Goal: Task Accomplishment & Management: Manage account settings

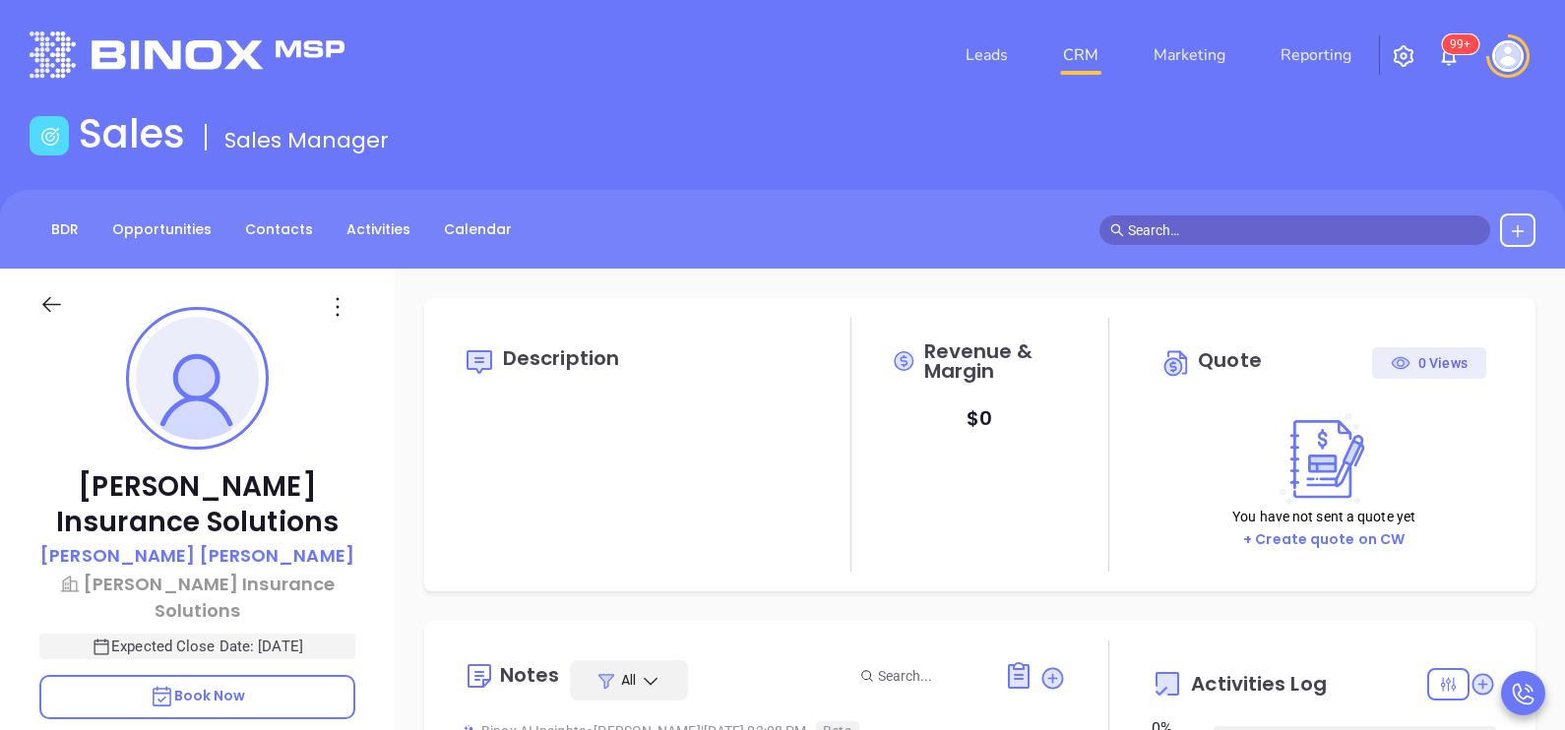
type input "[DATE]"
type input "[PERSON_NAME]"
type input "[DATE]"
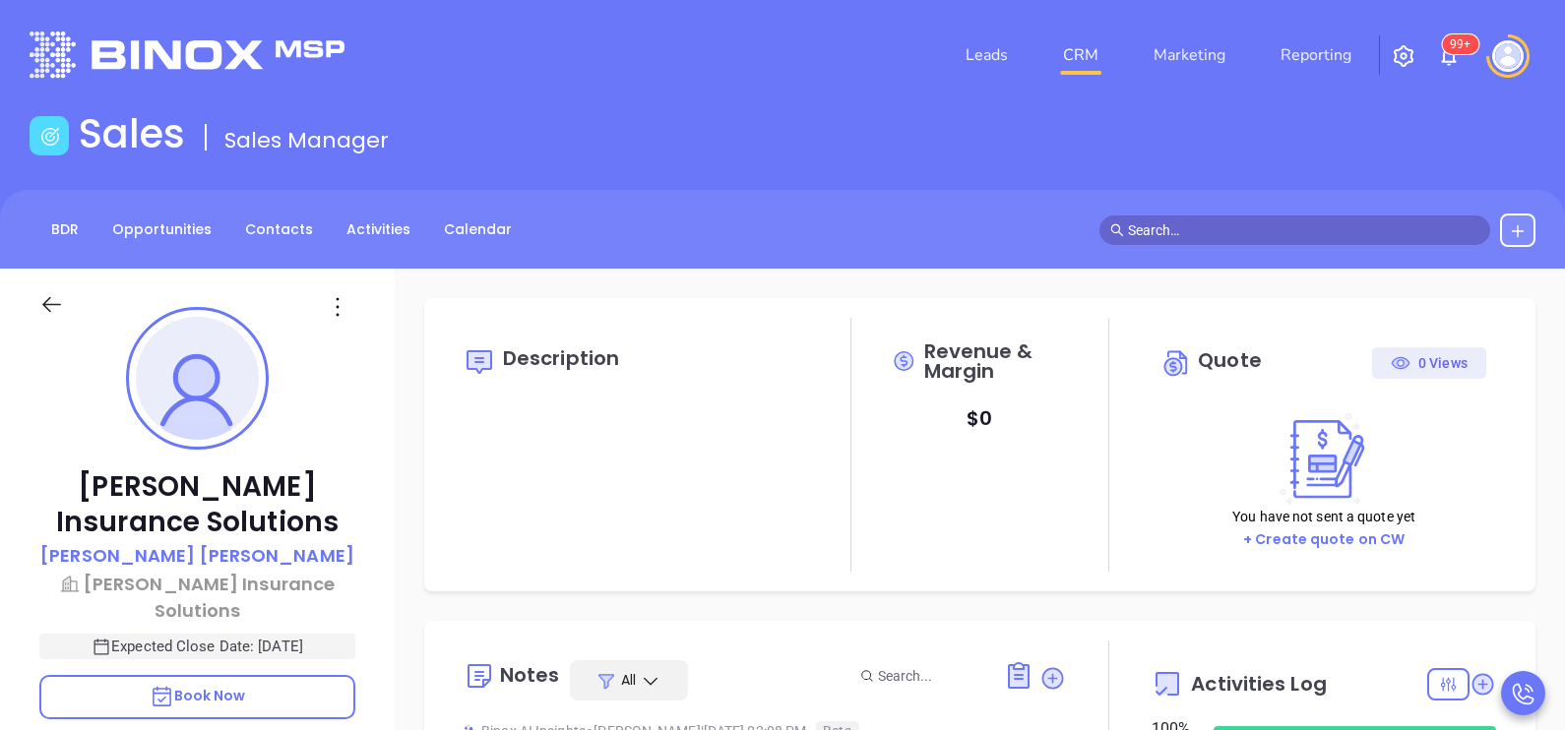
type input "[PERSON_NAME]"
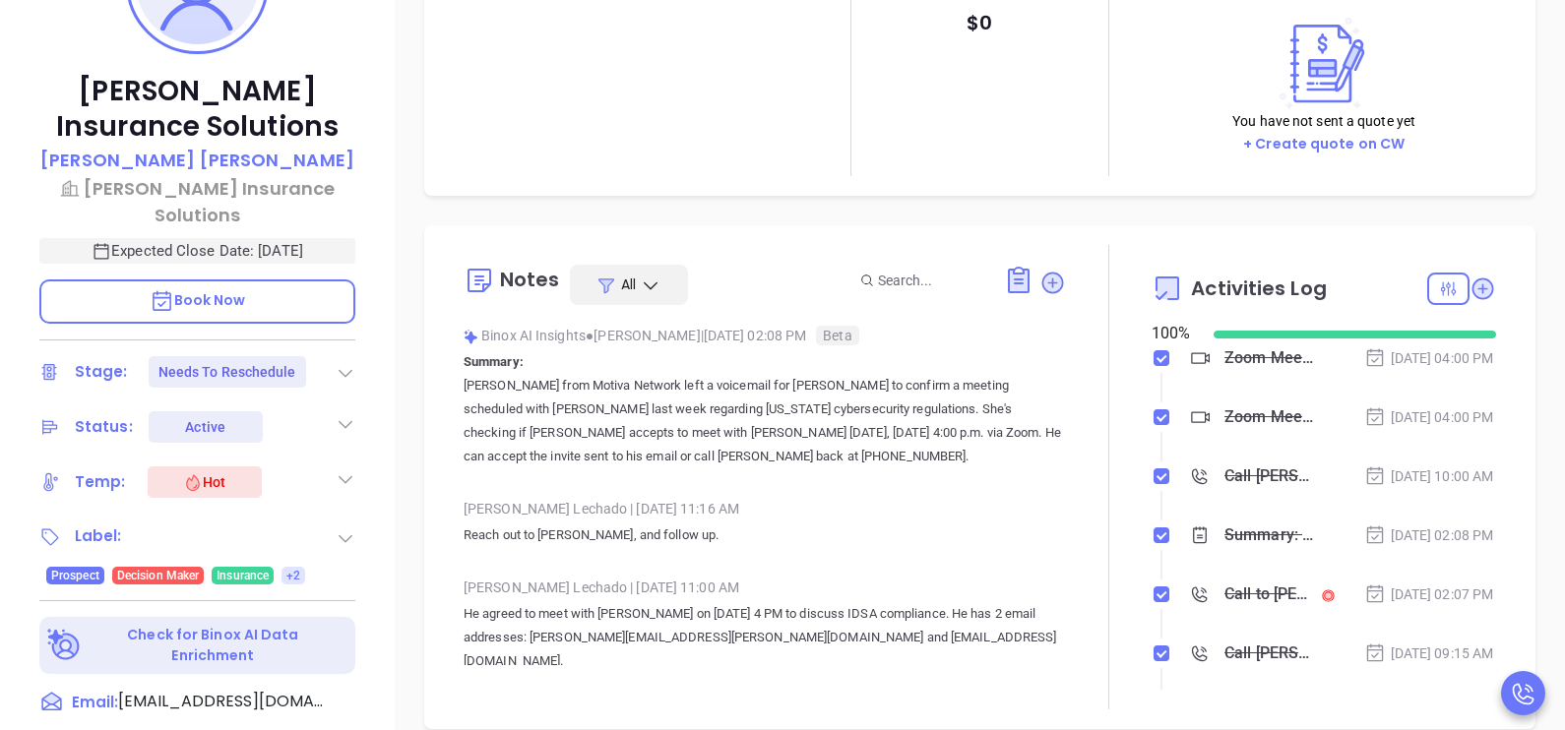
scroll to position [393, 0]
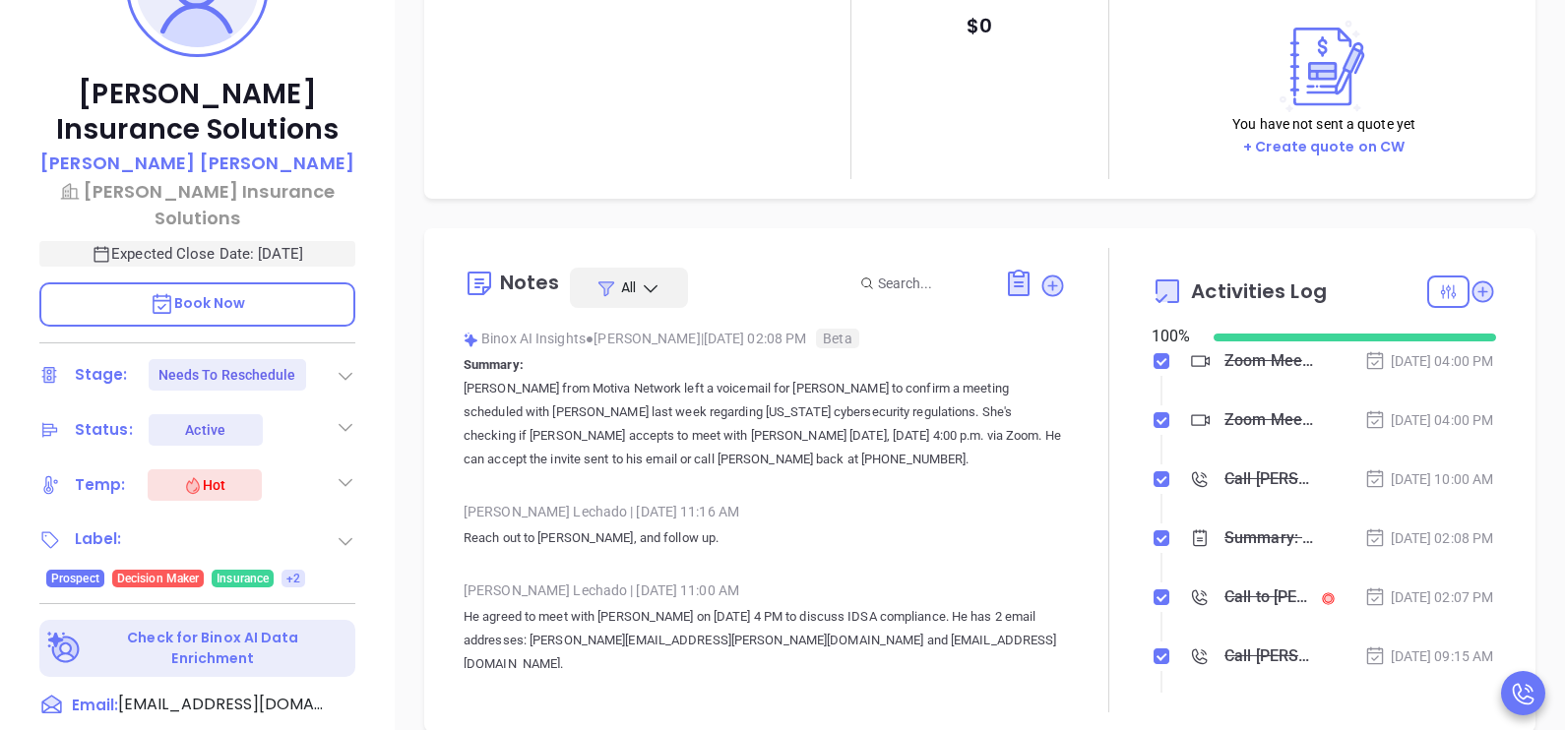
click at [766, 547] on p "Reach out to Philip, and follow up." at bounding box center [765, 539] width 602 height 24
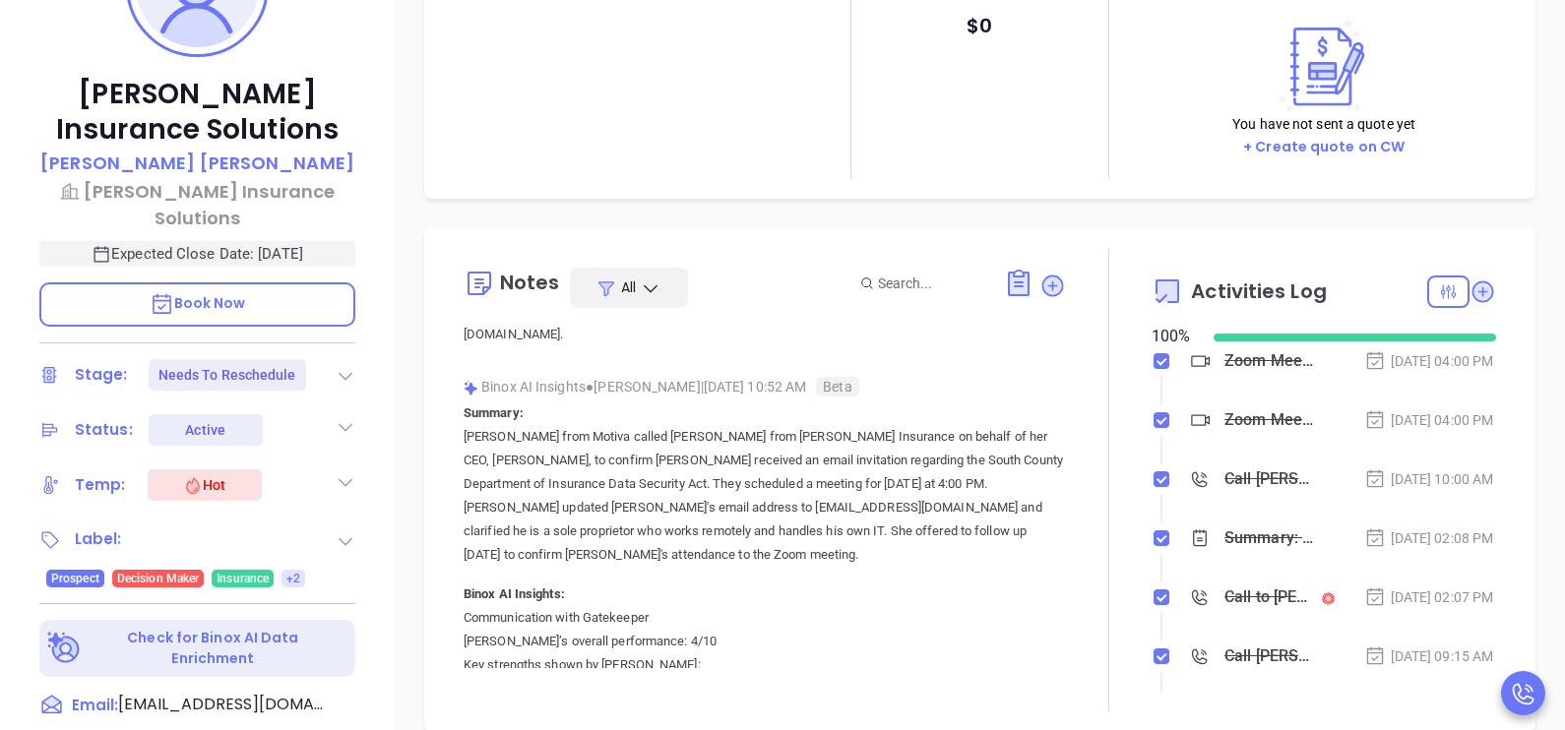
scroll to position [591, 0]
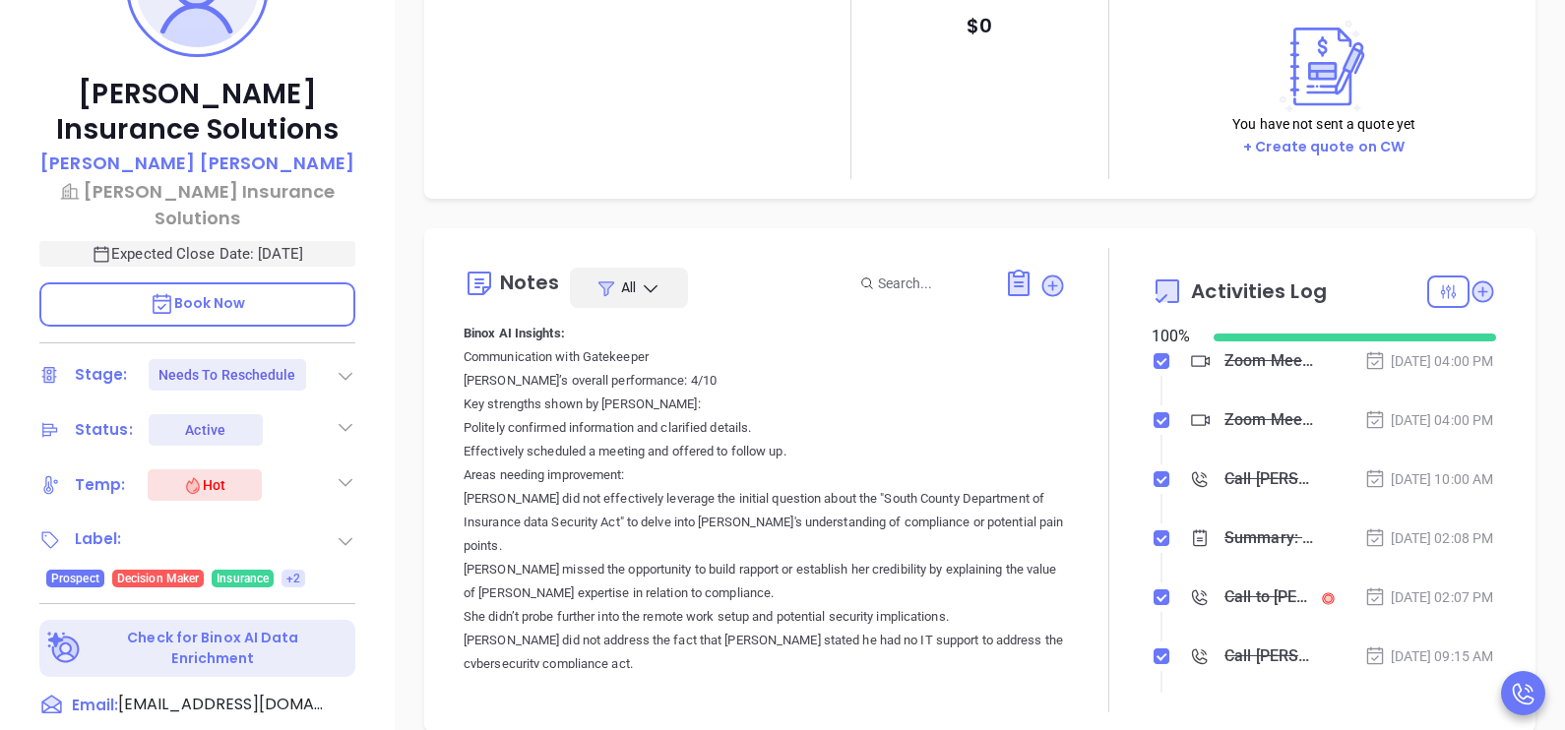
click at [1102, 594] on div at bounding box center [1109, 480] width 86 height 465
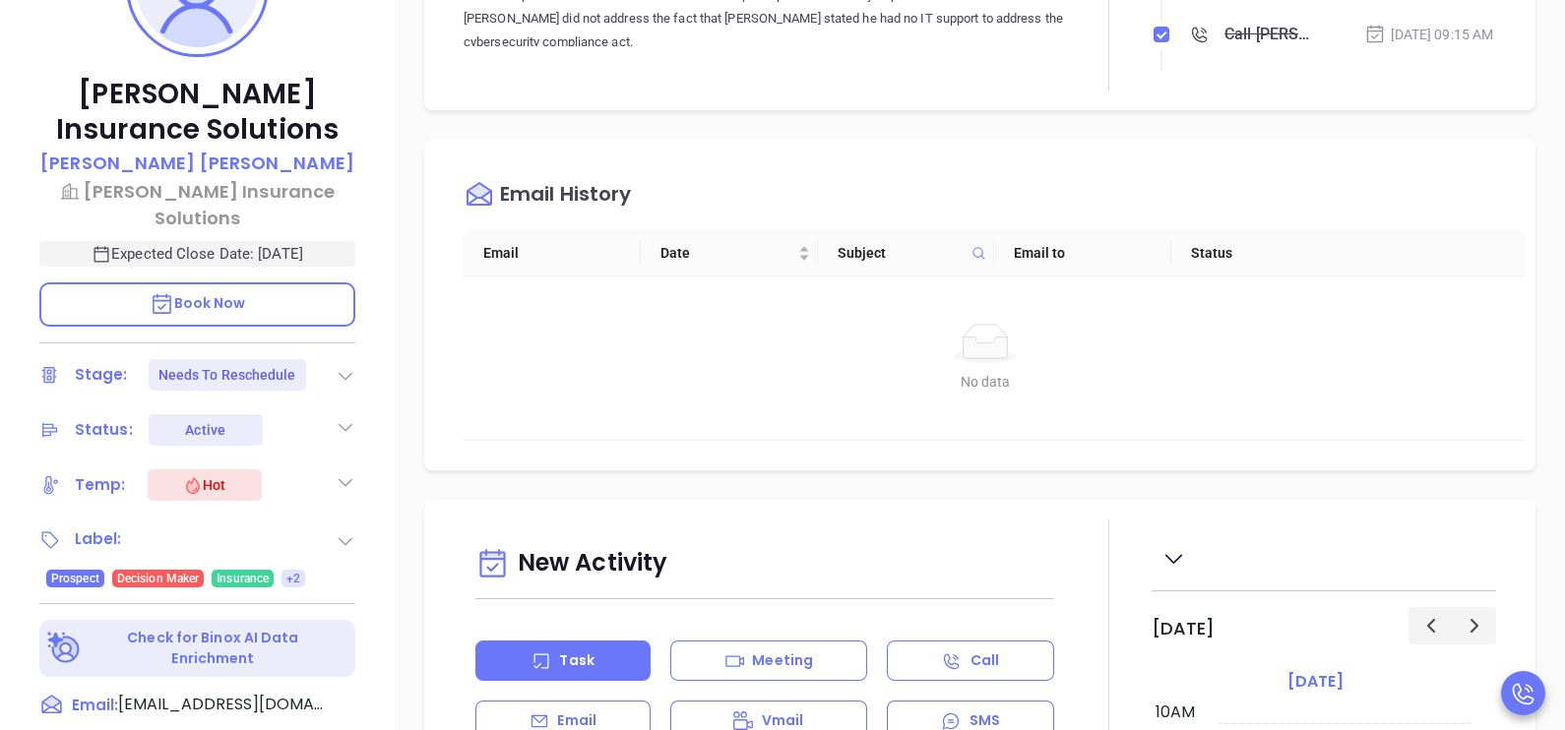
scroll to position [885, 0]
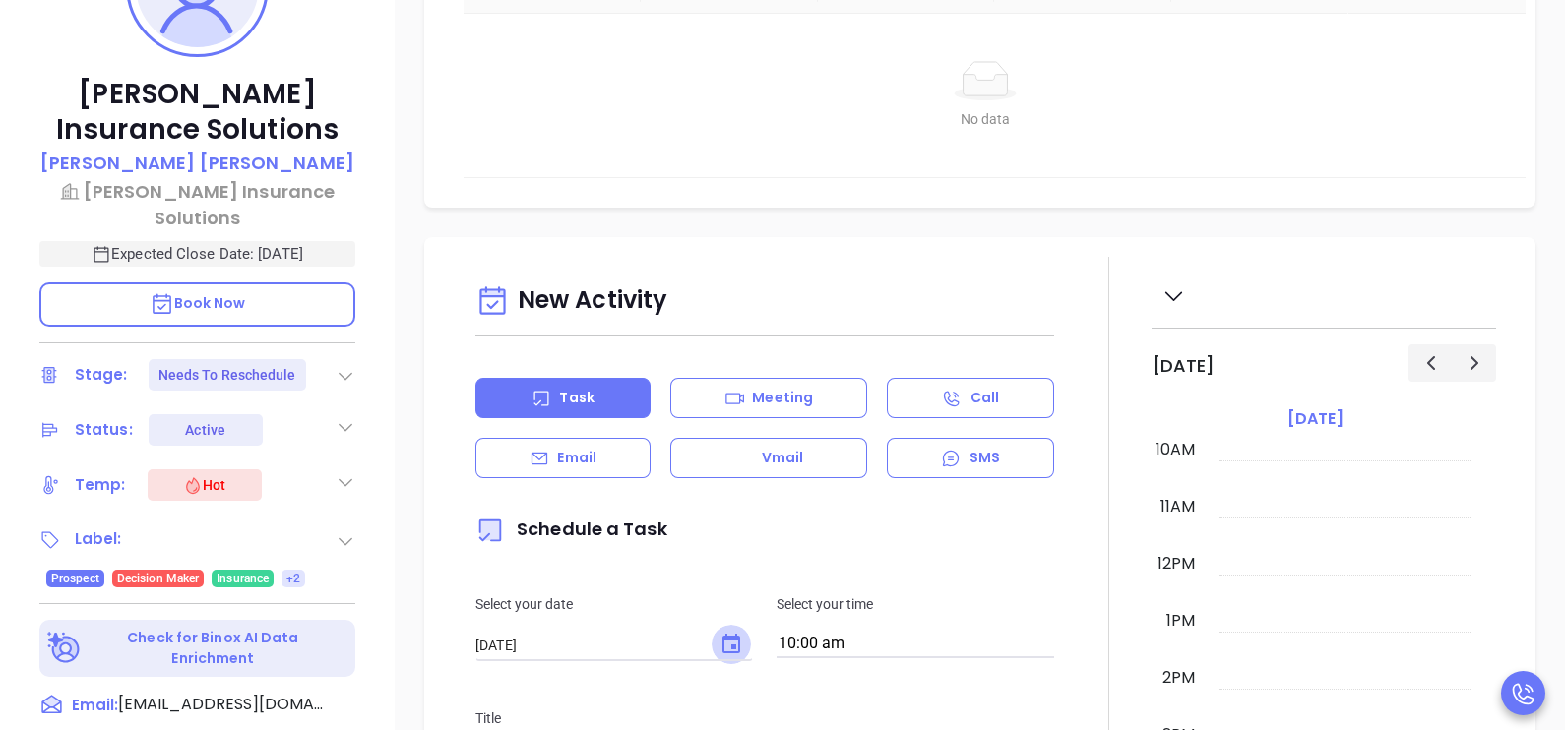
click at [724, 640] on icon "Choose date, selected date is Sep 17, 2025" at bounding box center [731, 645] width 24 height 24
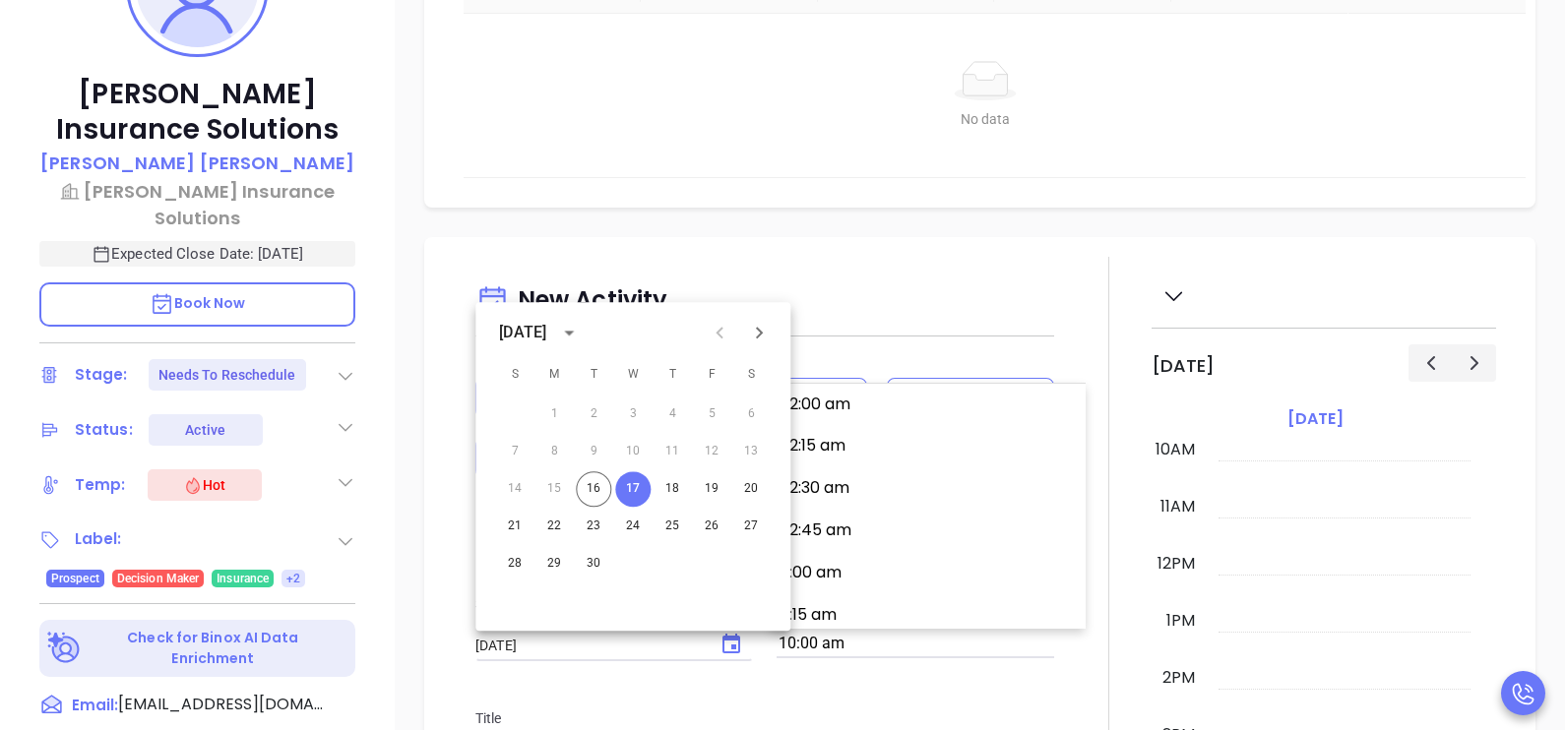
click at [884, 648] on input "10:00 am" at bounding box center [916, 645] width 278 height 28
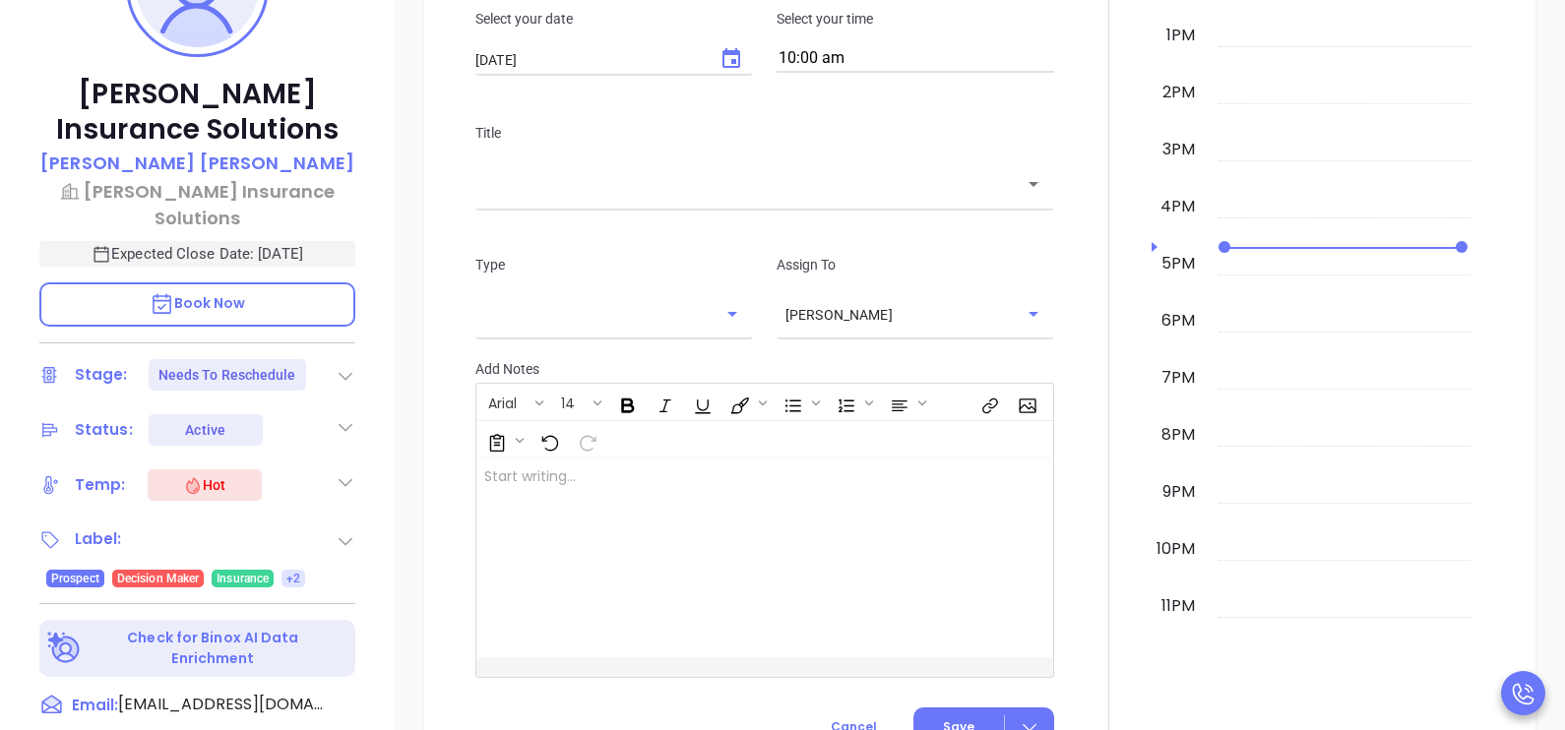
scroll to position [1476, 0]
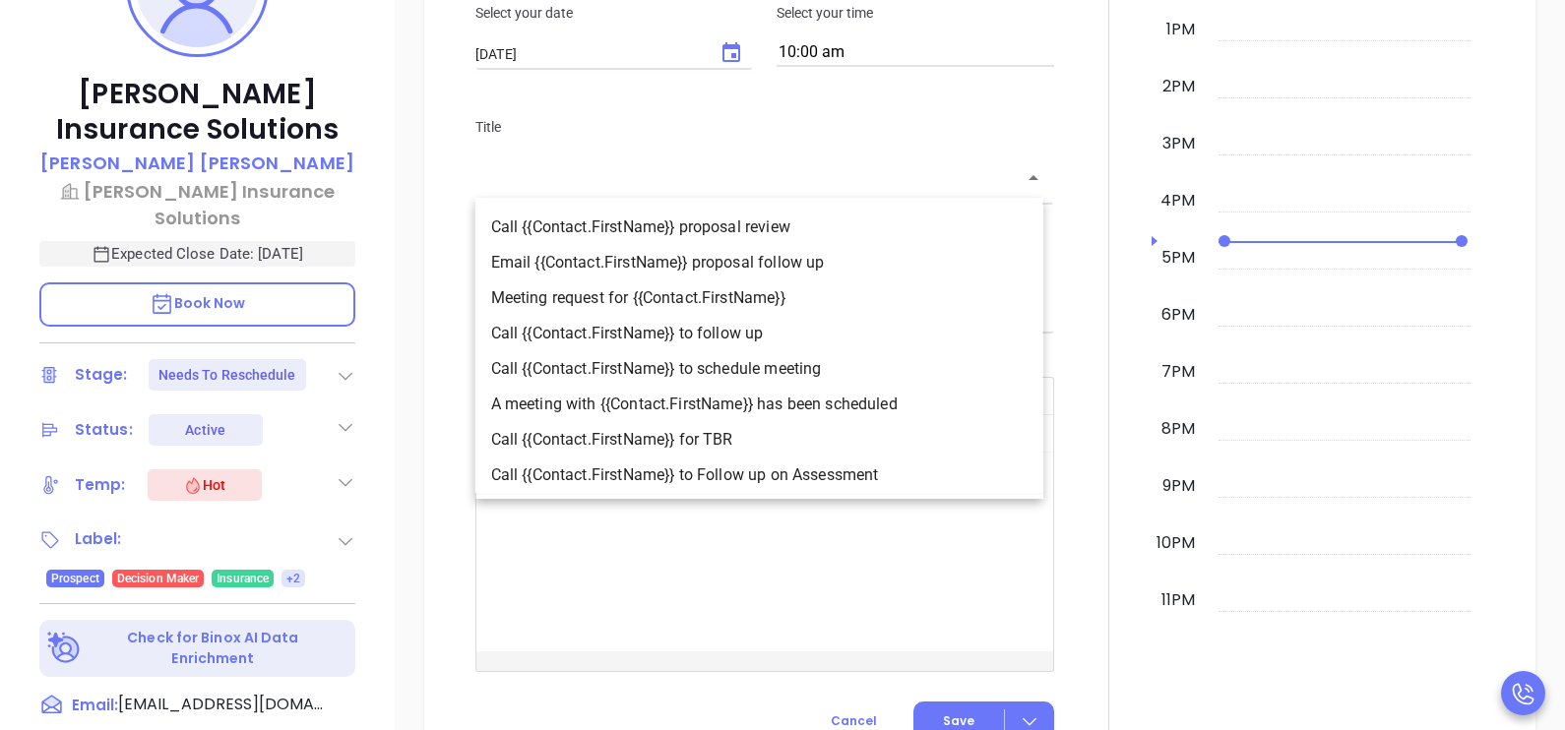
click at [706, 180] on input "text" at bounding box center [750, 178] width 532 height 23
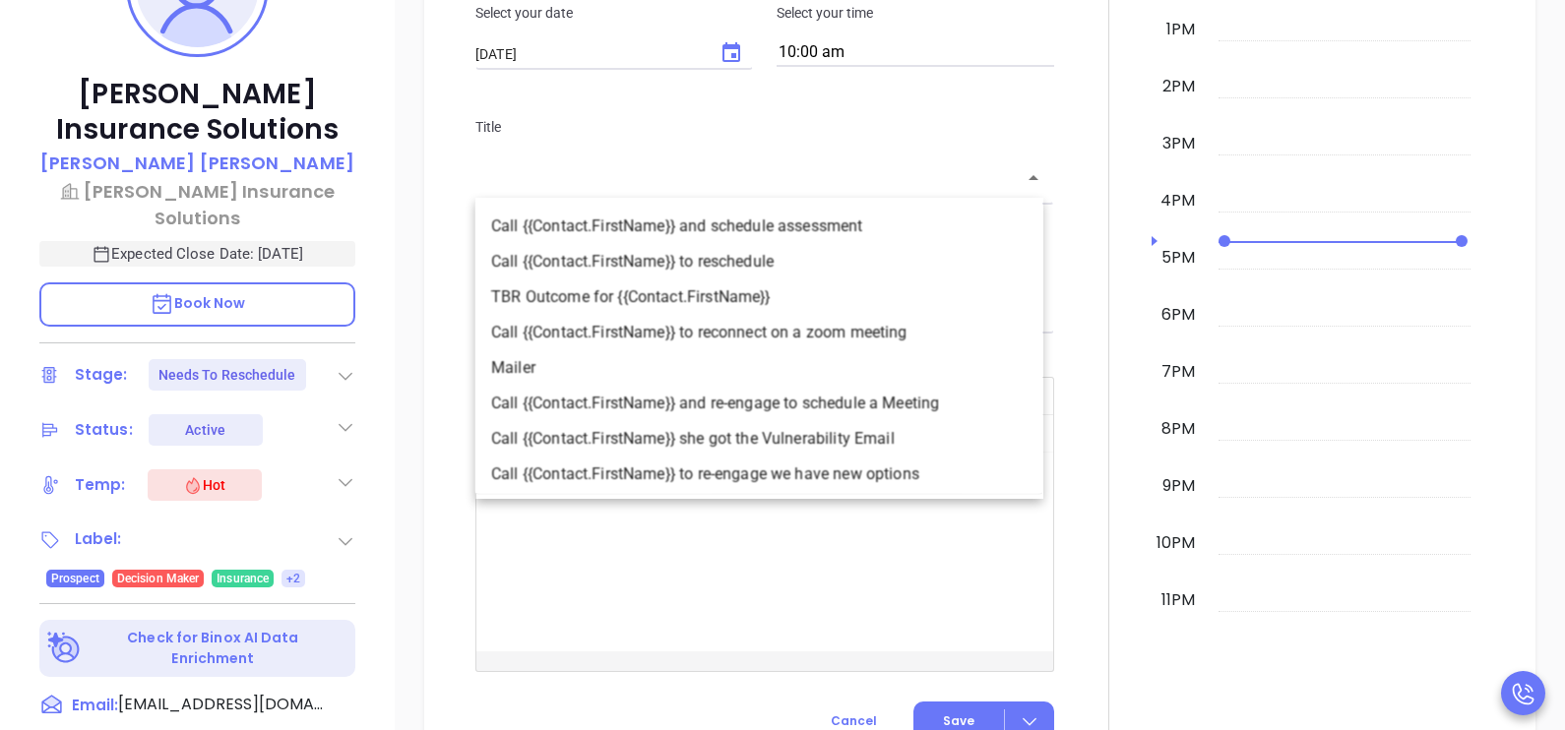
scroll to position [289, 0]
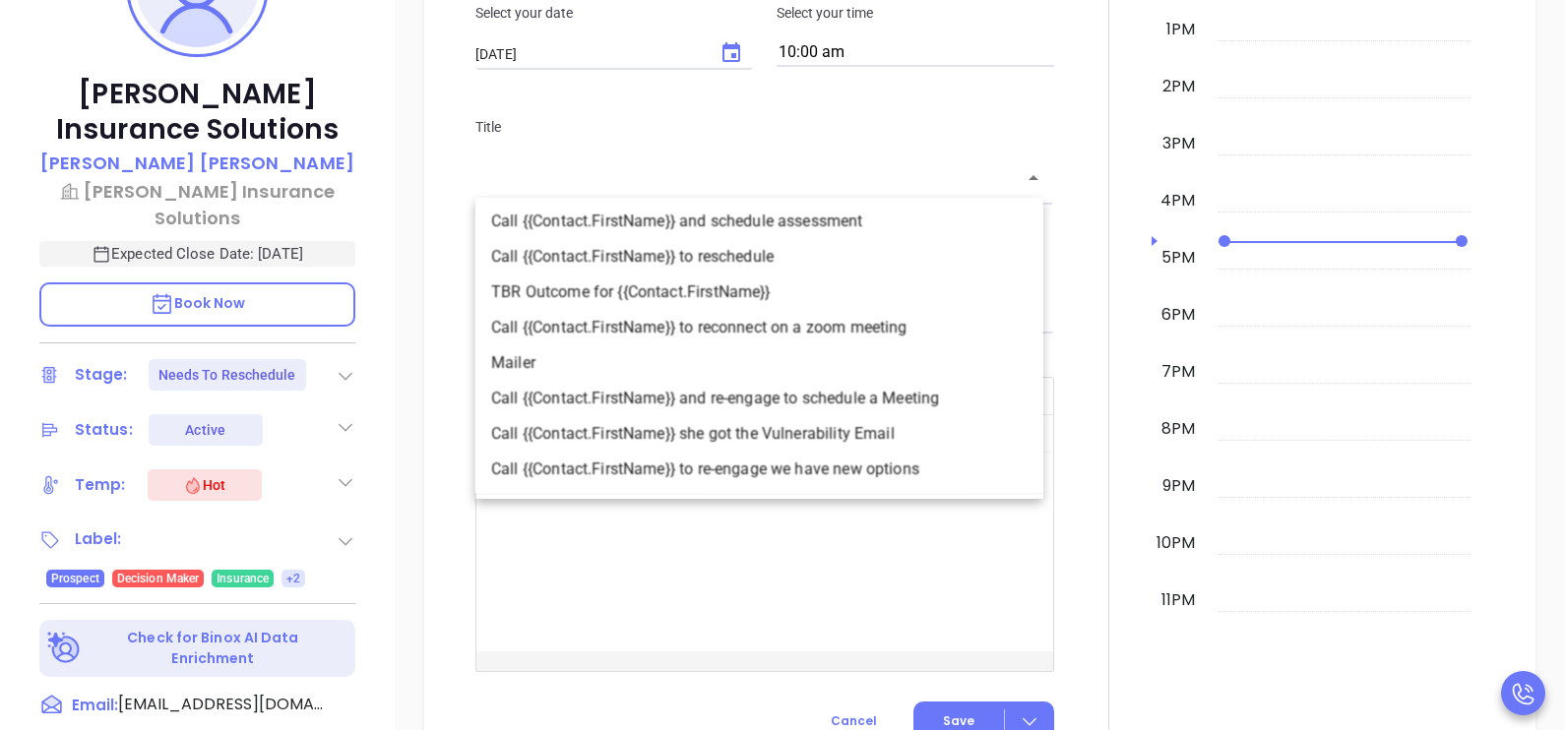
click at [801, 269] on li "Call {{Contact.FirstName}} to reschedule" at bounding box center [759, 256] width 568 height 35
type input "Call Philip to reschedule"
type input "Call"
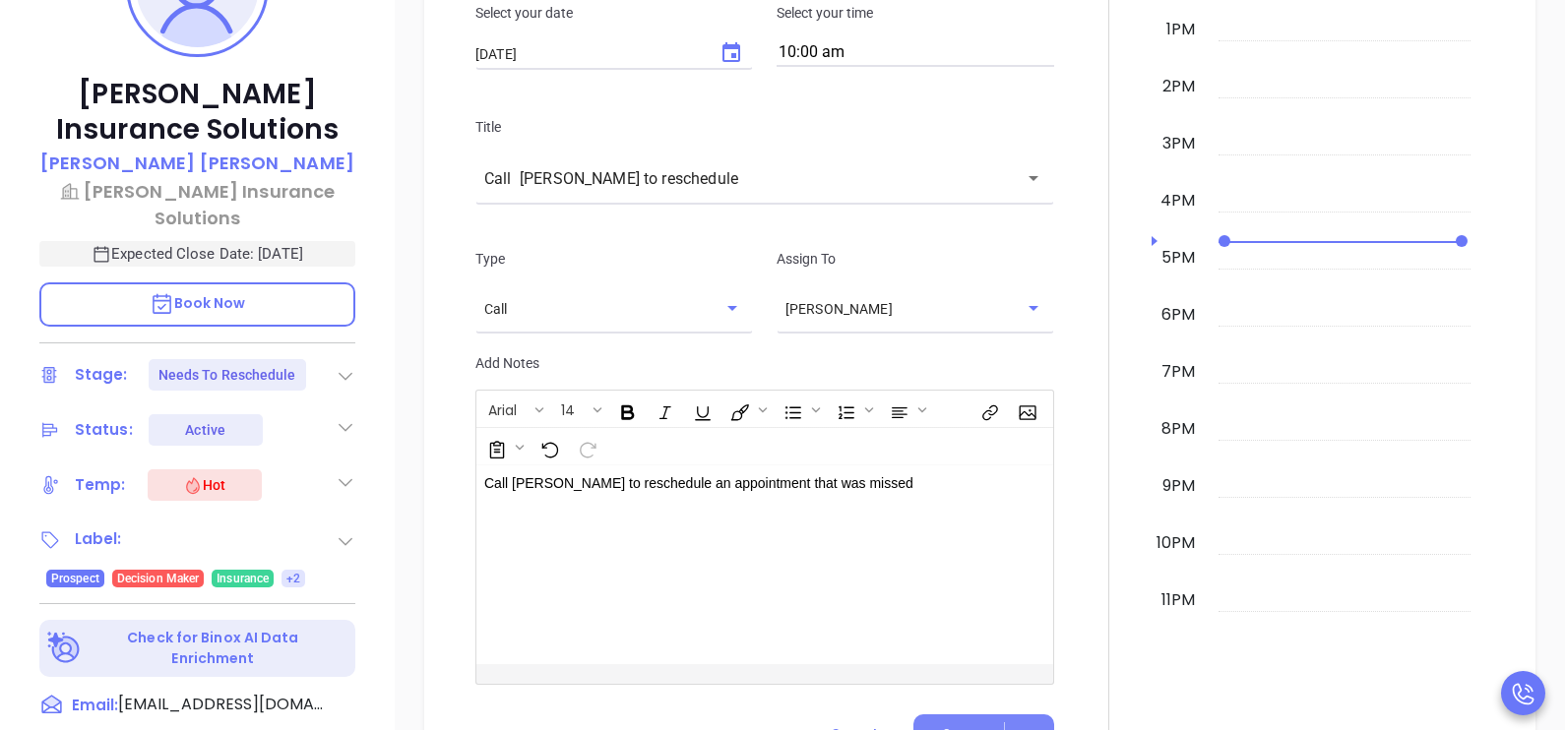
click at [947, 717] on button "Save" at bounding box center [983, 734] width 141 height 38
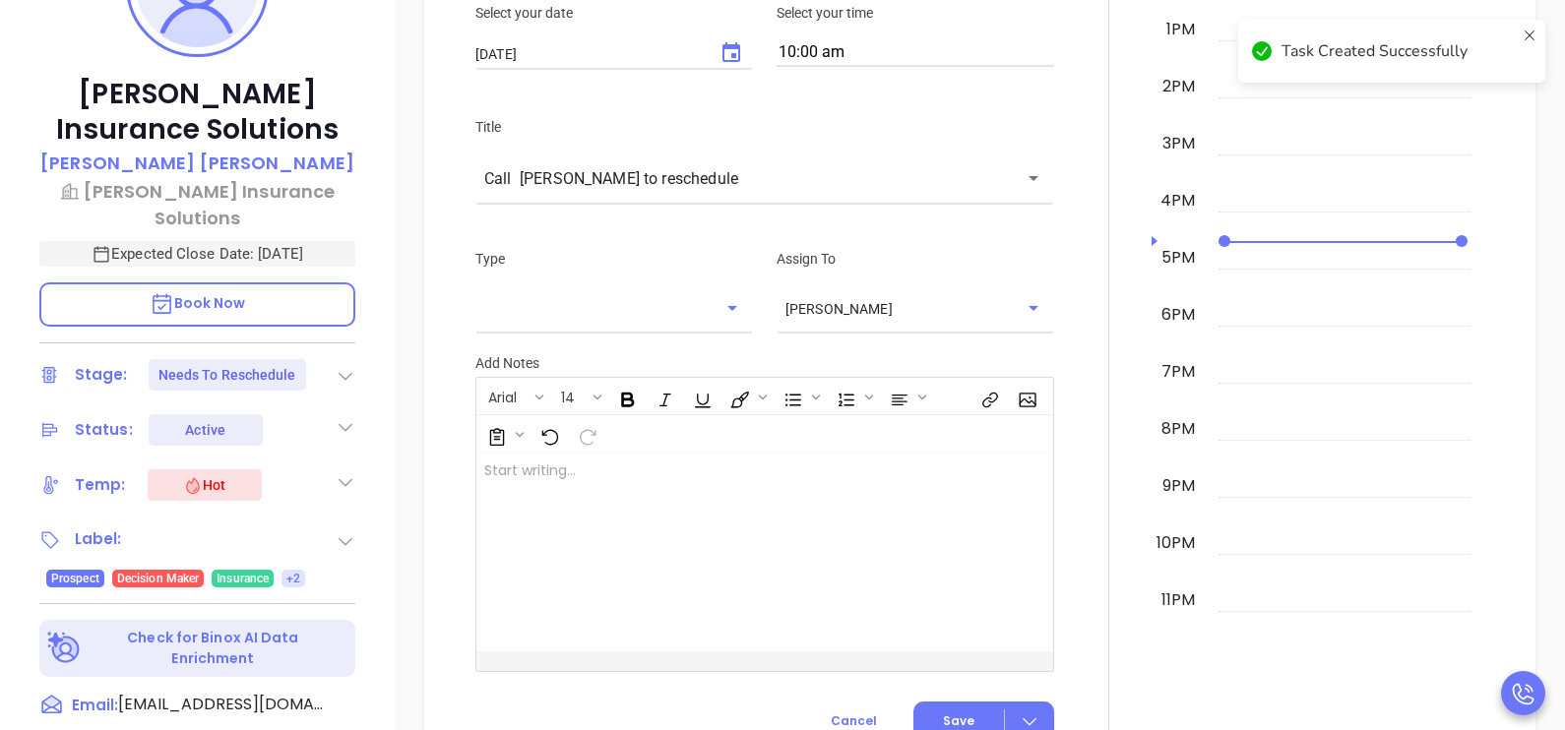
checkbox input "false"
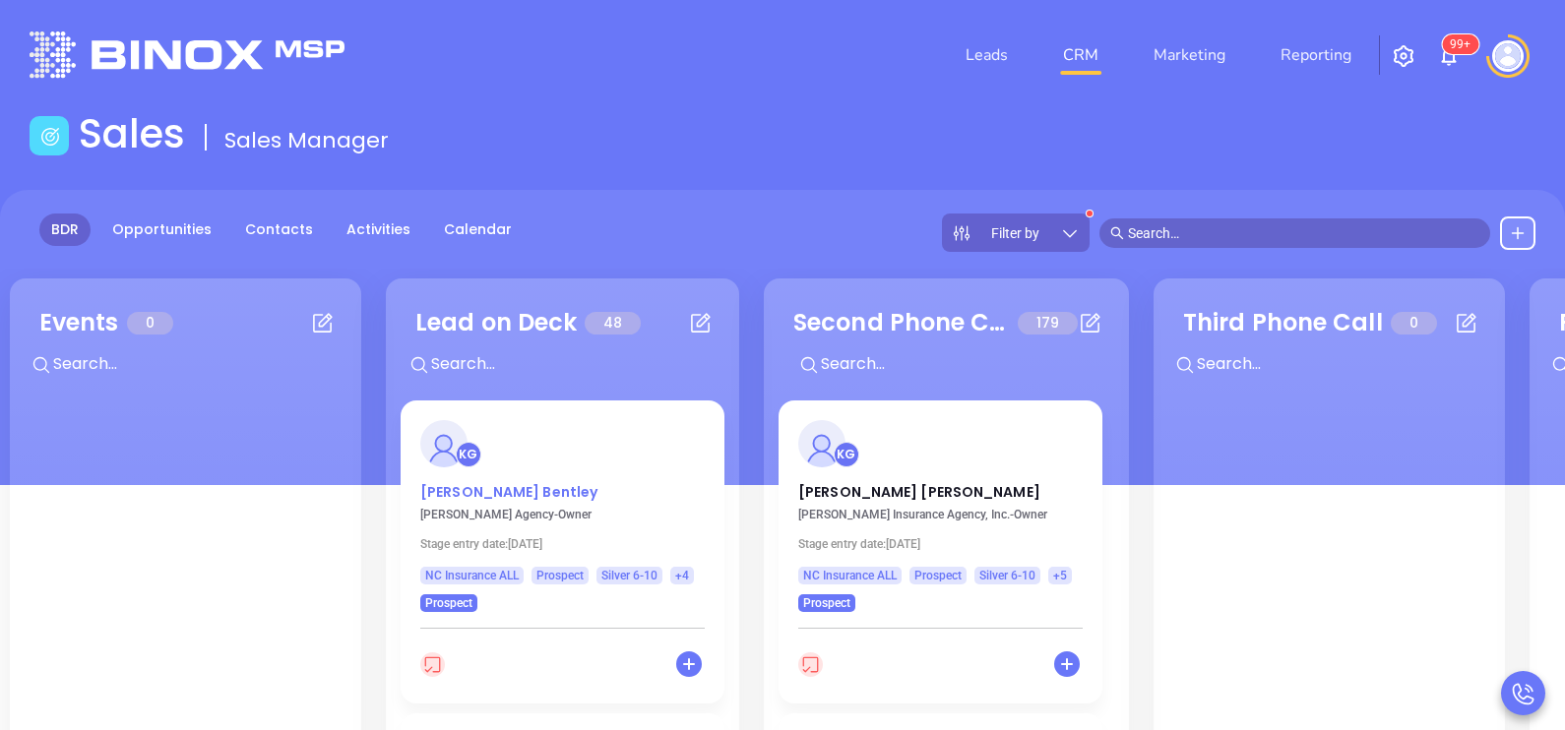
click at [472, 490] on p "[PERSON_NAME]" at bounding box center [562, 487] width 284 height 10
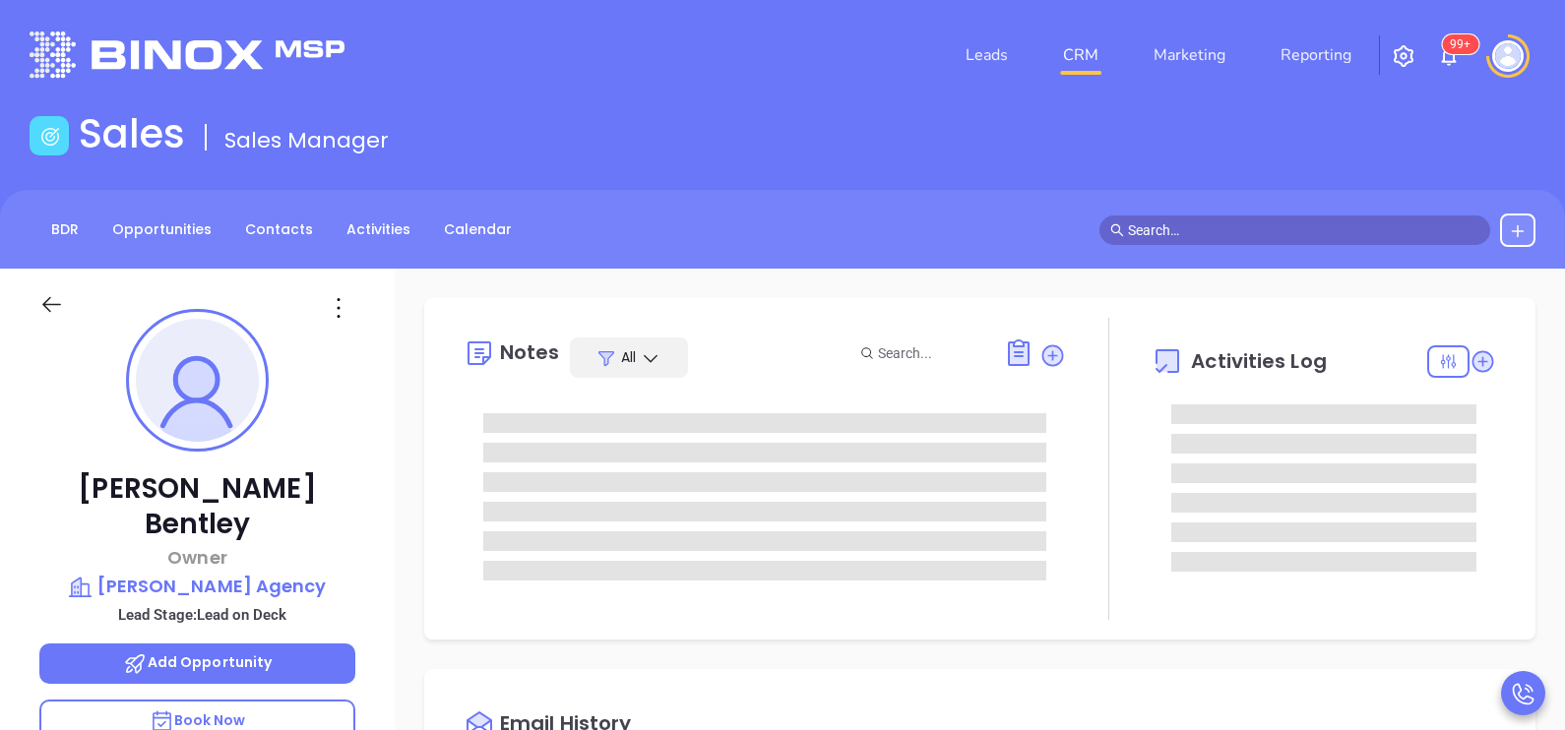
type input "[DATE]"
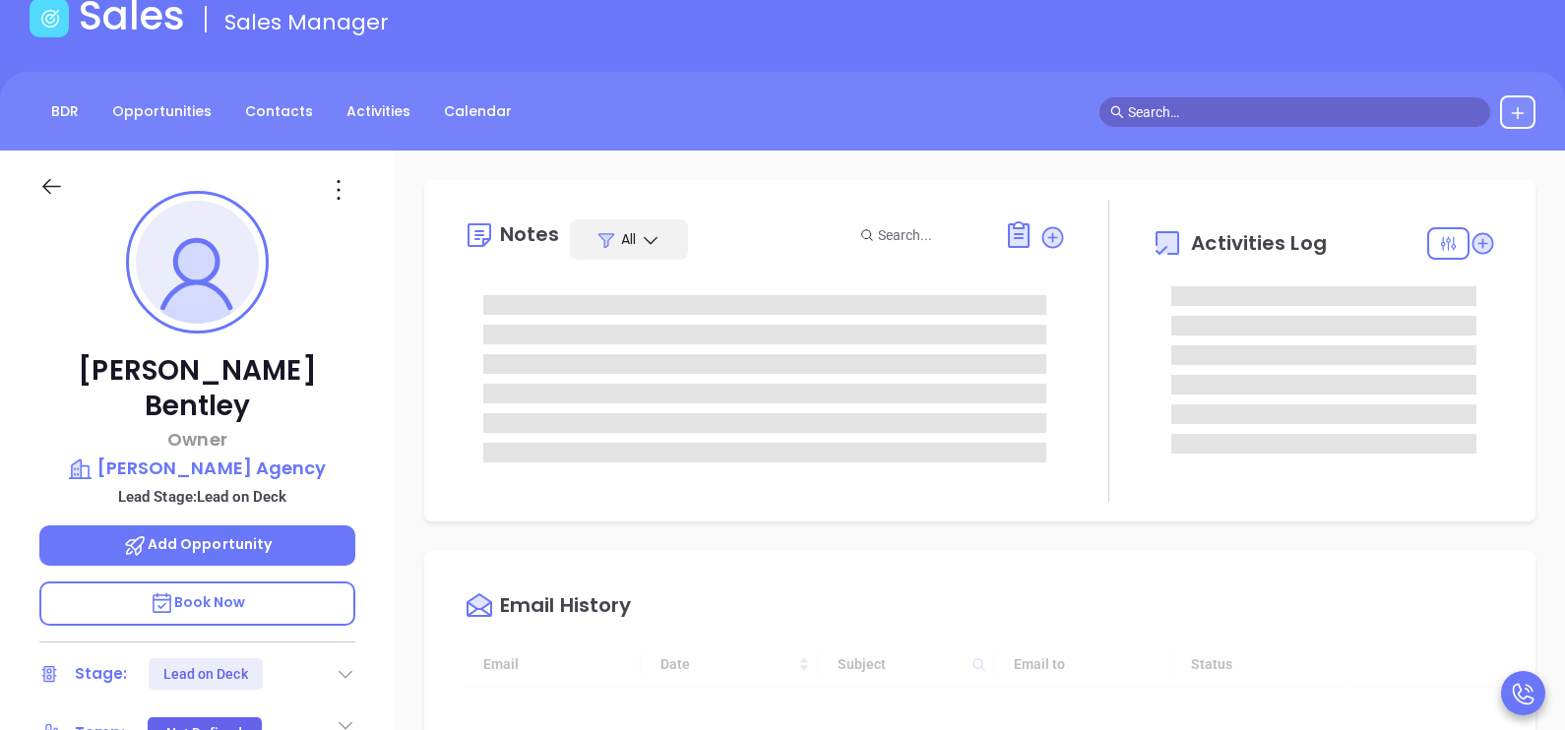
scroll to position [393, 0]
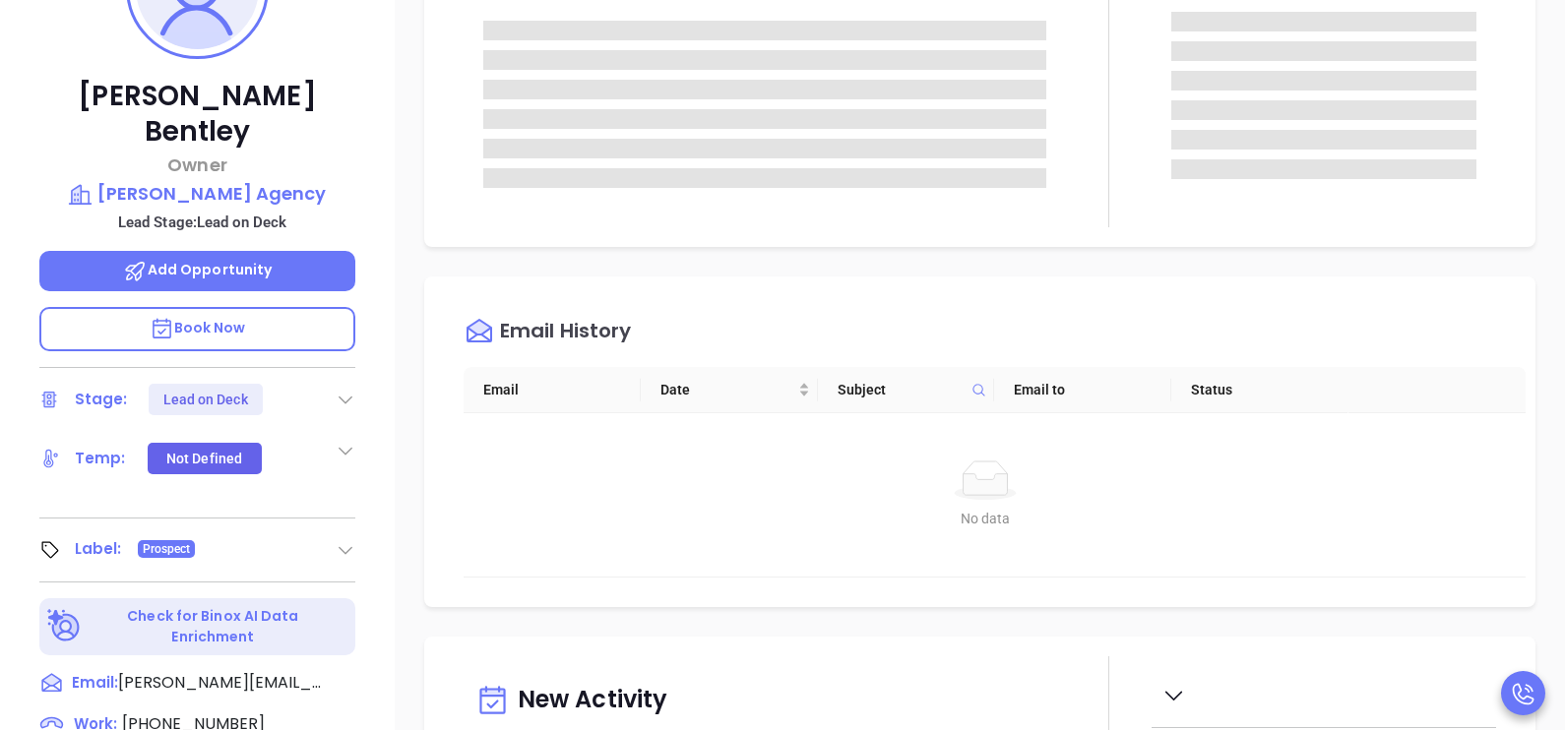
type input "[PERSON_NAME]"
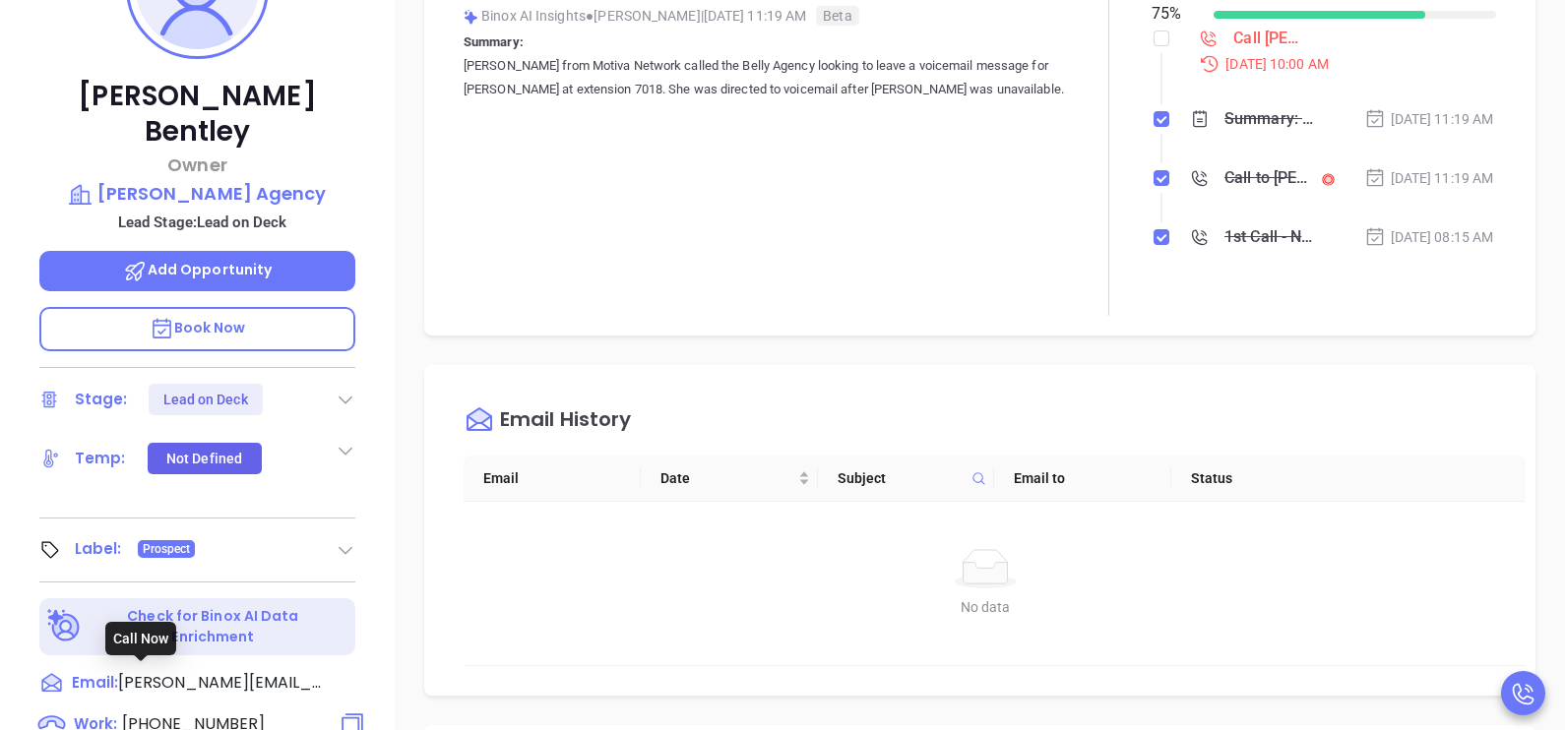
click at [170, 713] on span "[PHONE_NUMBER]" at bounding box center [193, 724] width 143 height 23
type input "[PHONE_NUMBER]"
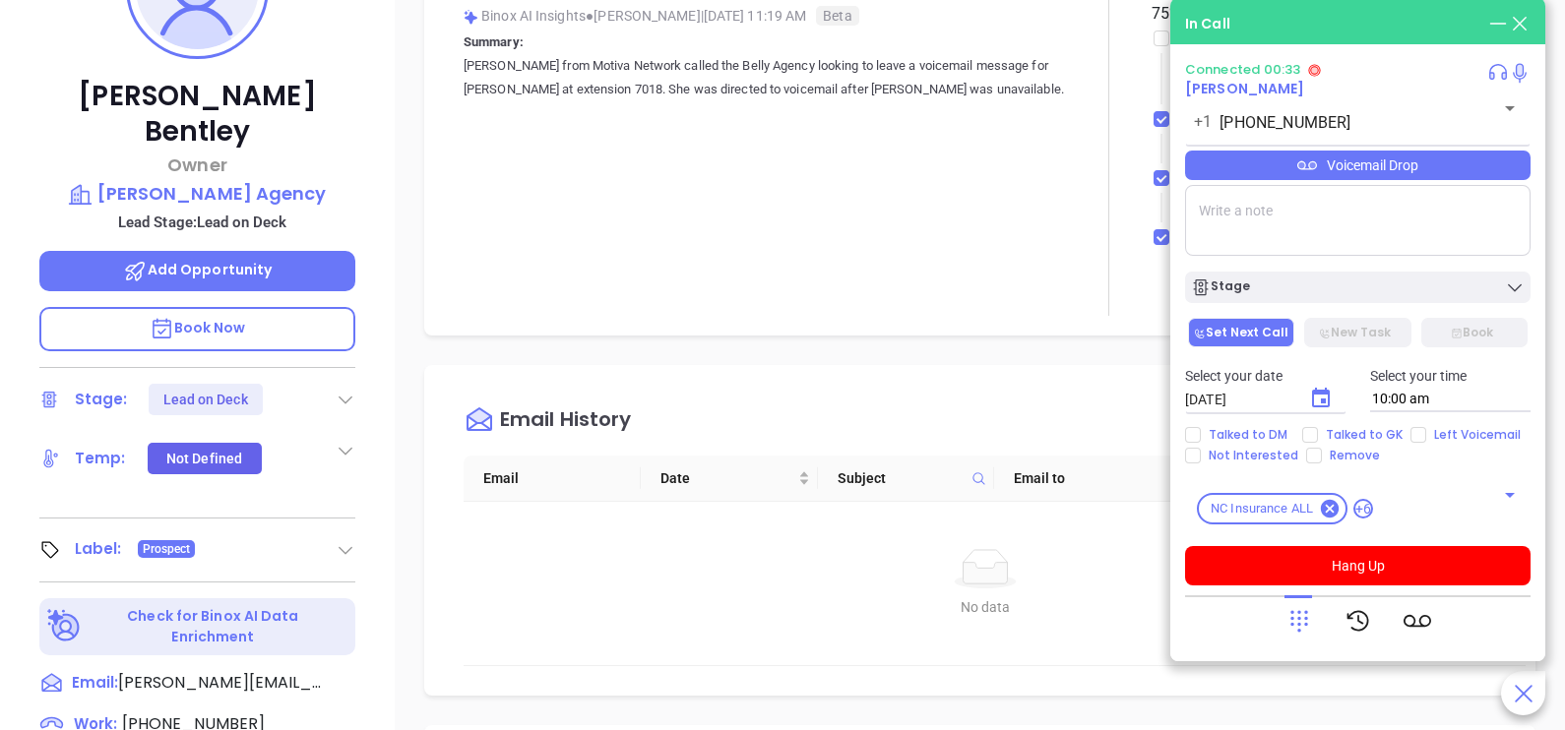
click at [1415, 588] on div "Connected 00:33 [PERSON_NAME] [PHONE_NUMBER] ​ Voicemail Drop Stage Set Next Ca…" at bounding box center [1357, 354] width 345 height 585
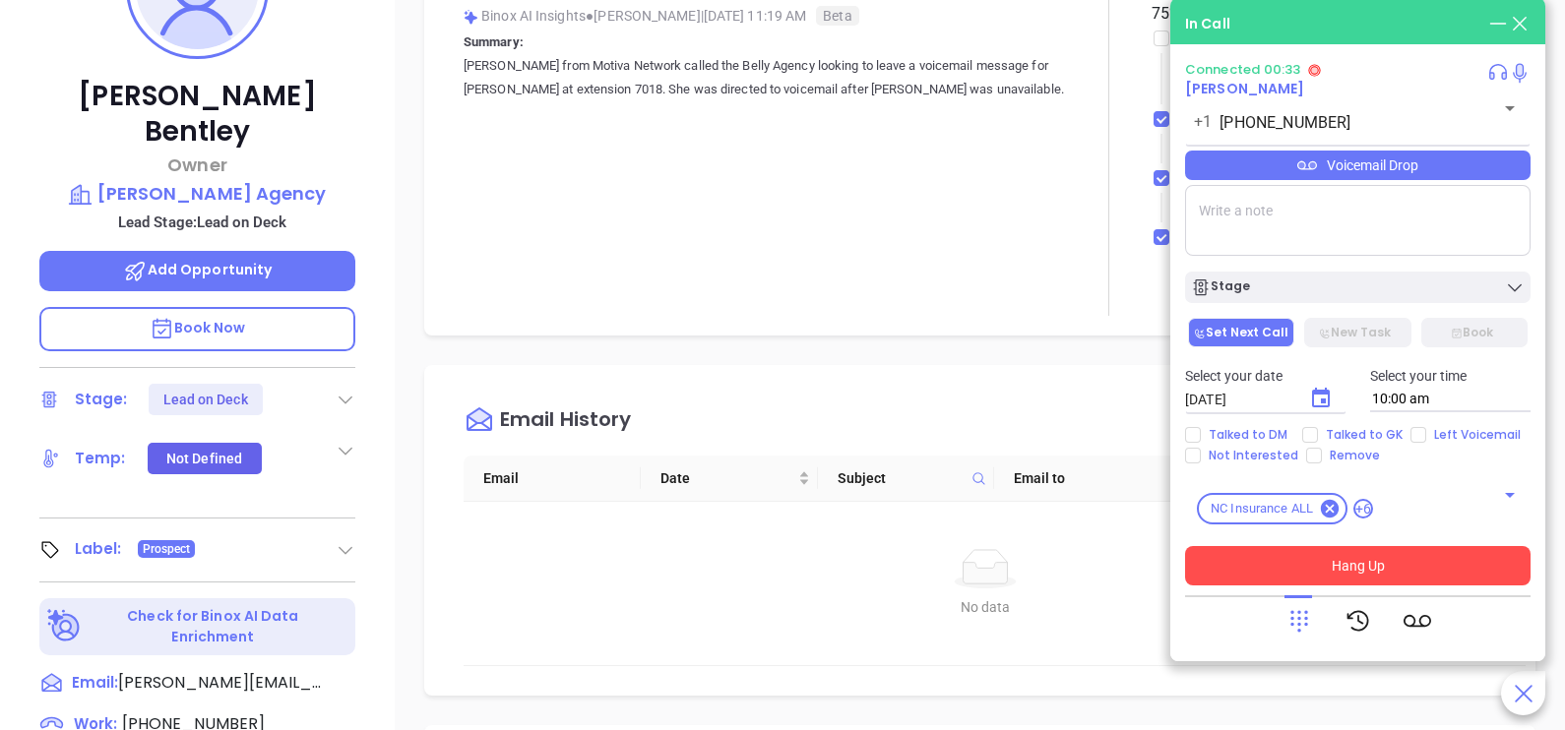
click at [1407, 573] on button "Hang Up" at bounding box center [1357, 565] width 345 height 39
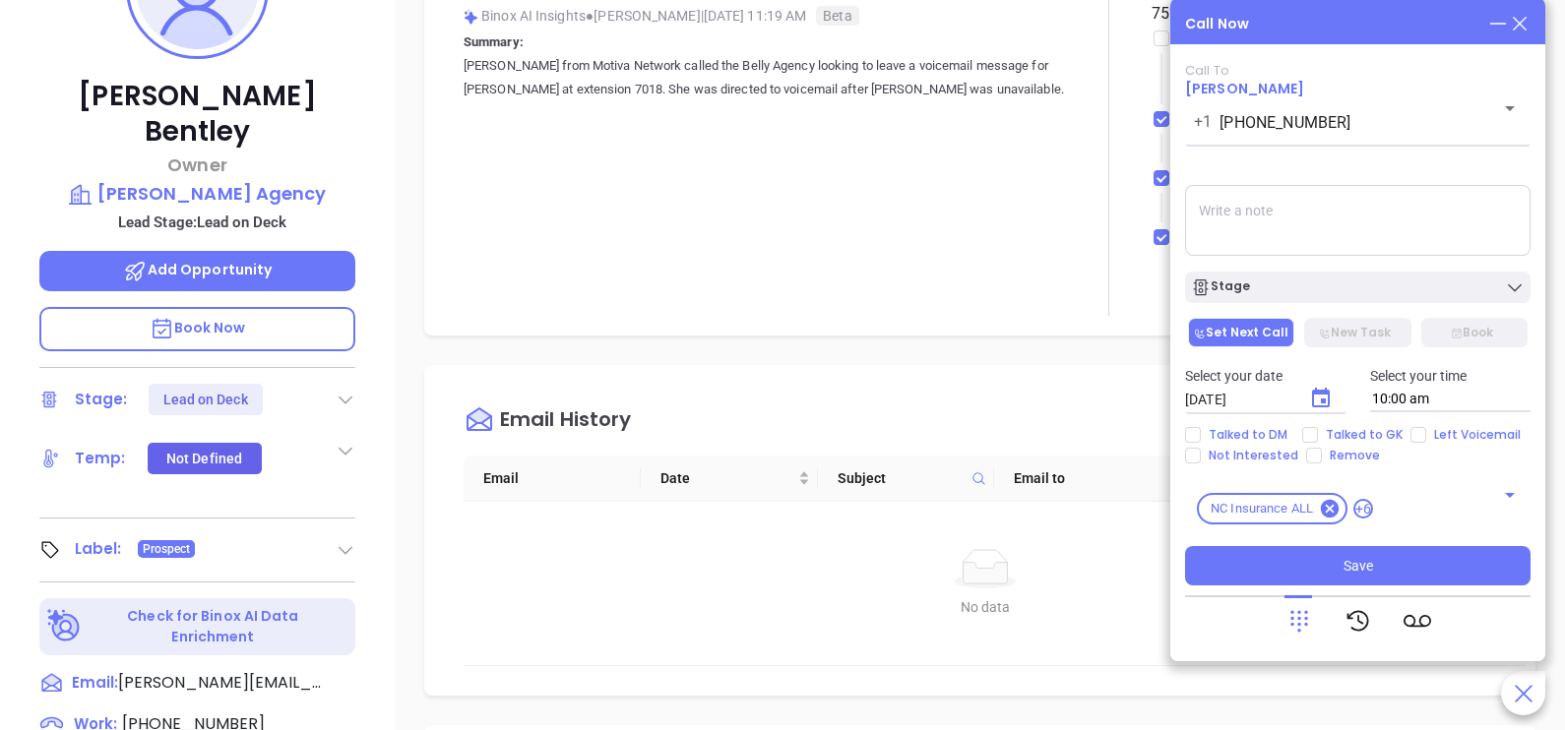
click at [1521, 32] on icon at bounding box center [1520, 24] width 22 height 22
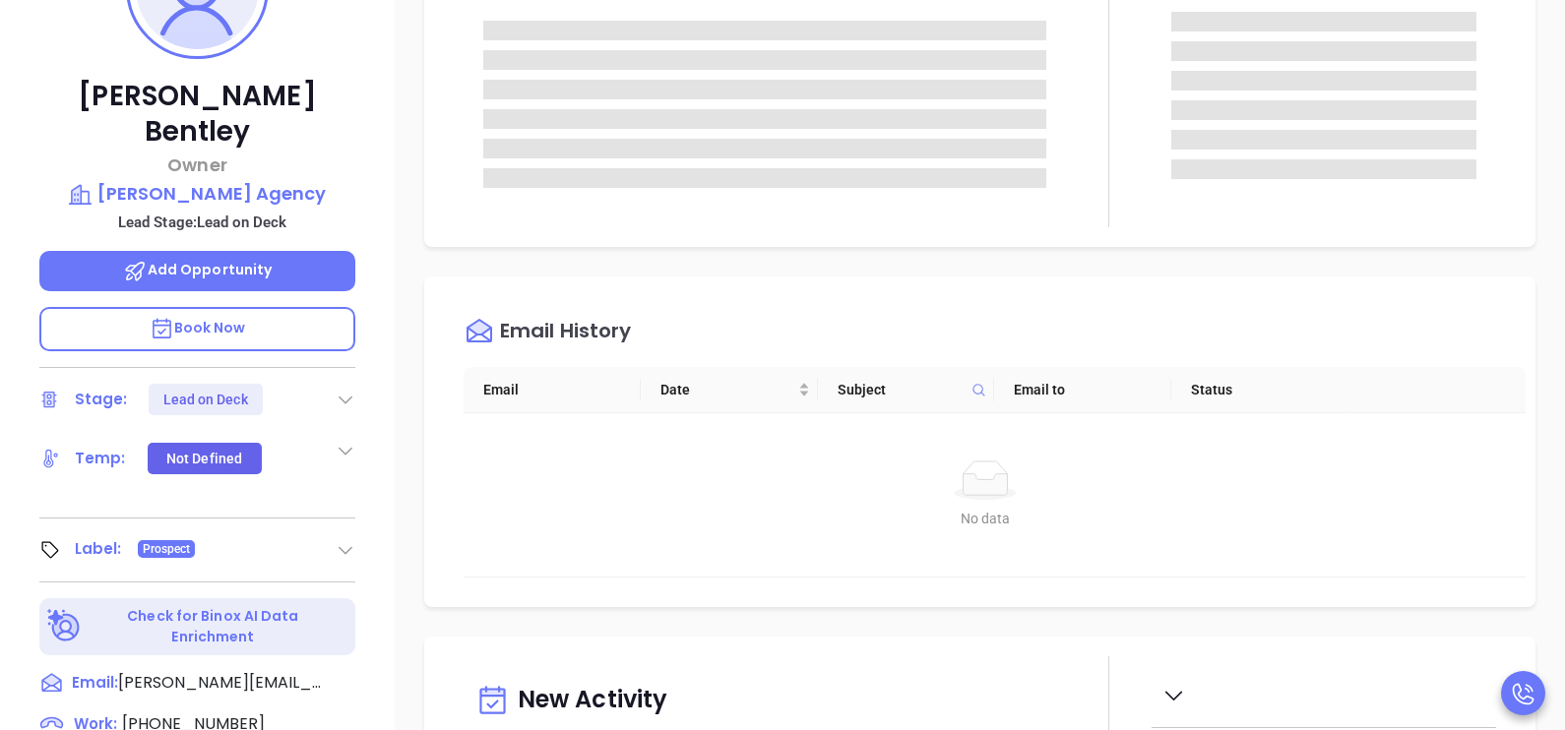
click at [1543, 153] on div "Notes All Activities Log Email History Email Date Subject Email to Status No da…" at bounding box center [980, 565] width 1170 height 1378
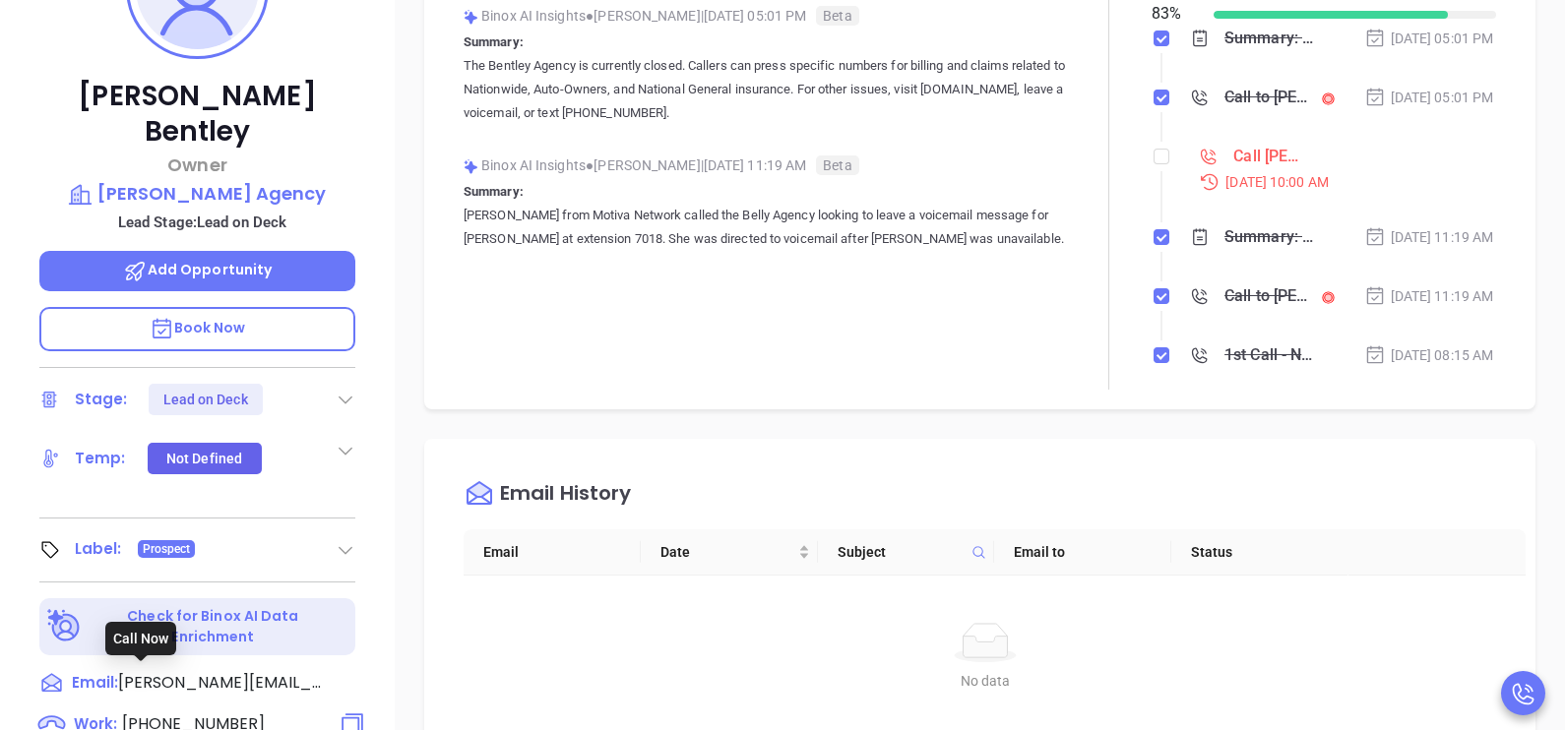
click at [226, 713] on span "[PHONE_NUMBER]" at bounding box center [193, 724] width 143 height 23
type input "[PHONE_NUMBER]"
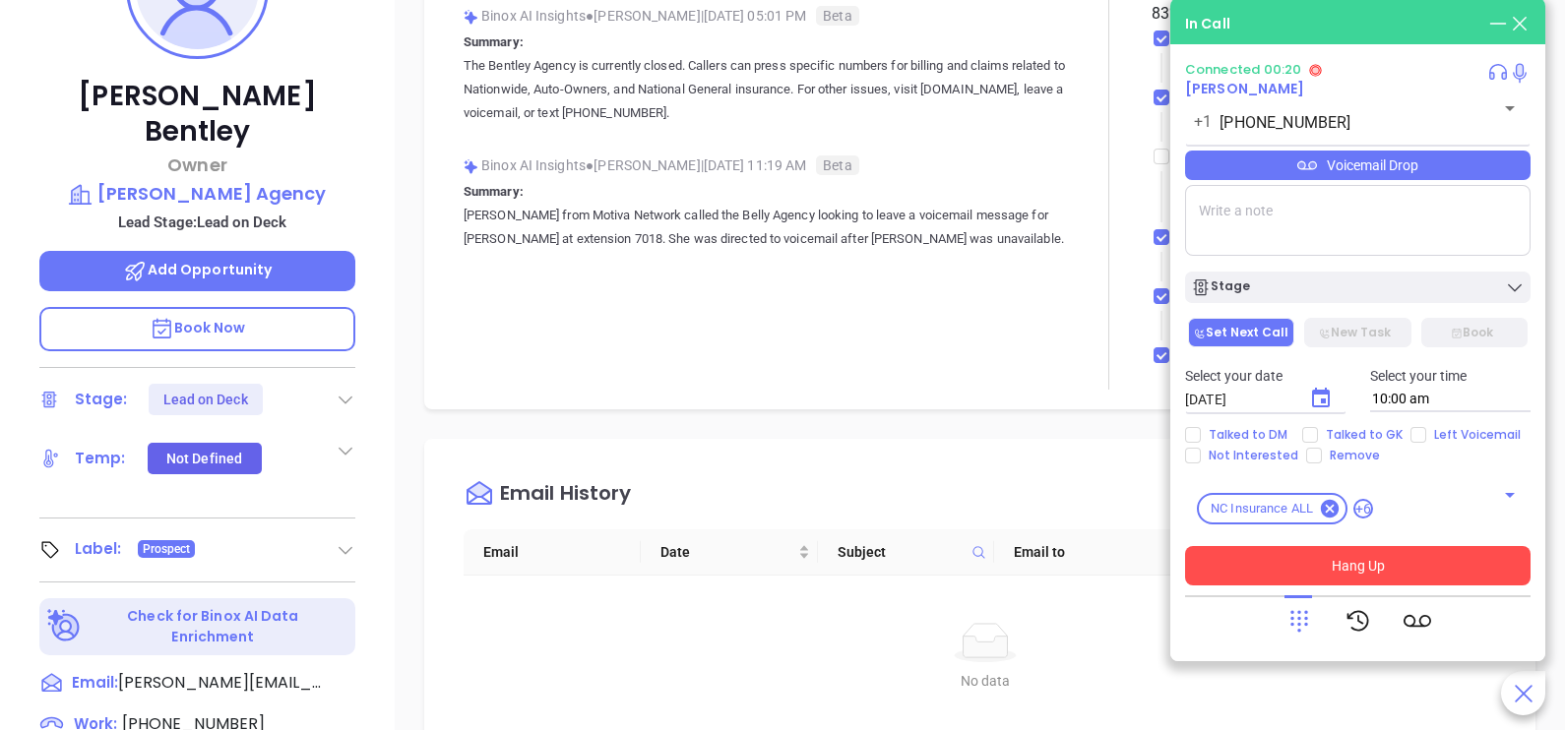
click at [1475, 561] on button "Hang Up" at bounding box center [1357, 565] width 345 height 39
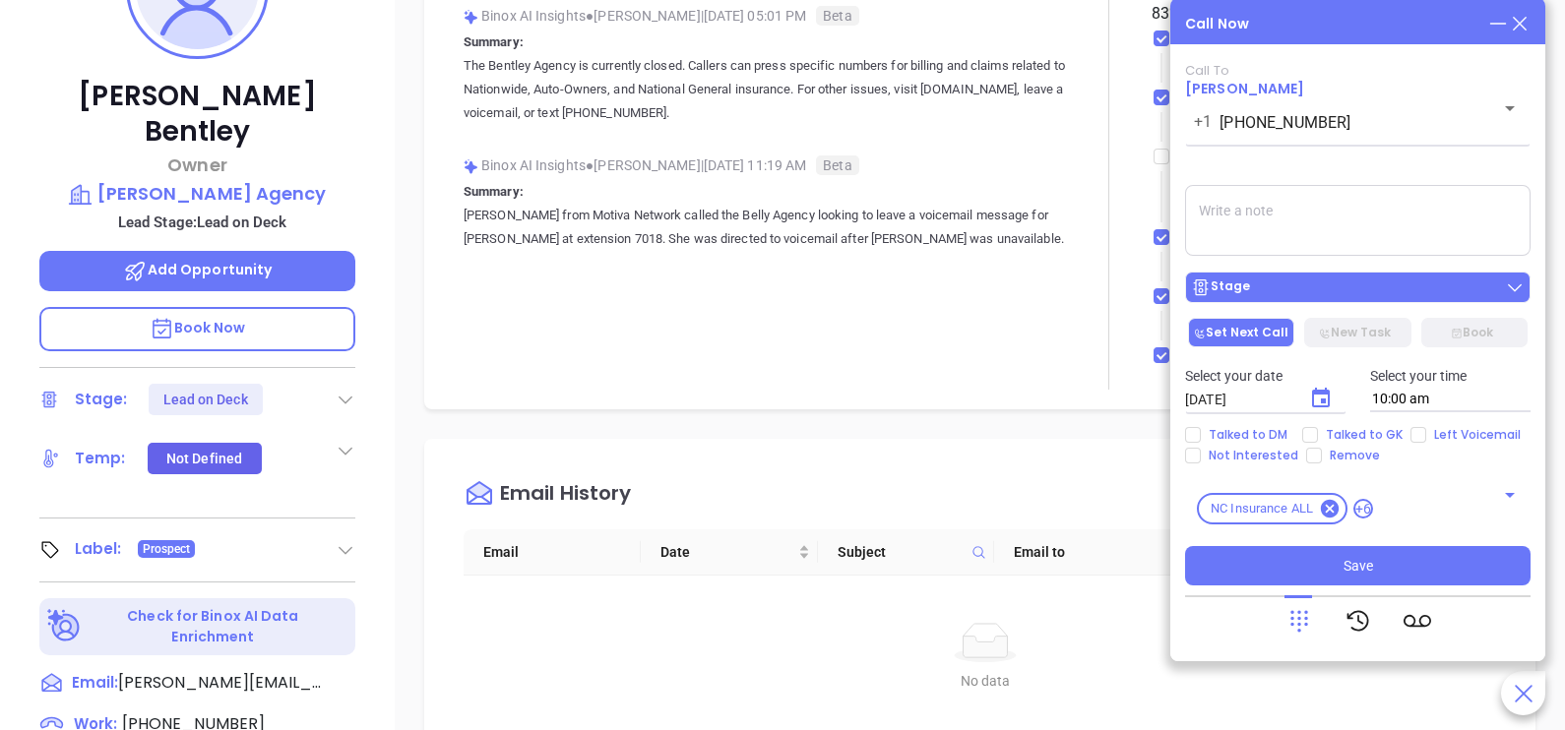
click at [1452, 281] on div "Stage" at bounding box center [1358, 288] width 334 height 20
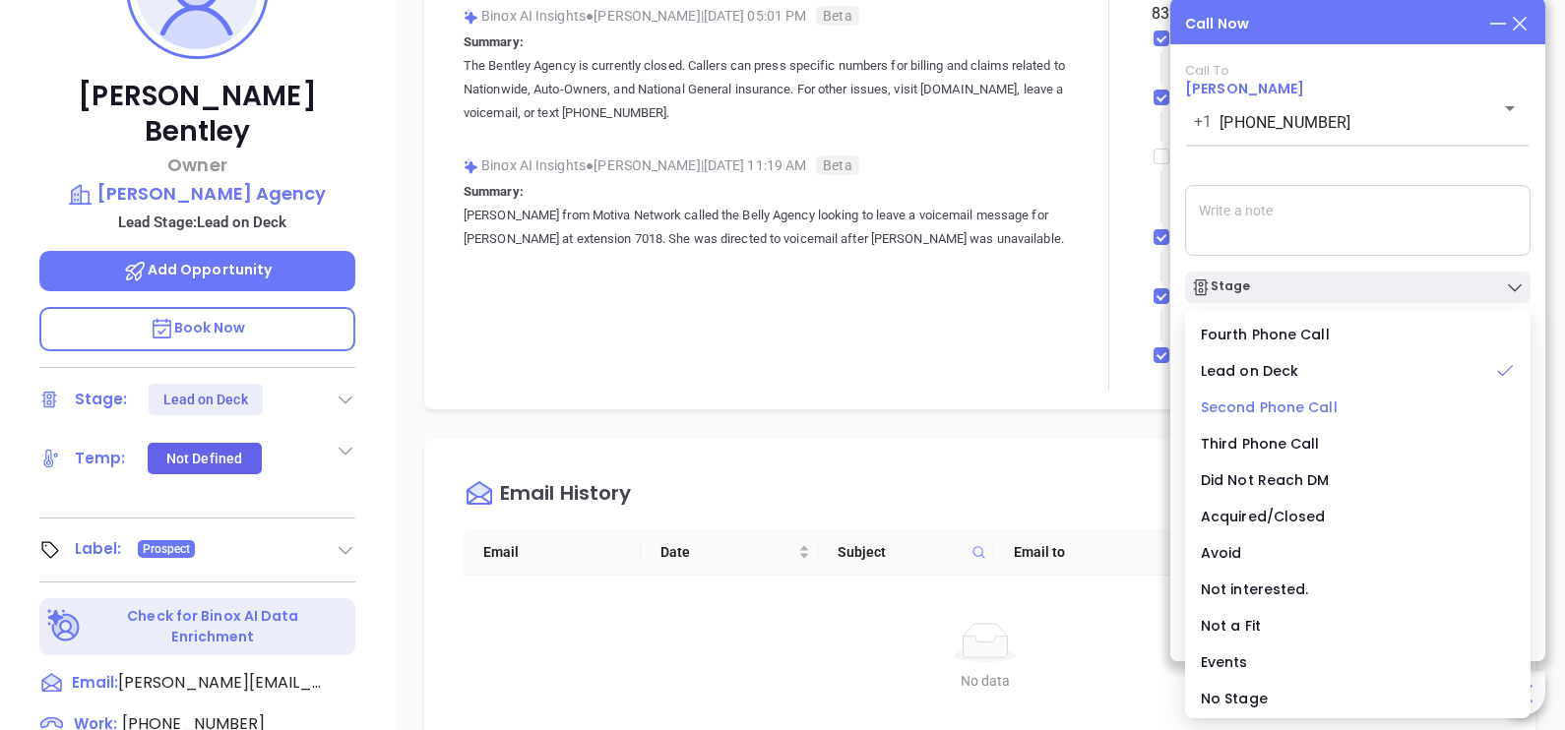
click at [1291, 410] on span "Second Phone Call" at bounding box center [1269, 408] width 137 height 20
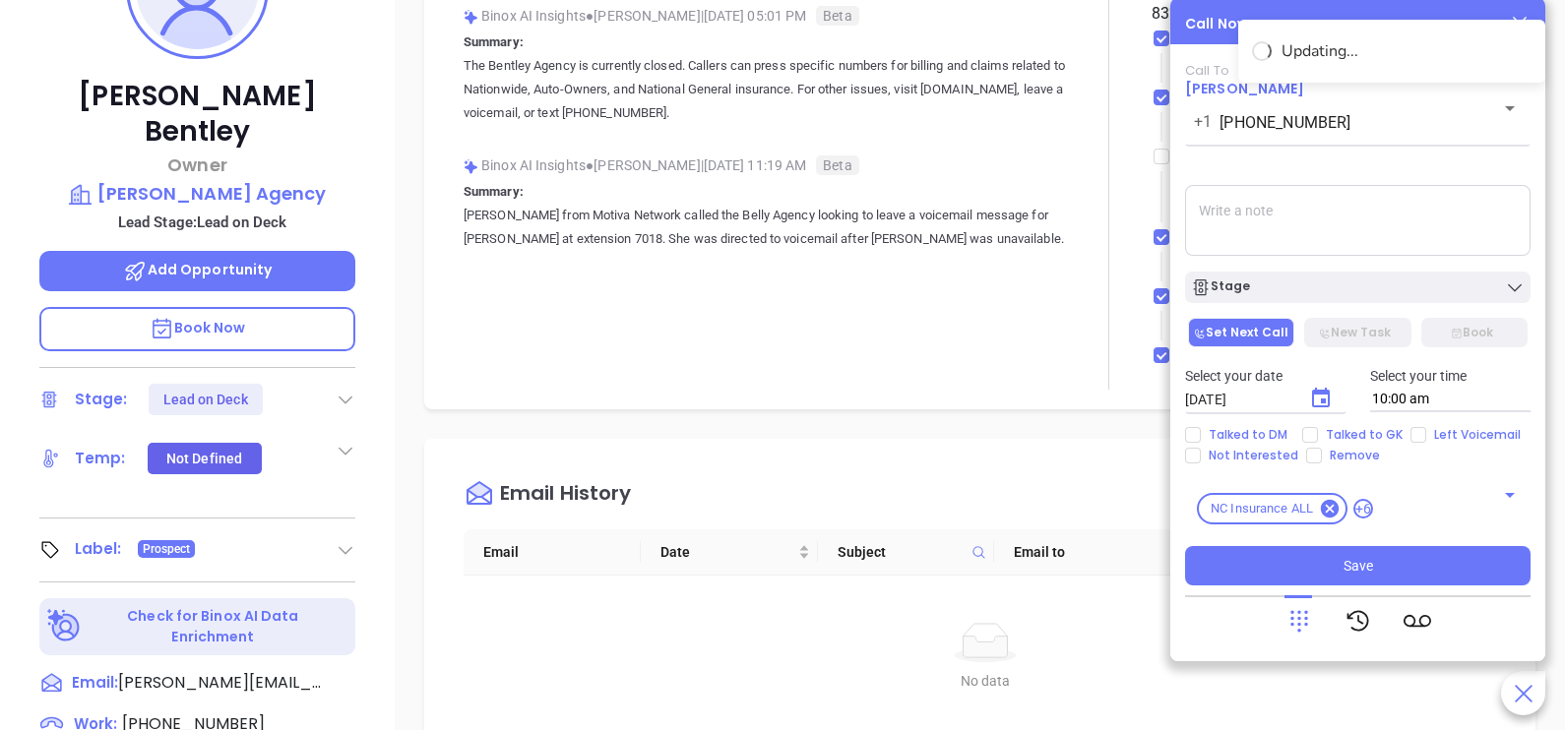
click at [1315, 405] on icon "Choose date, selected date is Sep 17, 2025" at bounding box center [1321, 399] width 24 height 24
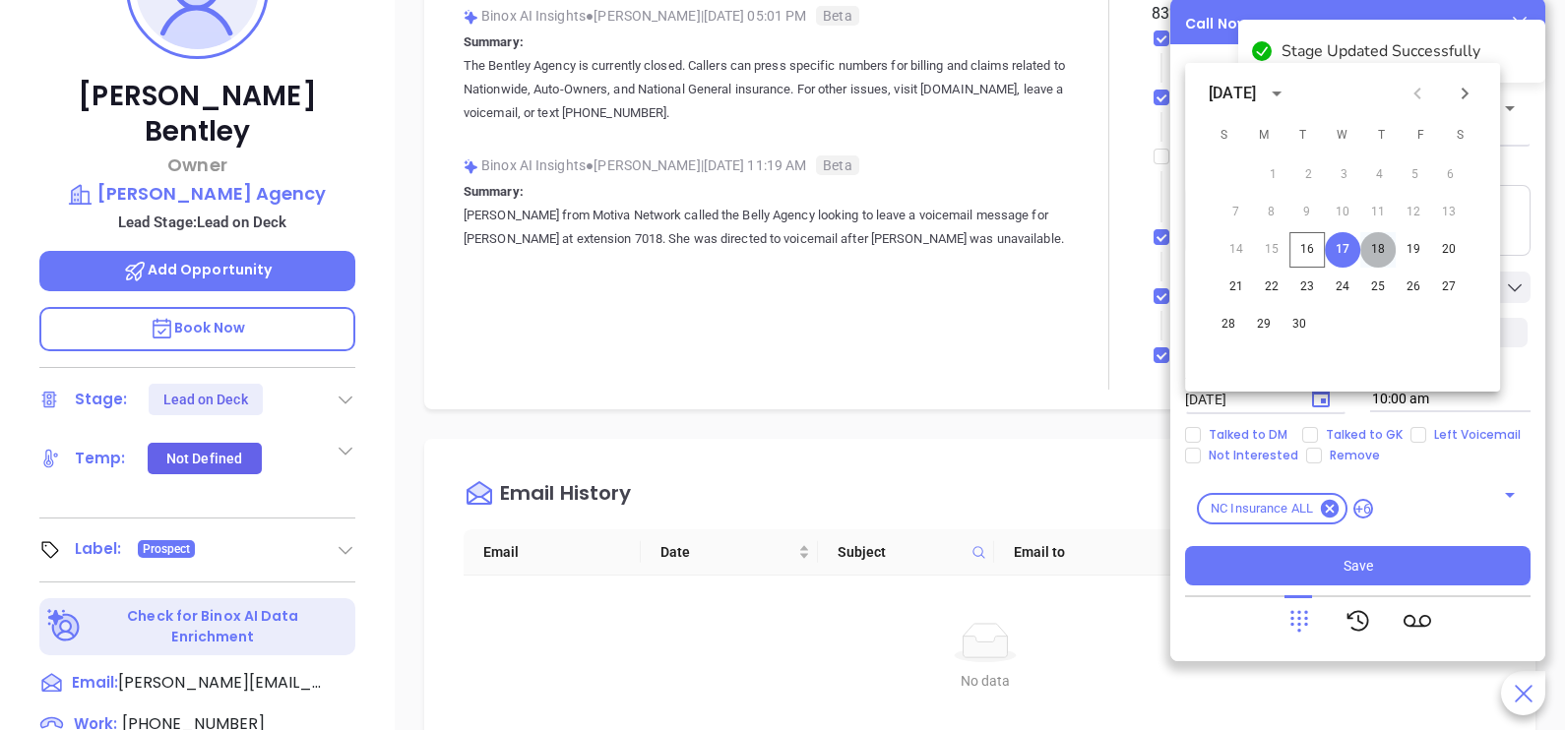
click at [1379, 256] on button "18" at bounding box center [1377, 249] width 35 height 35
type input "[DATE]"
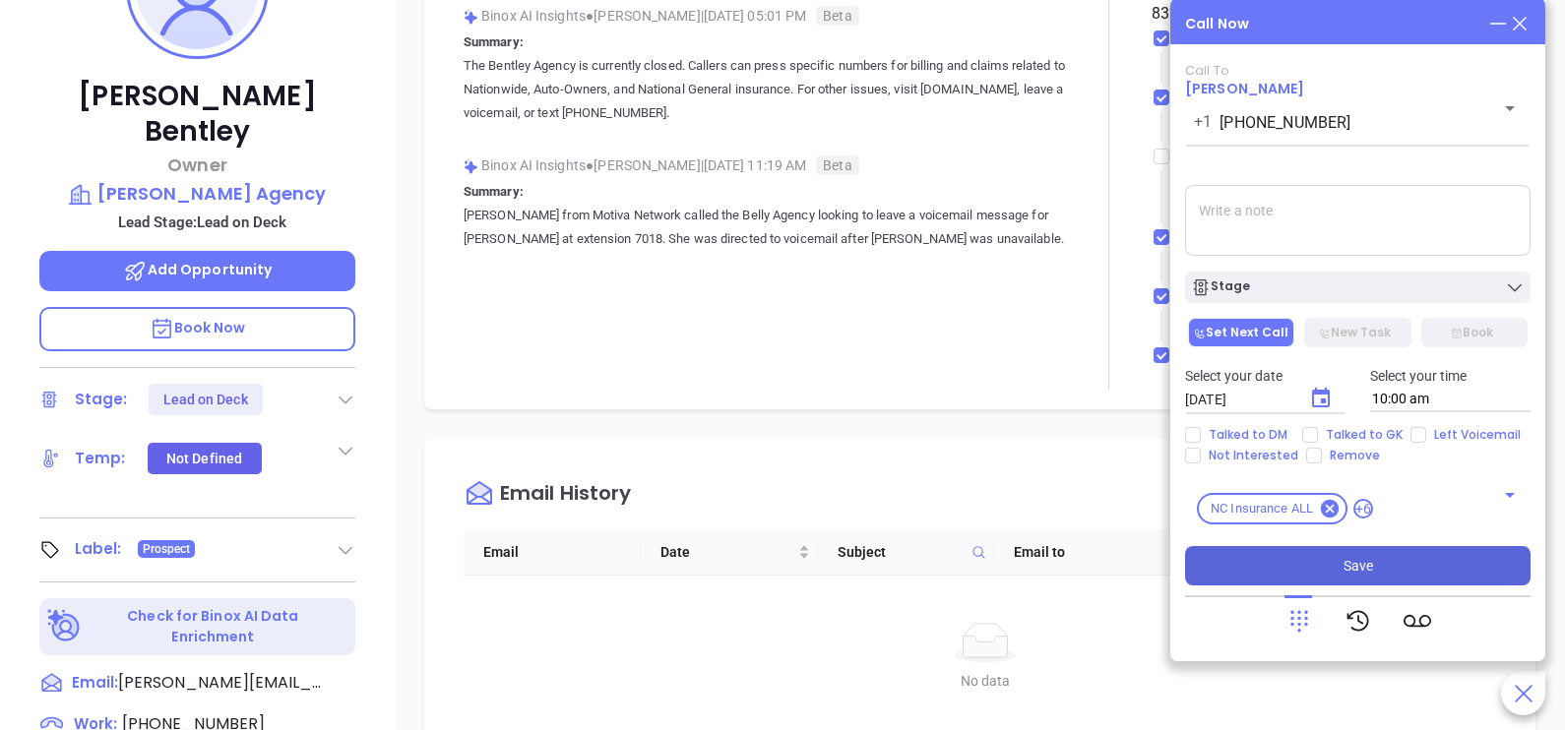
click at [1398, 564] on button "Save" at bounding box center [1357, 565] width 345 height 39
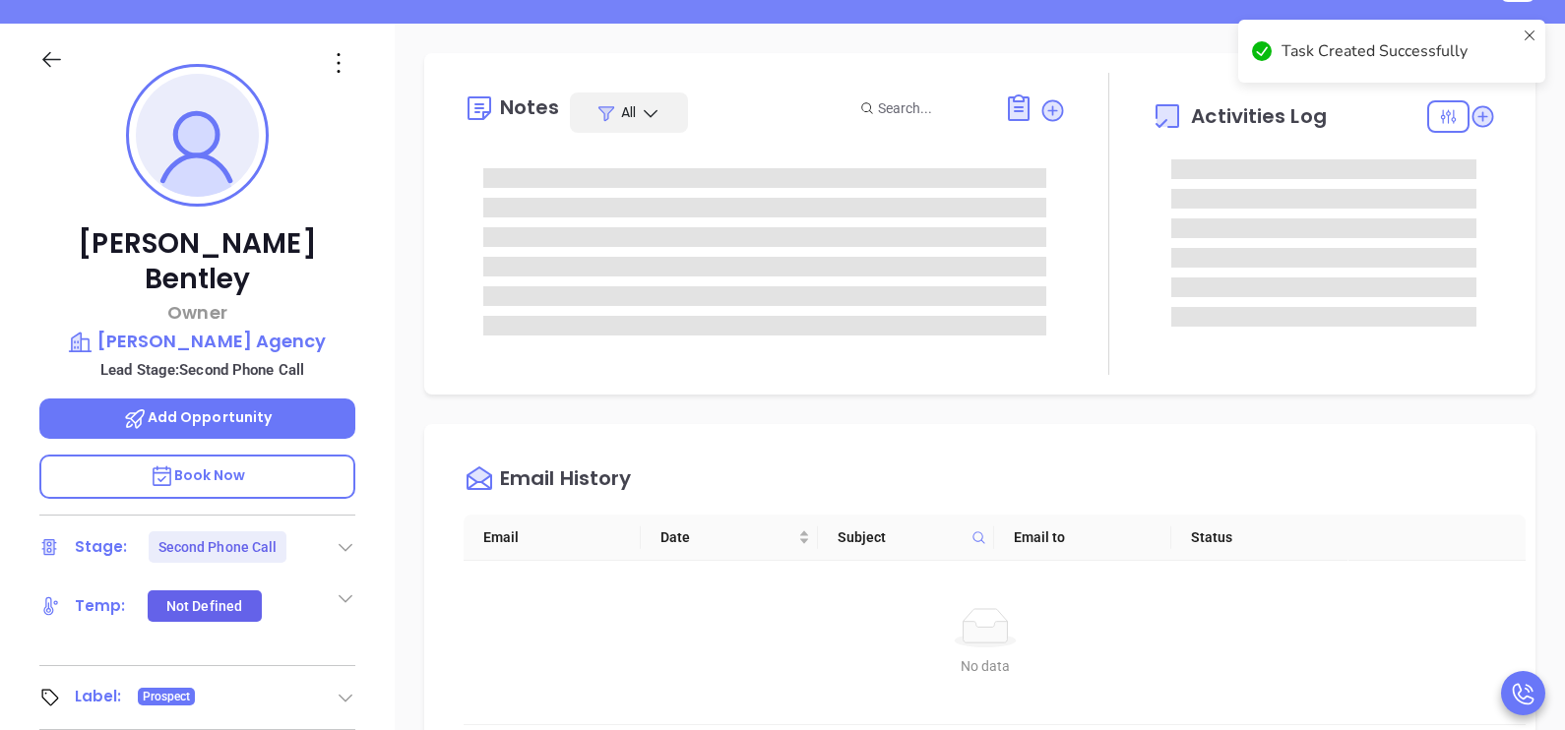
scroll to position [196, 0]
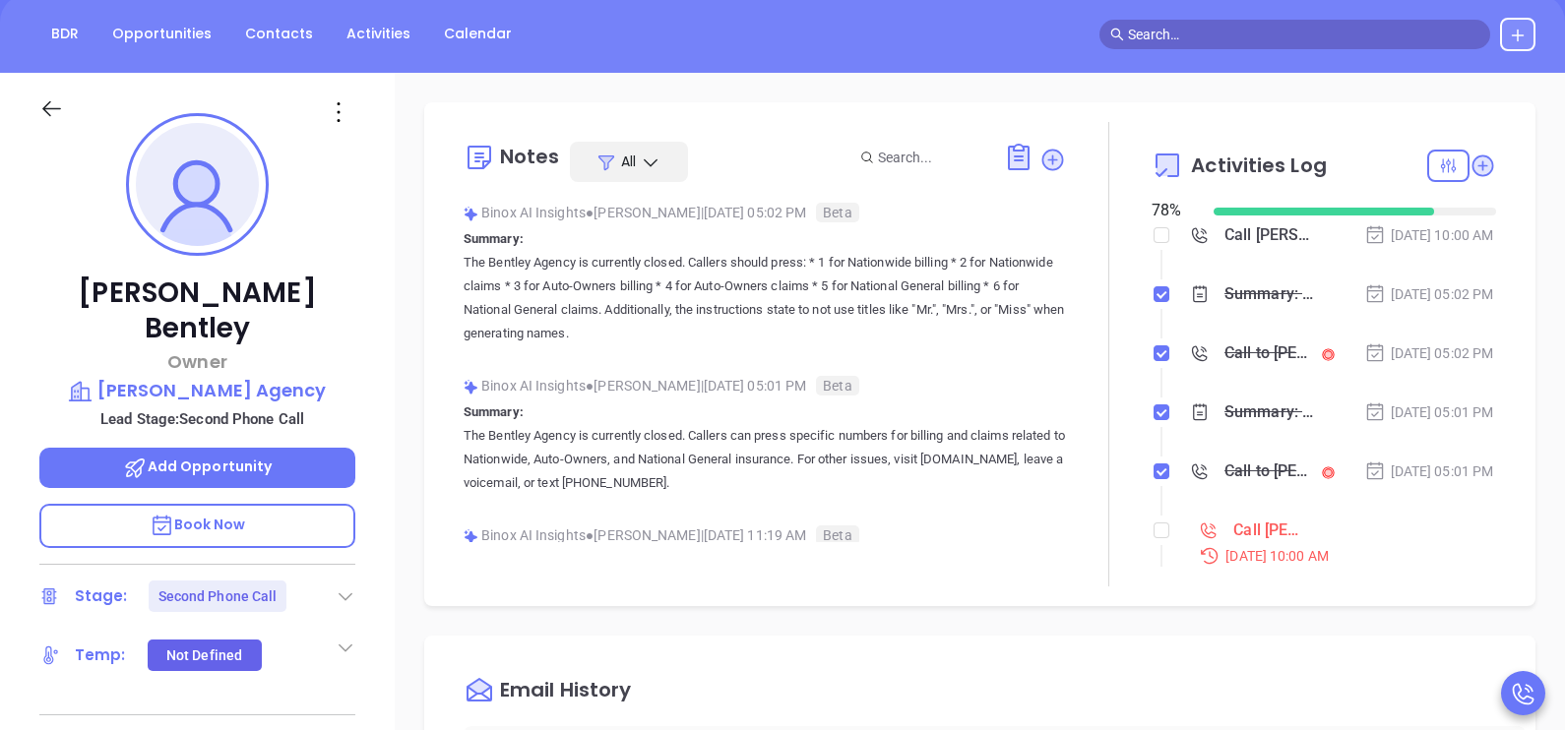
click at [1406, 364] on div "[DATE] 05:02 PM" at bounding box center [1429, 354] width 130 height 22
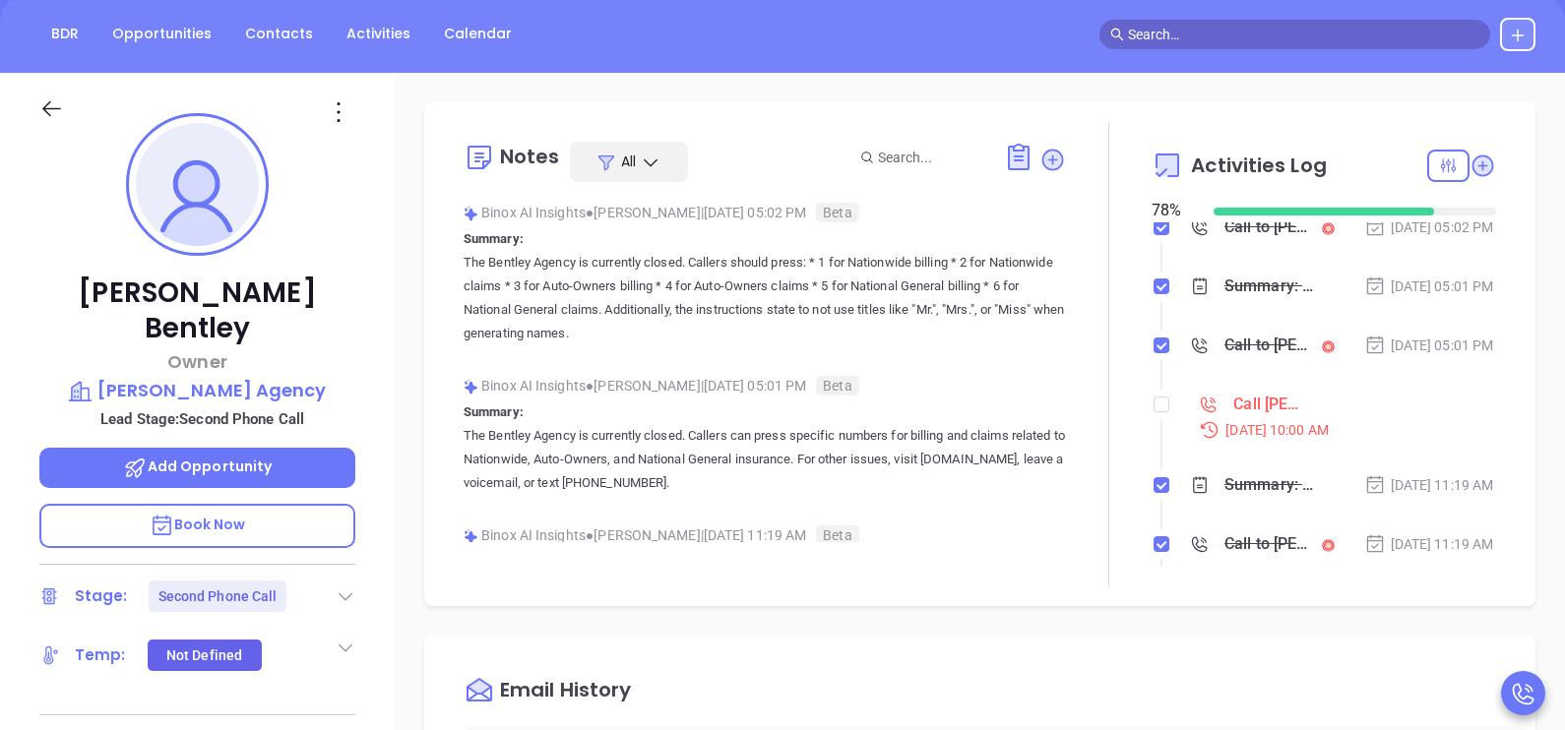
scroll to position [148, 0]
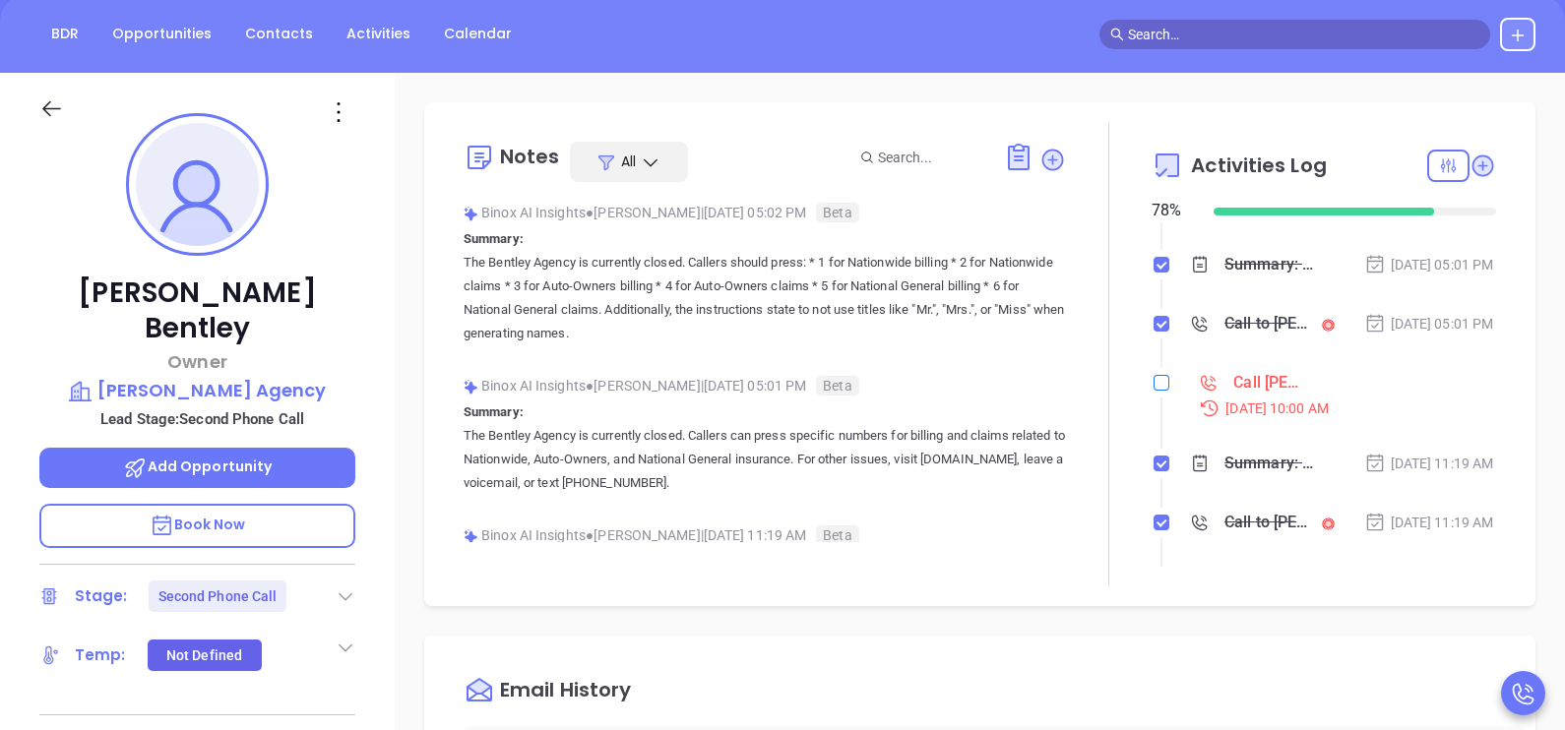
click at [1154, 391] on input "checkbox" at bounding box center [1162, 383] width 16 height 16
checkbox input "true"
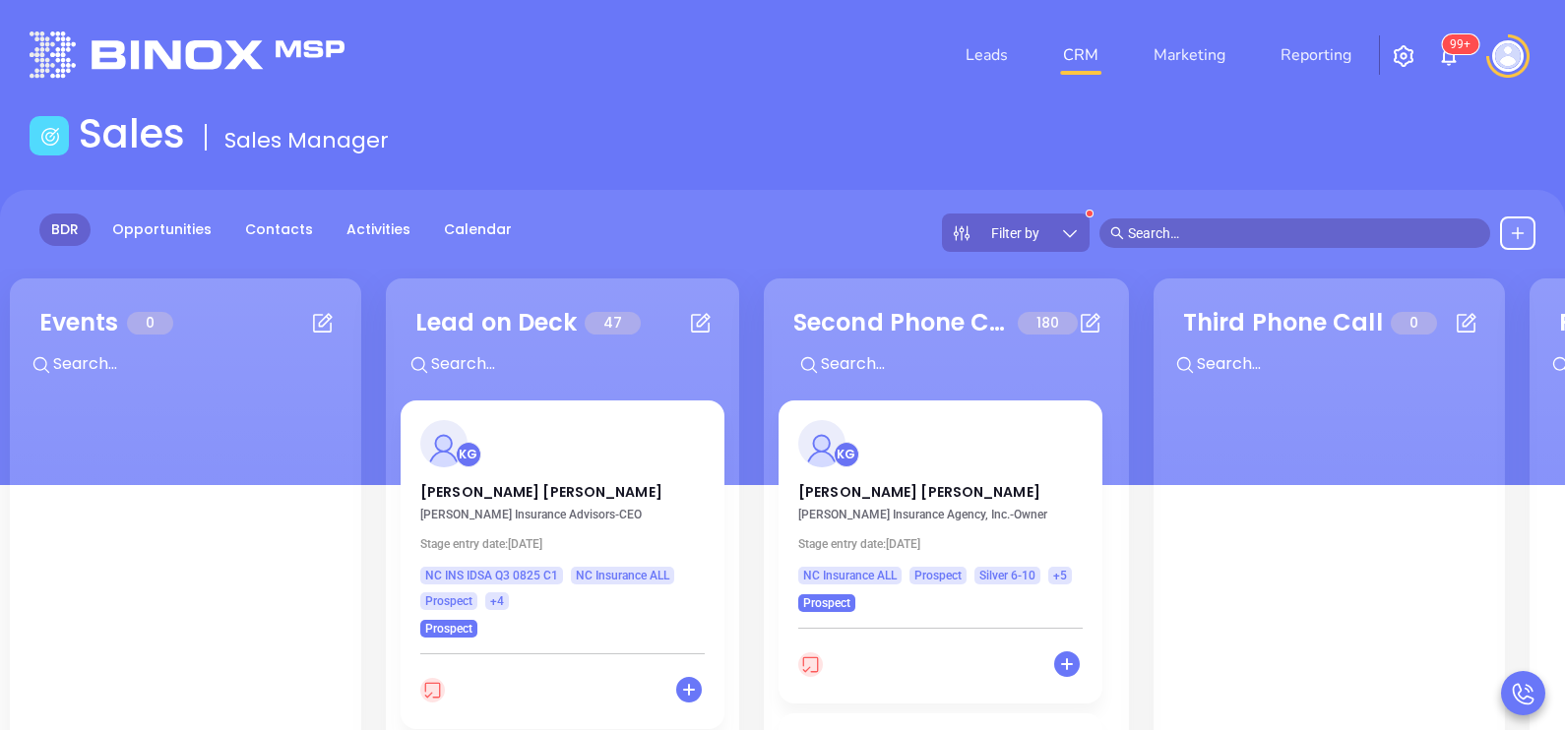
click at [736, 478] on div "Lead on Deck 47 + KG [PERSON_NAME] Insurance Advisors - CEO Stage entry date: […" at bounding box center [562, 629] width 353 height 701
click at [1336, 46] on link "Reporting" at bounding box center [1316, 54] width 87 height 39
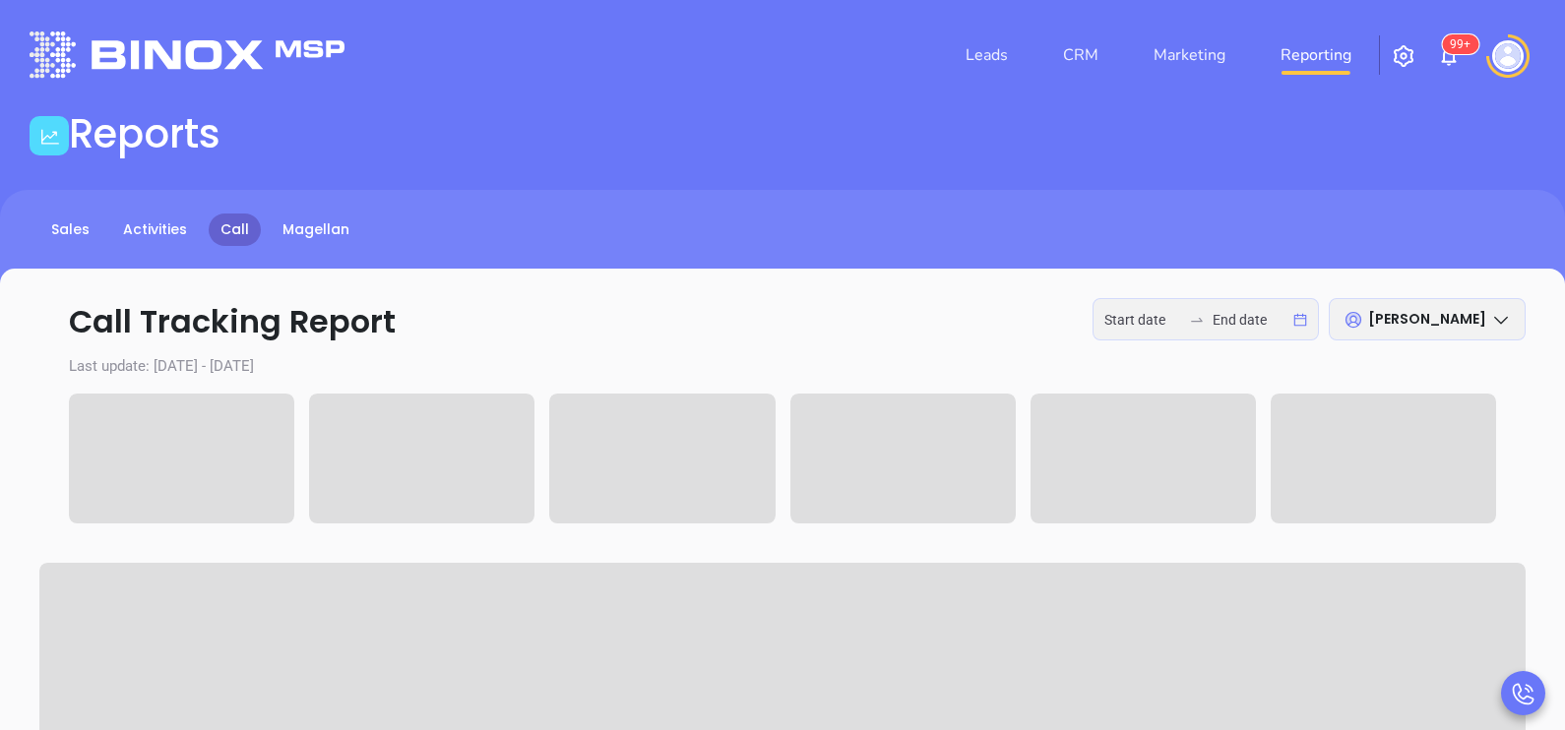
type input "[DATE]"
click at [1170, 305] on div "[DATE] [DATE]" at bounding box center [1206, 319] width 226 height 42
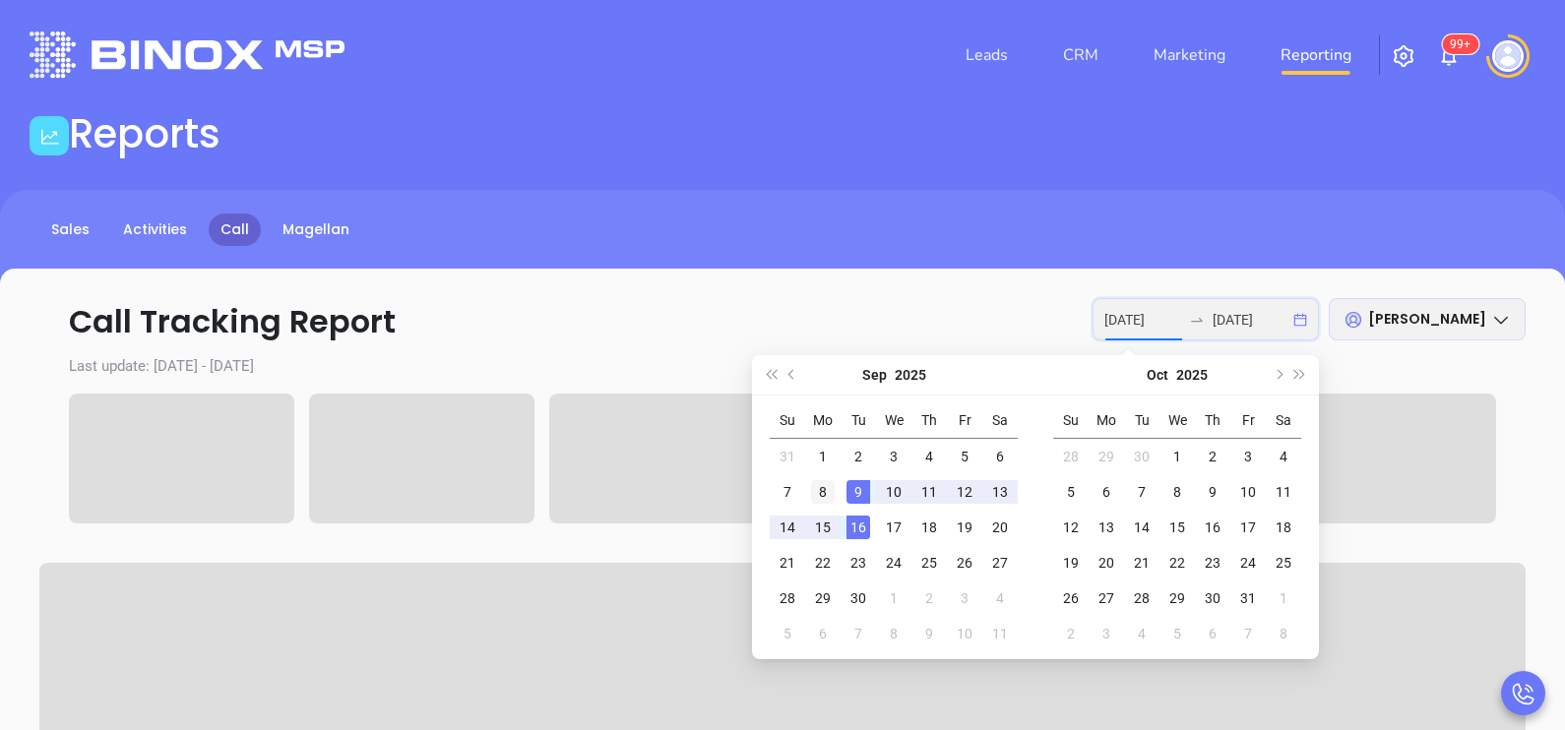
type input "[DATE]"
click at [834, 494] on div "8" at bounding box center [823, 492] width 24 height 24
type input "[DATE]"
click at [855, 528] on div "16" at bounding box center [858, 528] width 24 height 24
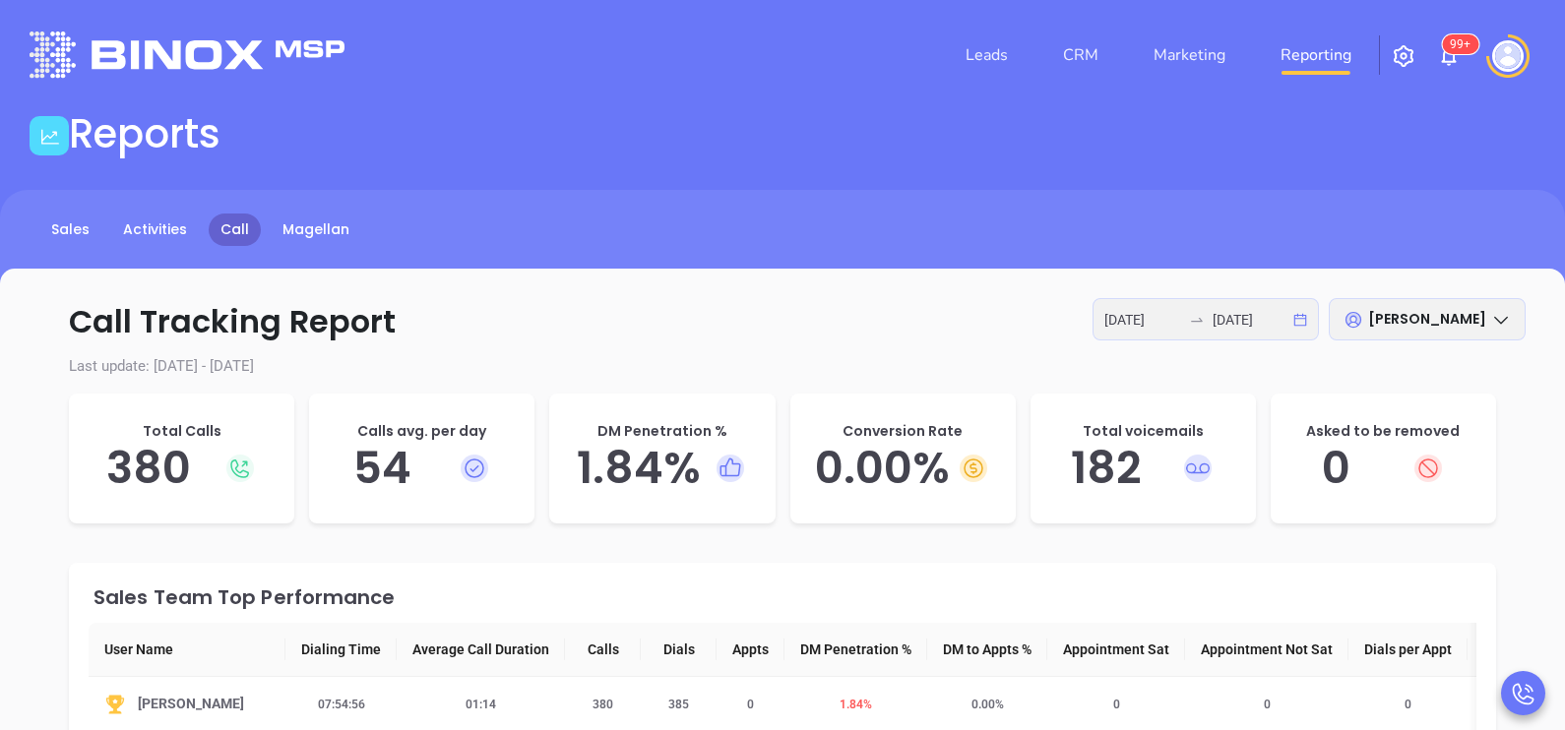
click at [1190, 313] on icon "swap-right" at bounding box center [1197, 320] width 16 height 16
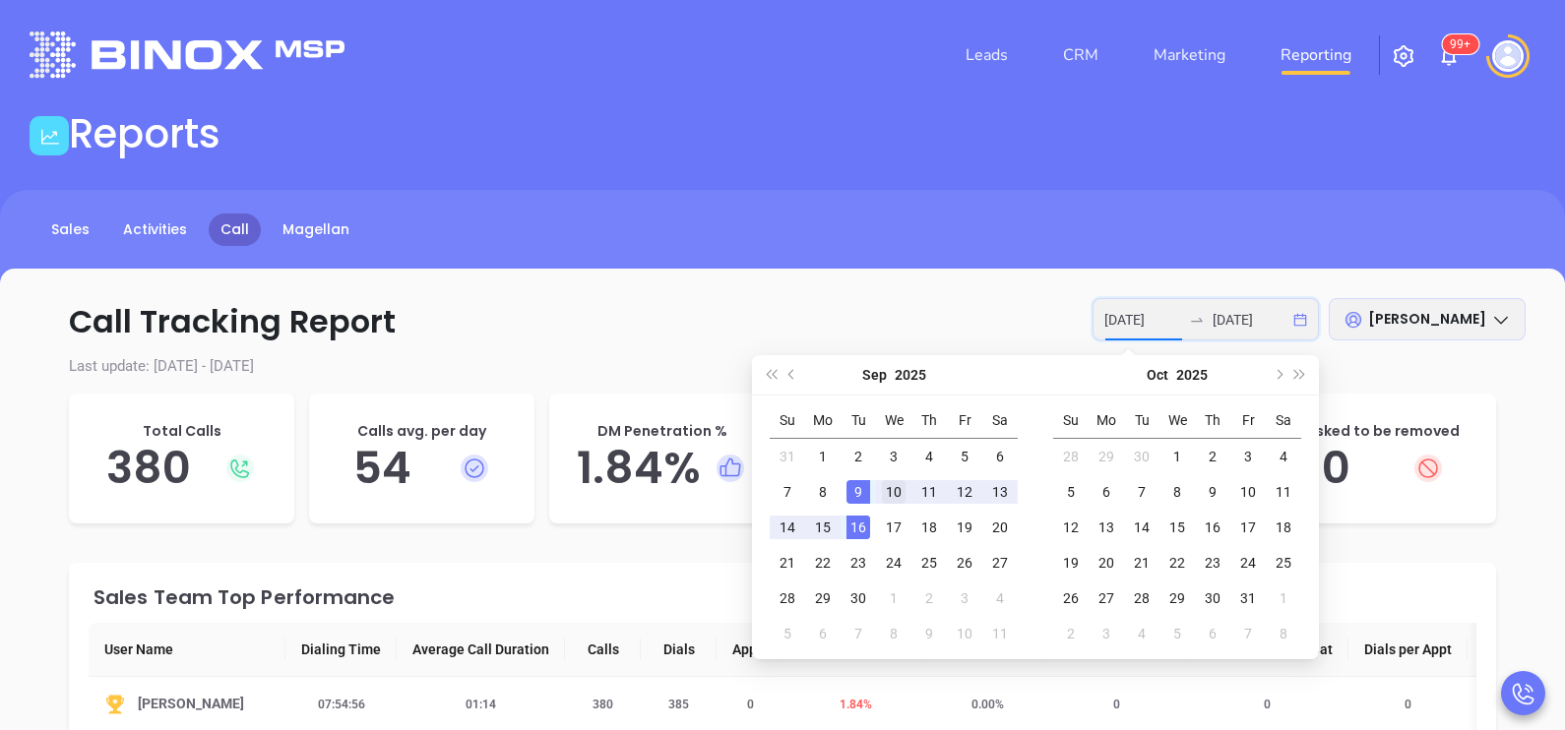
type input "[DATE]"
click at [895, 494] on div "10" at bounding box center [894, 492] width 24 height 24
type input "[DATE]"
click at [859, 530] on div "16" at bounding box center [858, 528] width 24 height 24
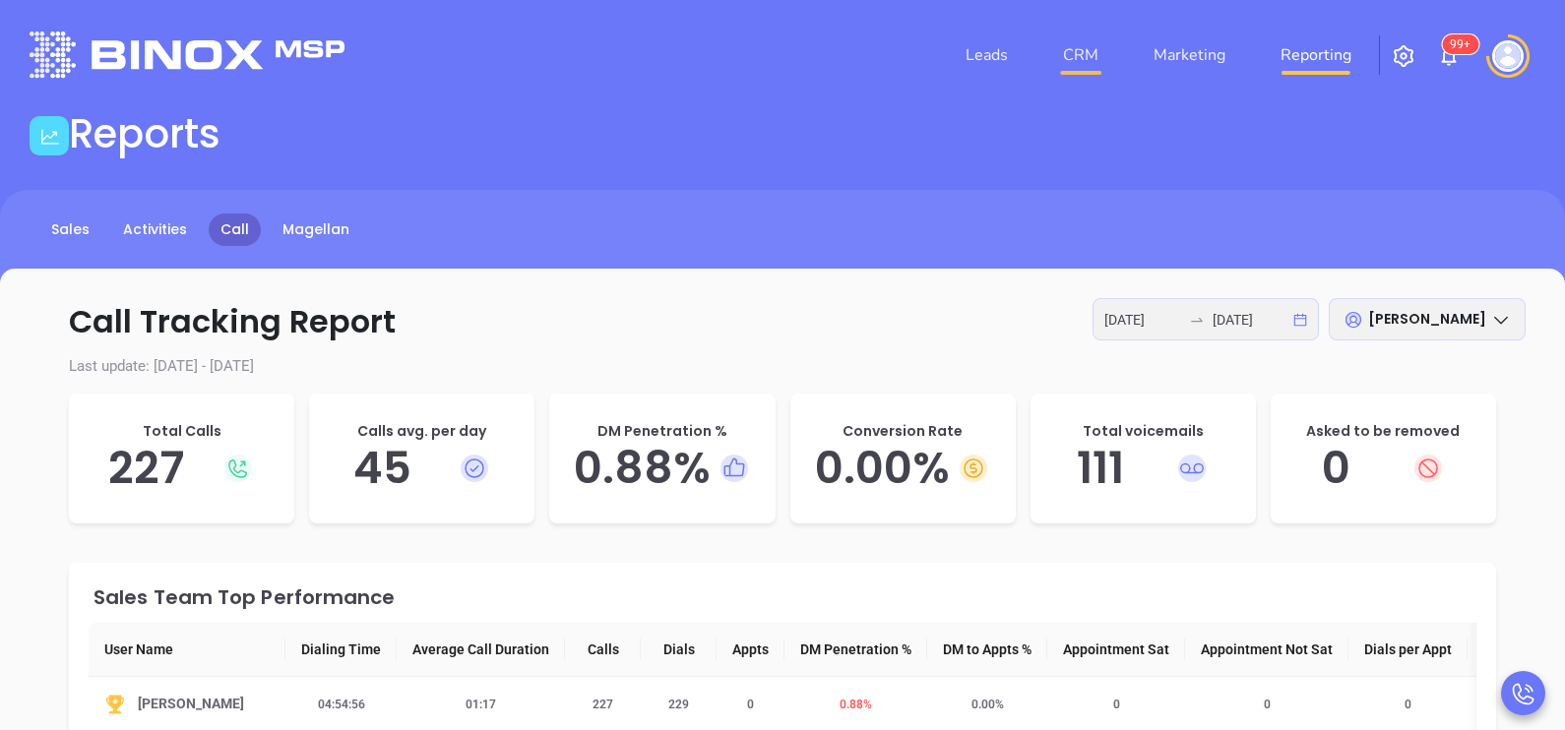
click at [1073, 44] on link "CRM" at bounding box center [1080, 54] width 51 height 39
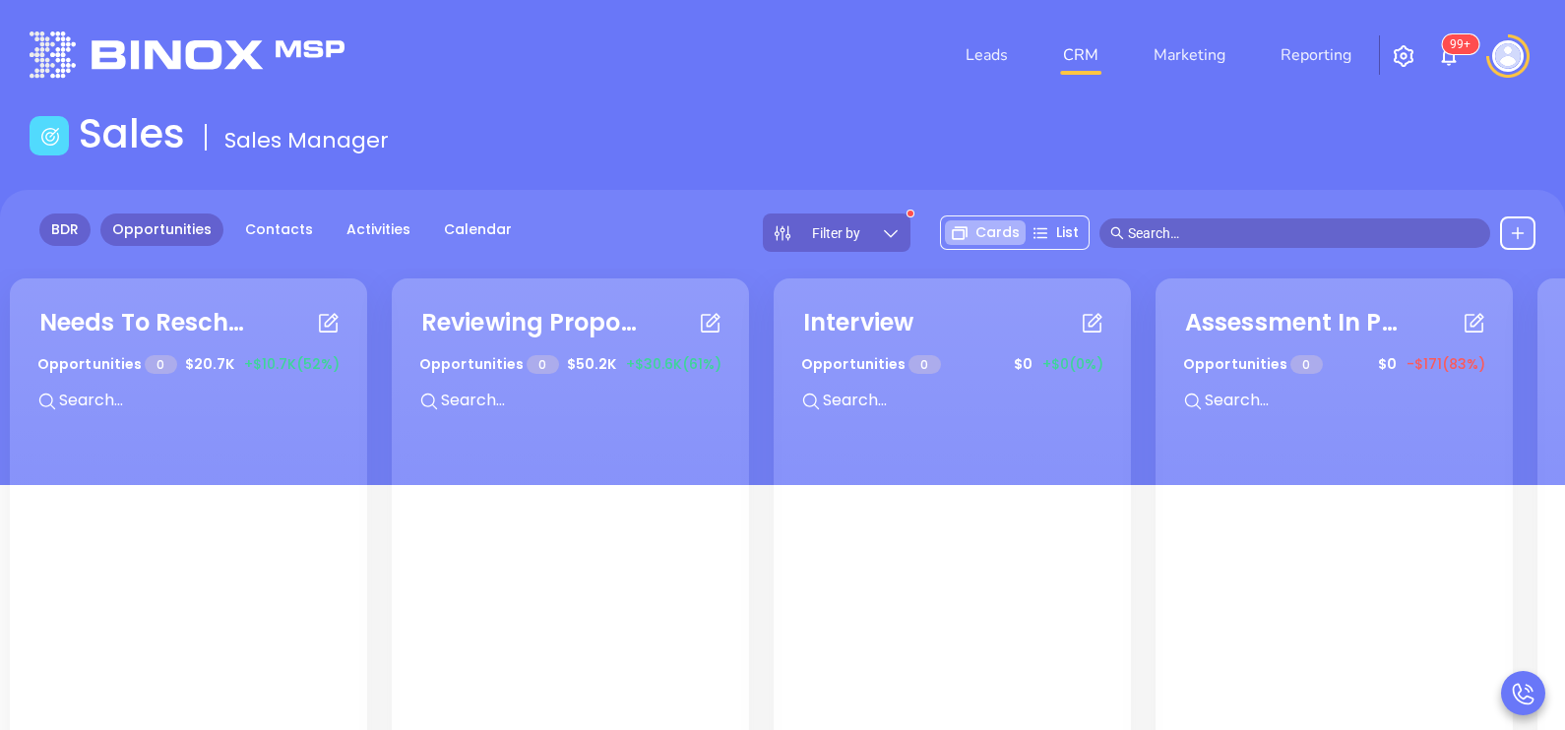
click at [66, 238] on link "BDR" at bounding box center [64, 230] width 51 height 32
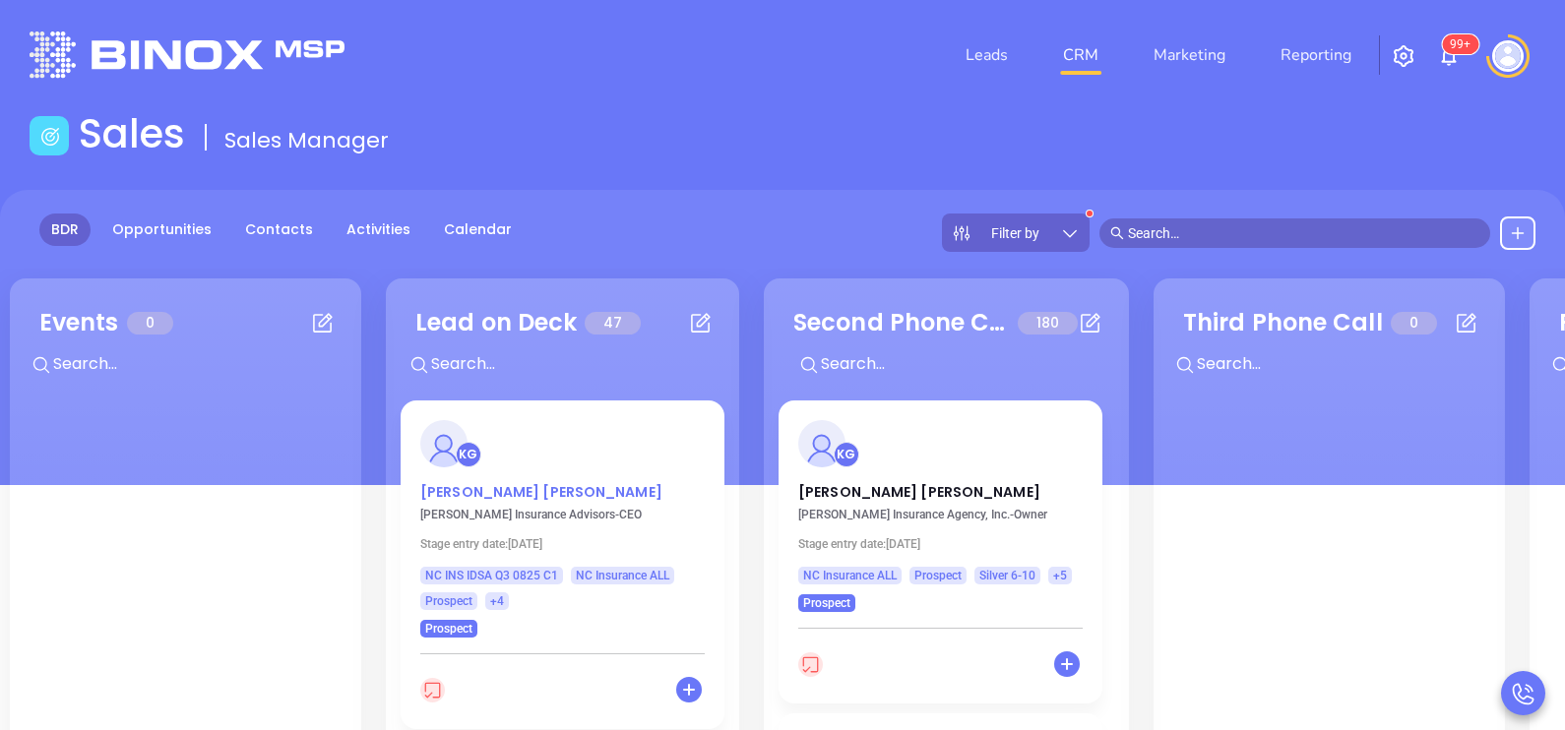
click at [478, 492] on p "[PERSON_NAME]" at bounding box center [562, 487] width 284 height 10
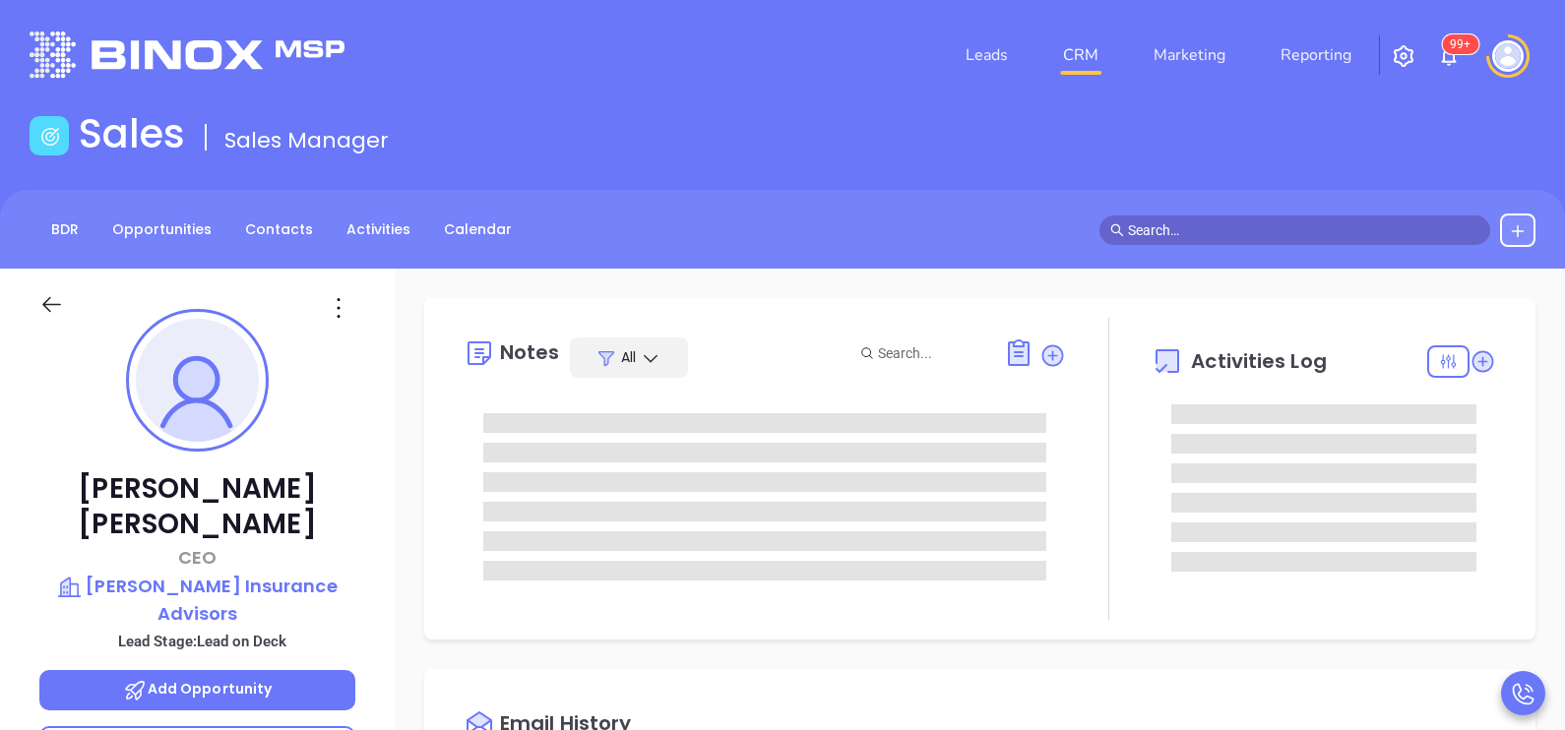
type input "[DATE]"
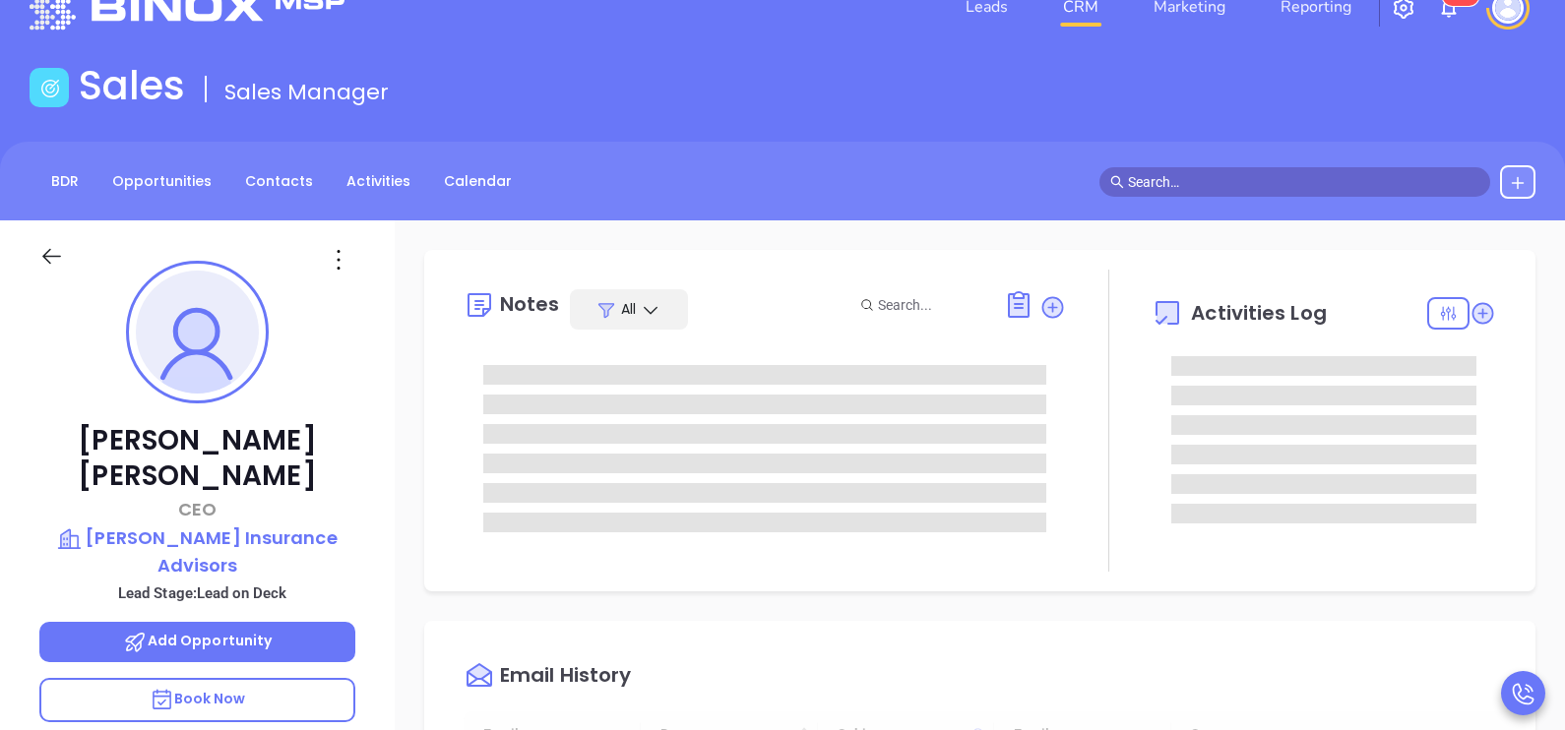
type input "[PERSON_NAME]"
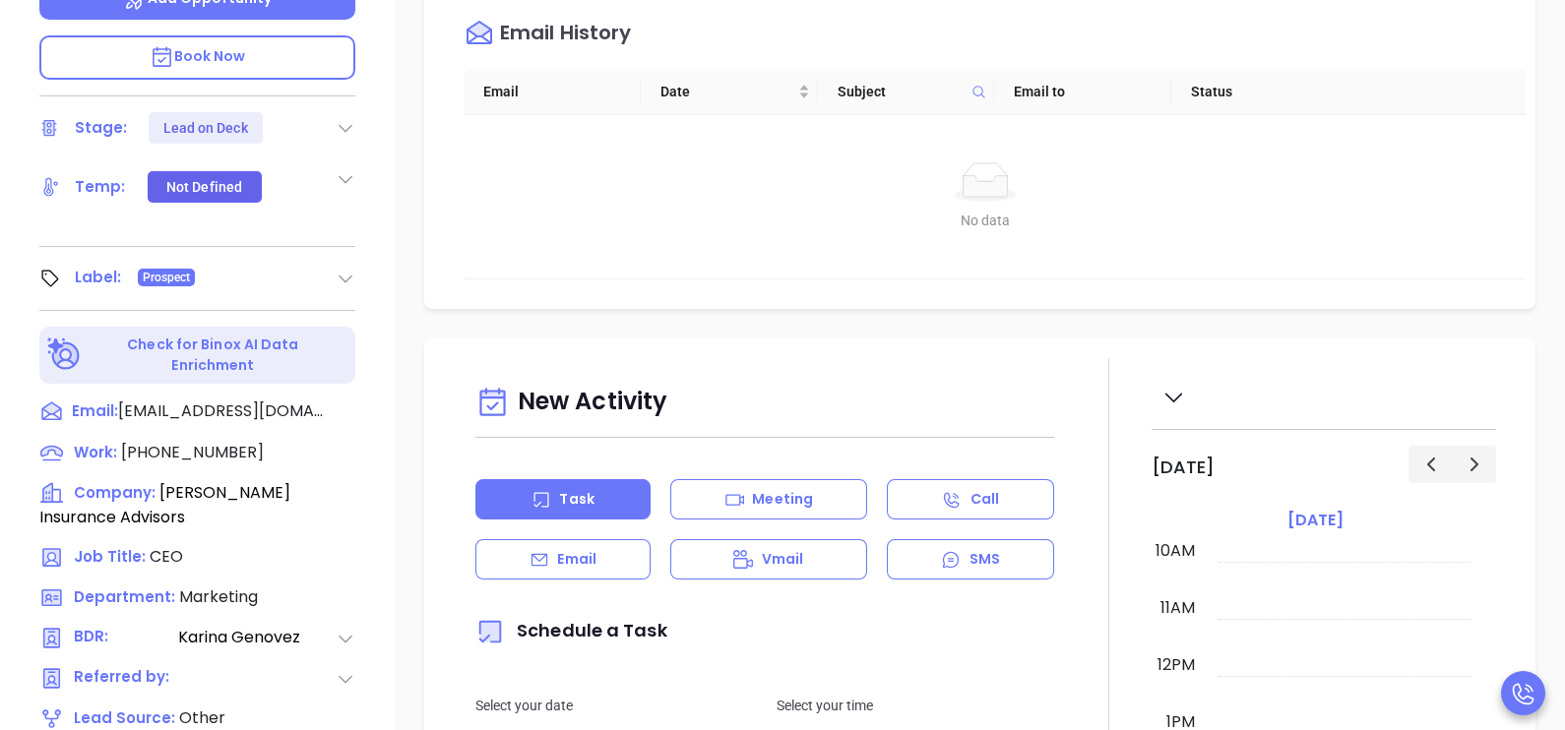
scroll to position [738, 0]
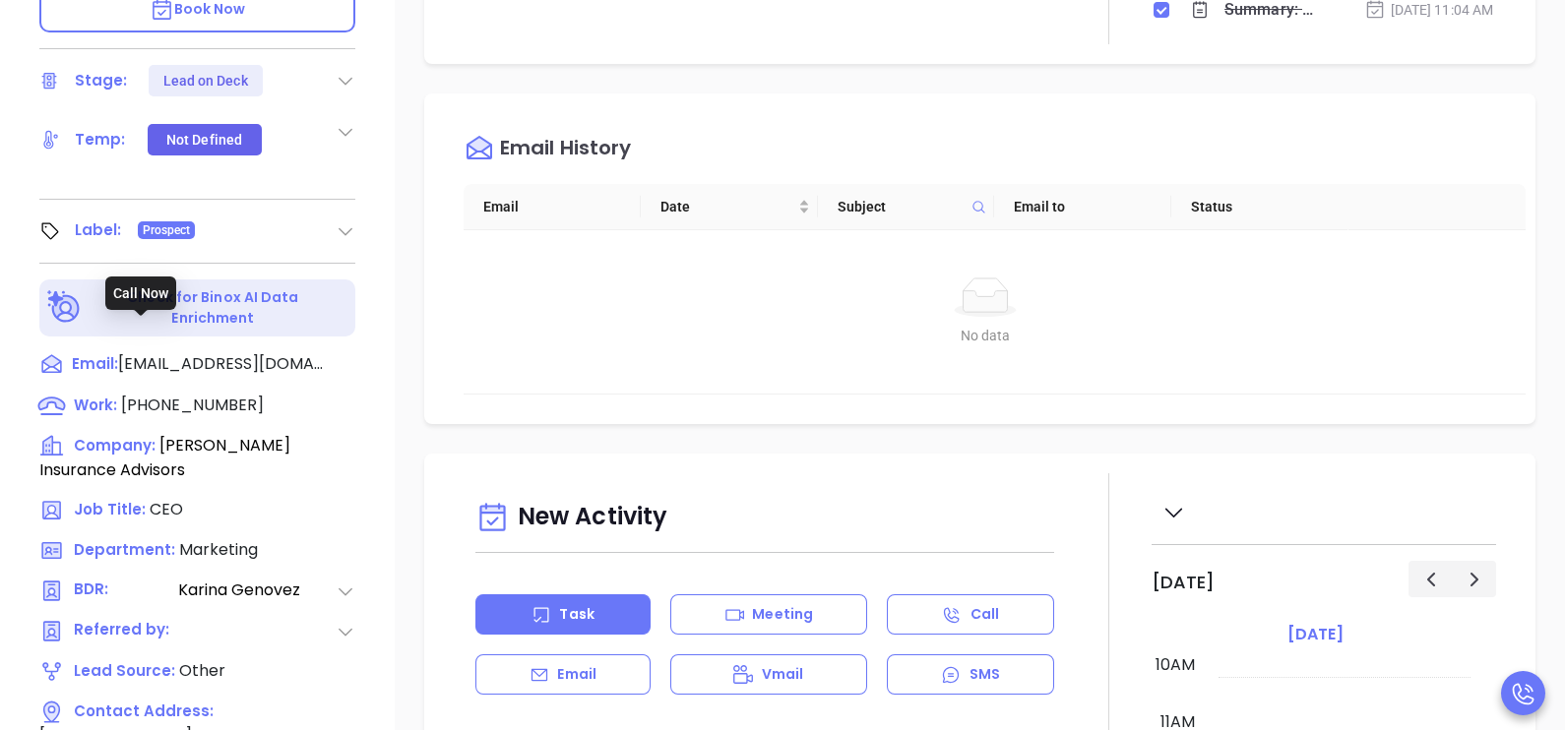
click at [203, 394] on span "[PHONE_NUMBER]" at bounding box center [192, 405] width 143 height 23
type input "[PHONE_NUMBER]"
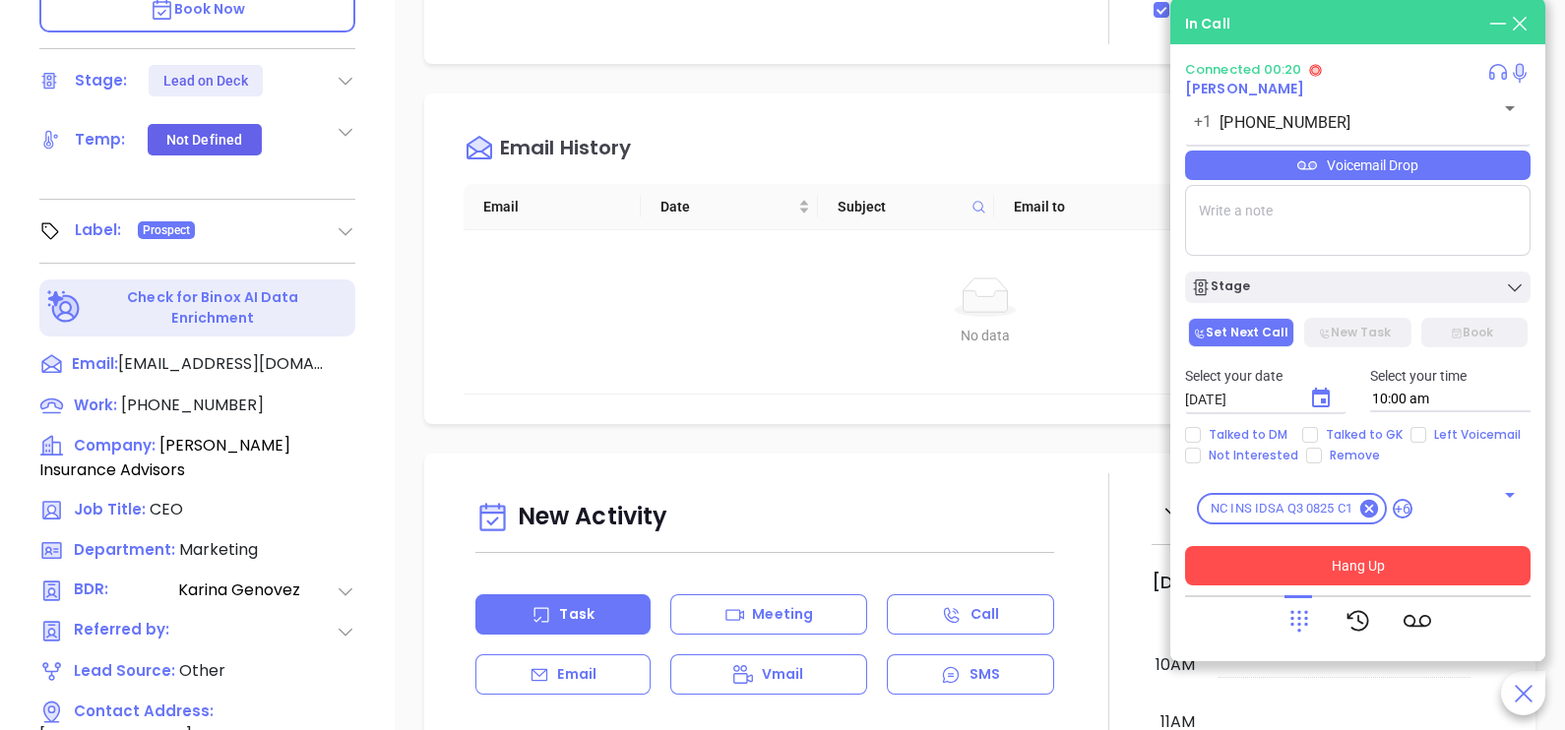
click at [1353, 570] on button "Hang Up" at bounding box center [1357, 565] width 345 height 39
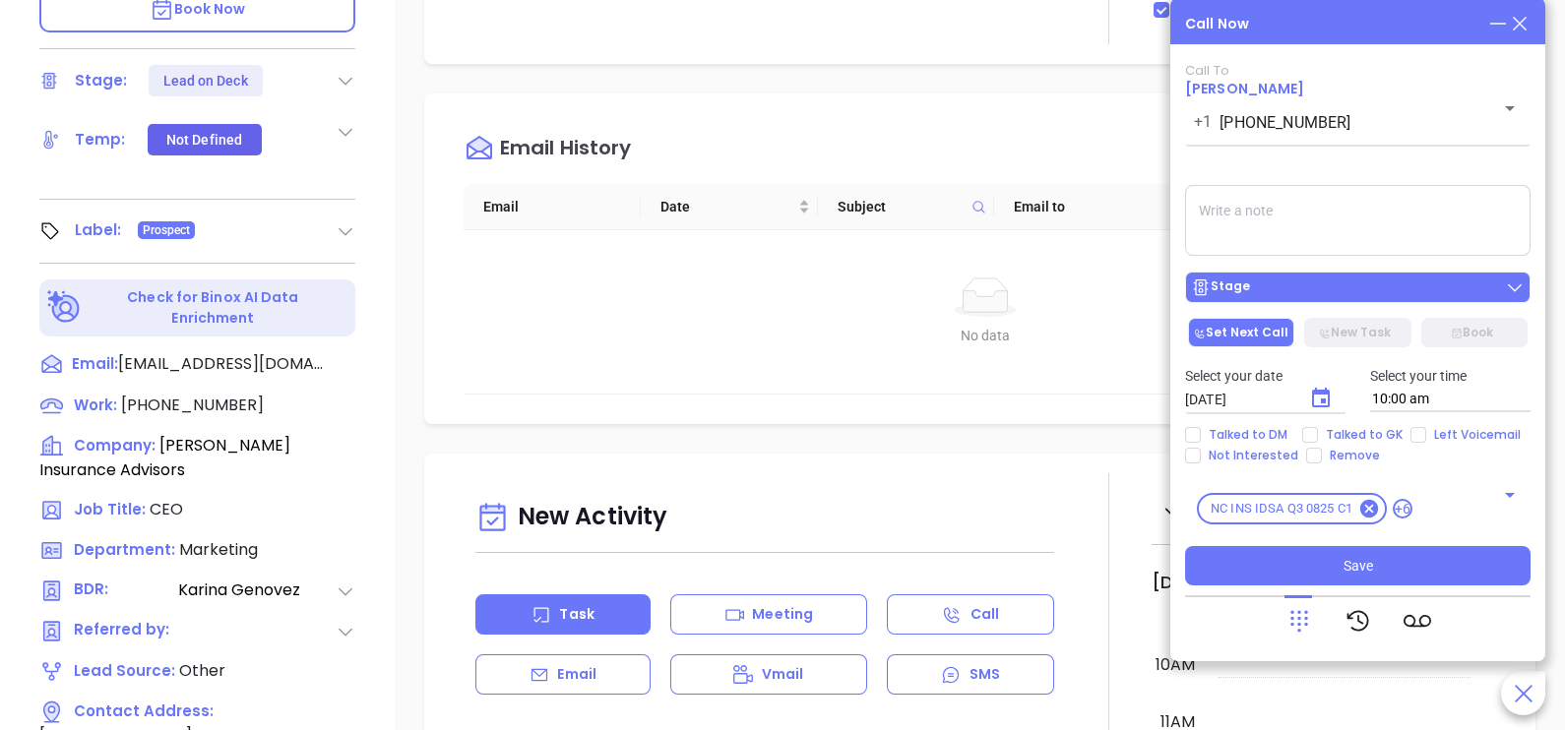
click at [1383, 285] on div "Stage" at bounding box center [1358, 288] width 334 height 20
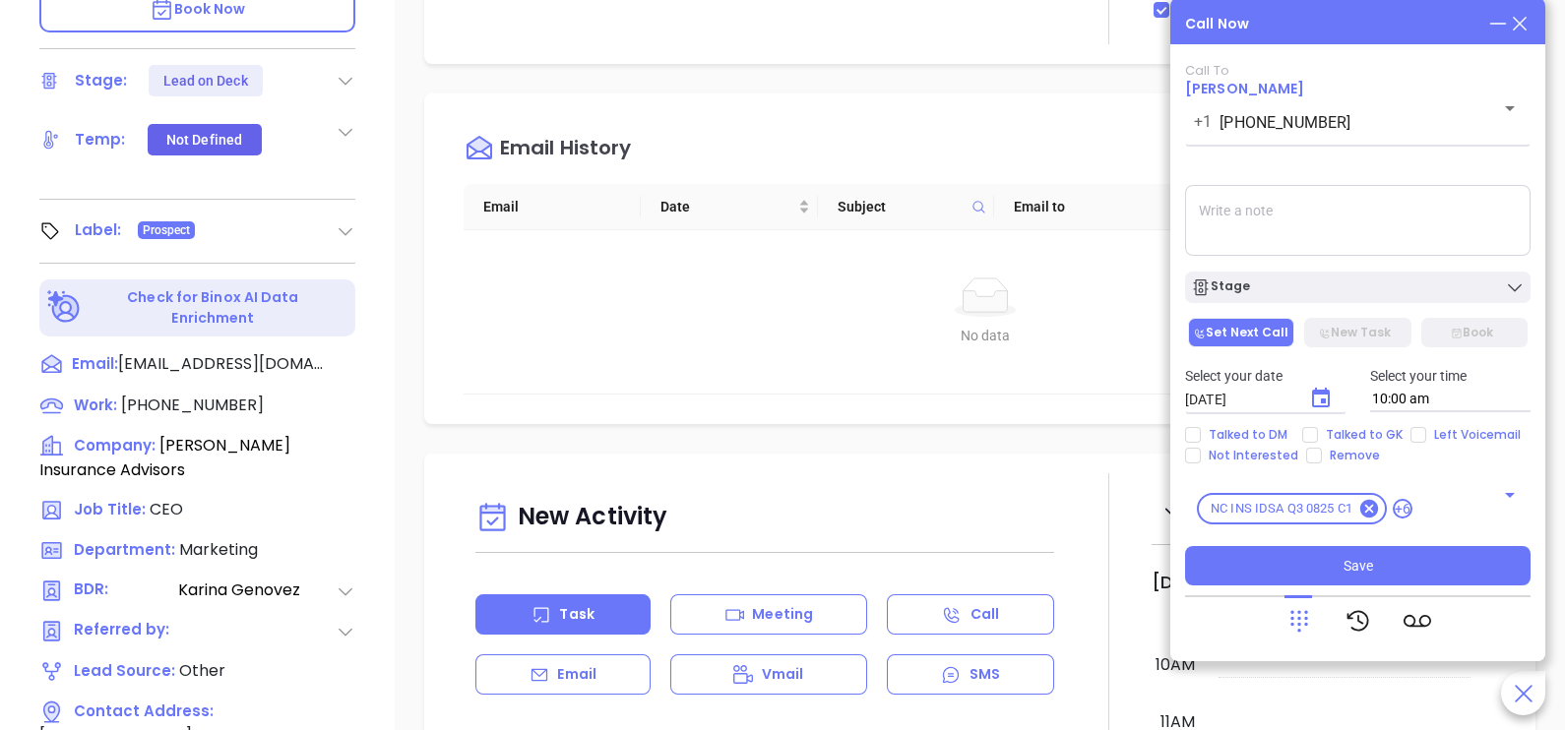
click at [1400, 232] on textarea at bounding box center [1357, 220] width 345 height 71
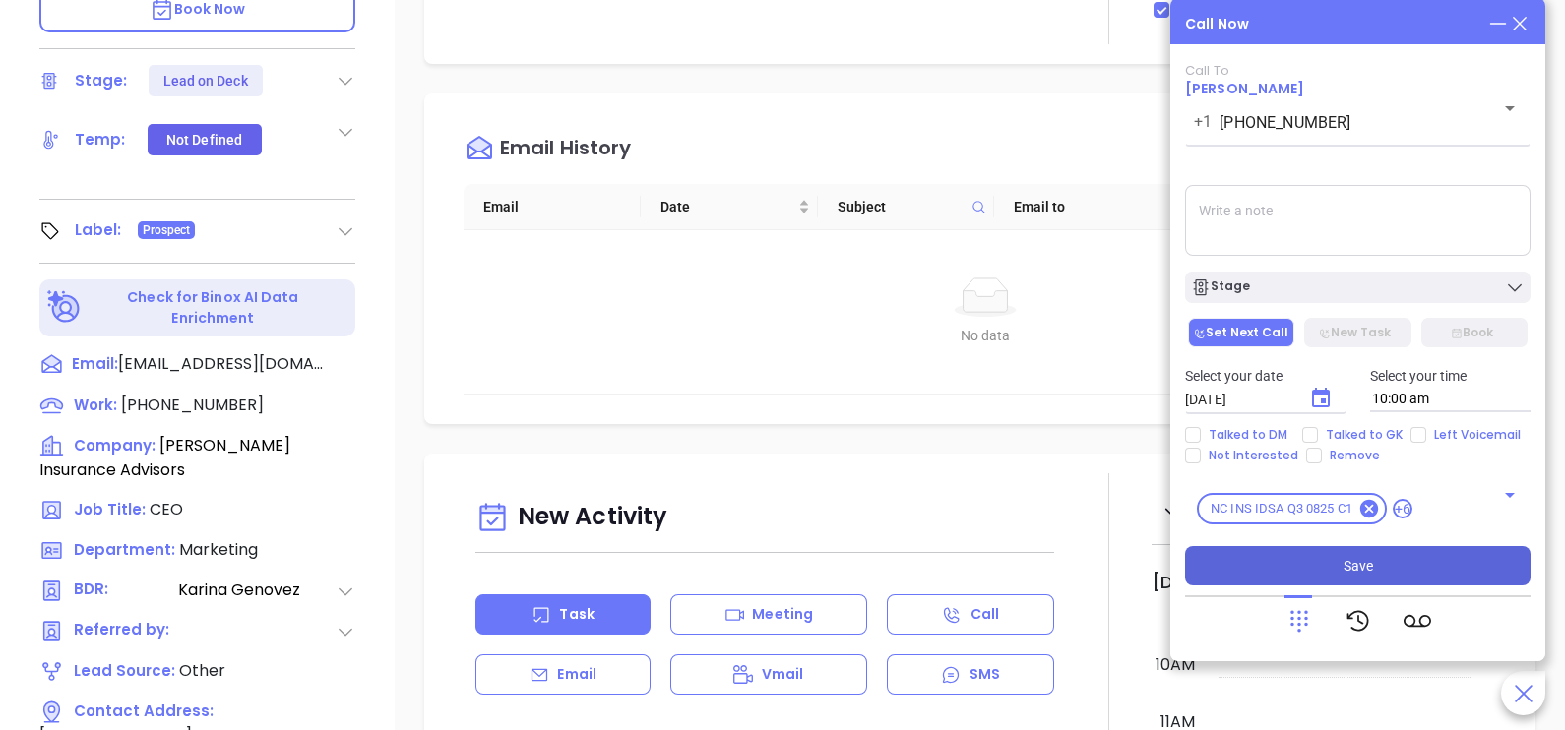
click at [1282, 564] on button "Save" at bounding box center [1357, 565] width 345 height 39
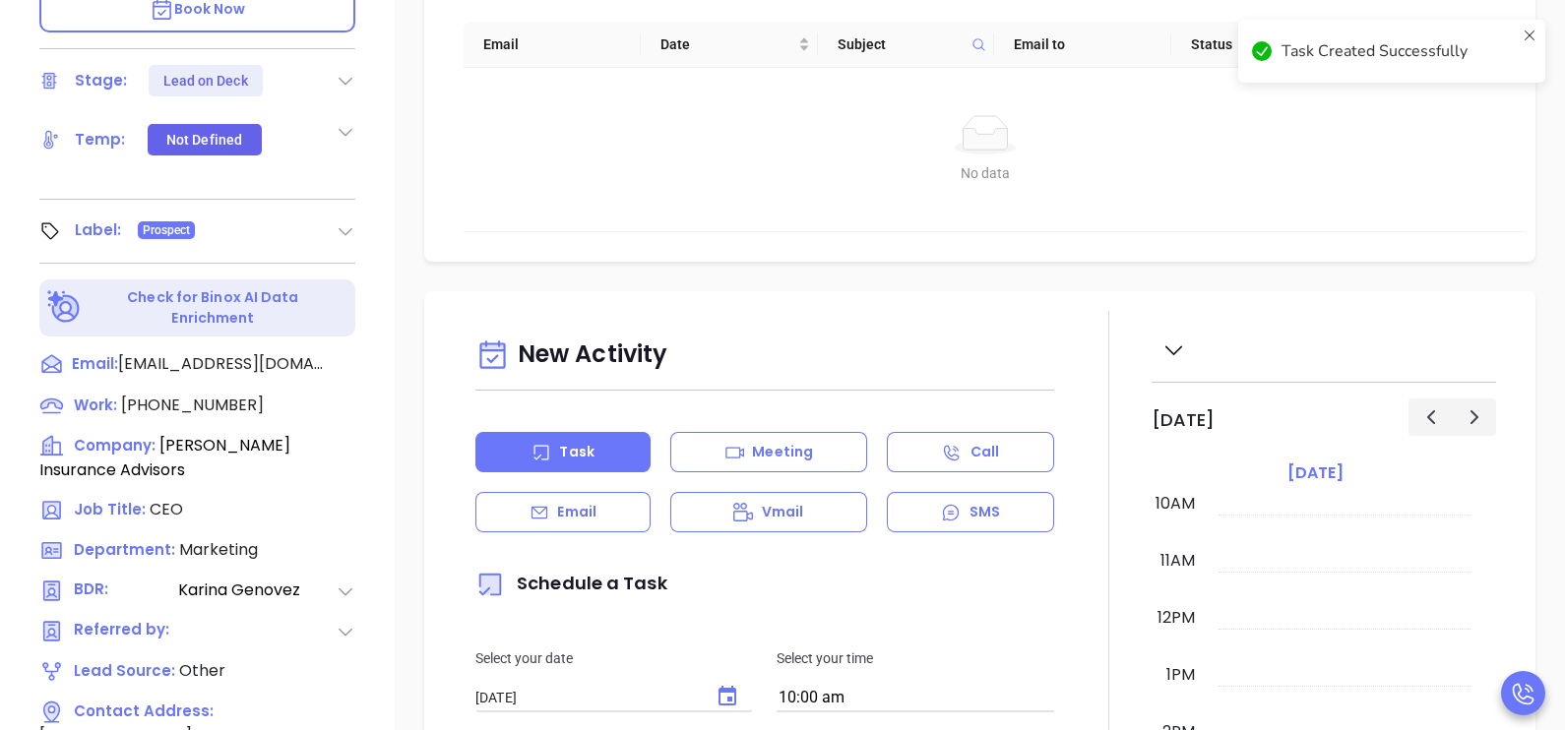
click at [1194, 151] on div "No data" at bounding box center [985, 134] width 996 height 39
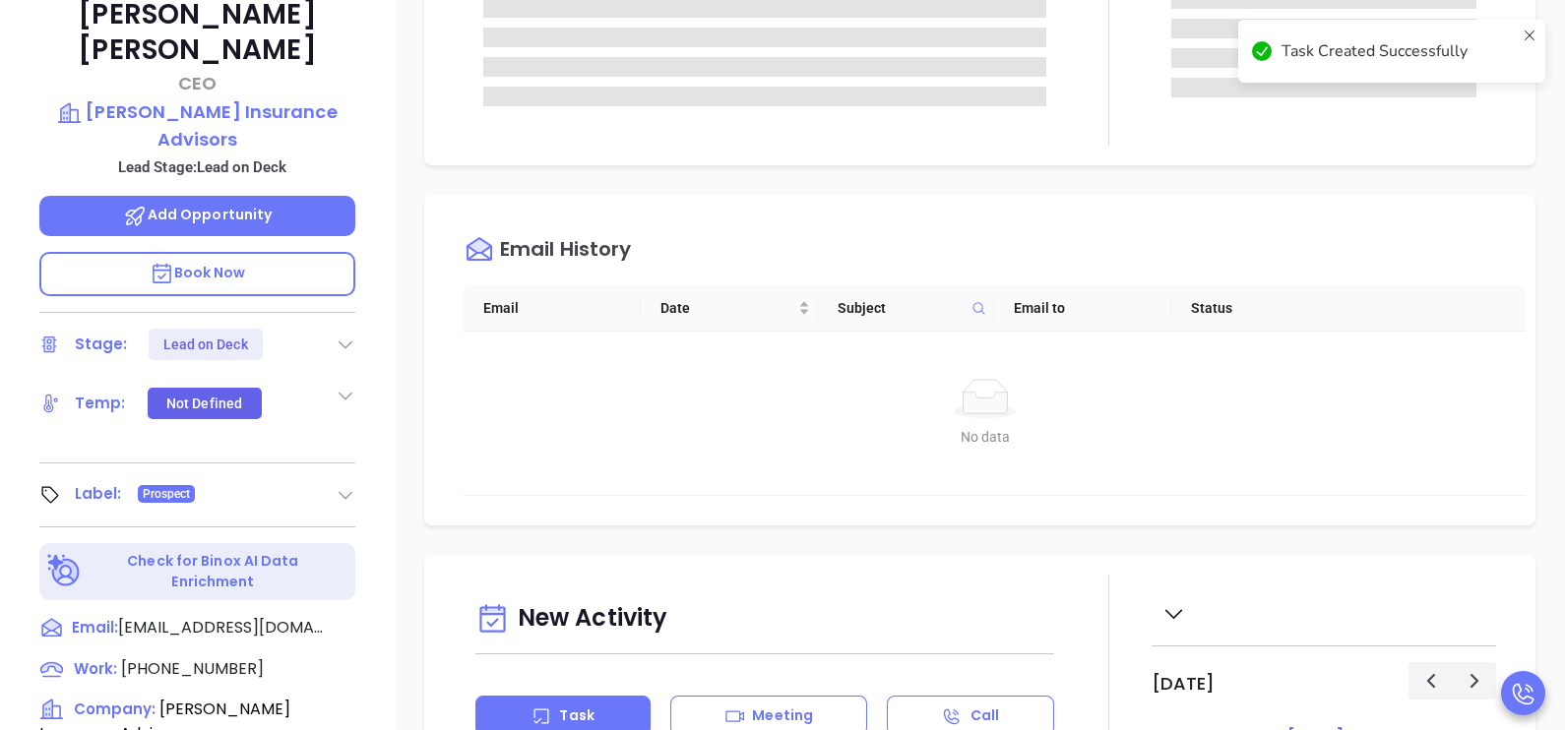
scroll to position [196, 0]
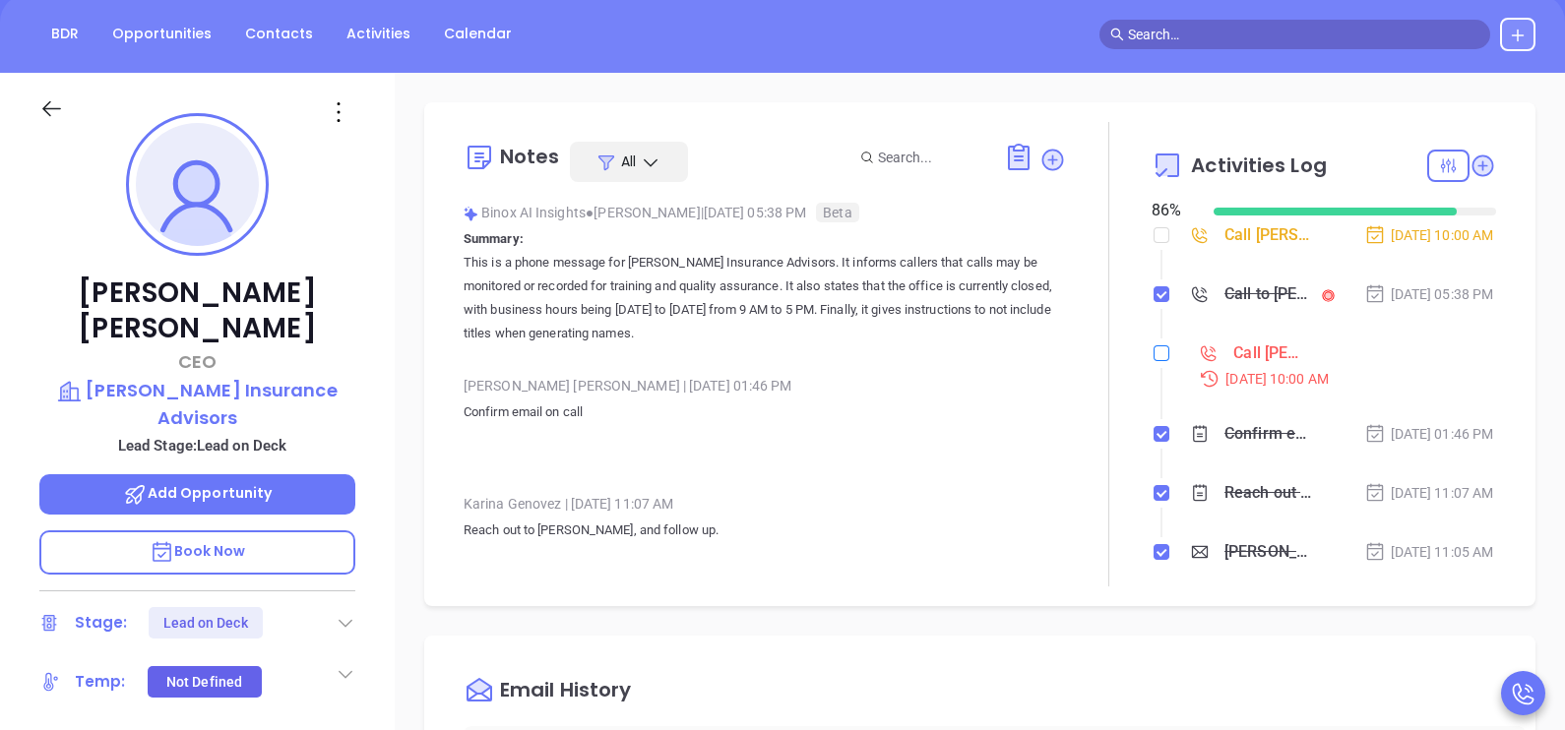
click at [1154, 361] on input "checkbox" at bounding box center [1162, 353] width 16 height 16
checkbox input "true"
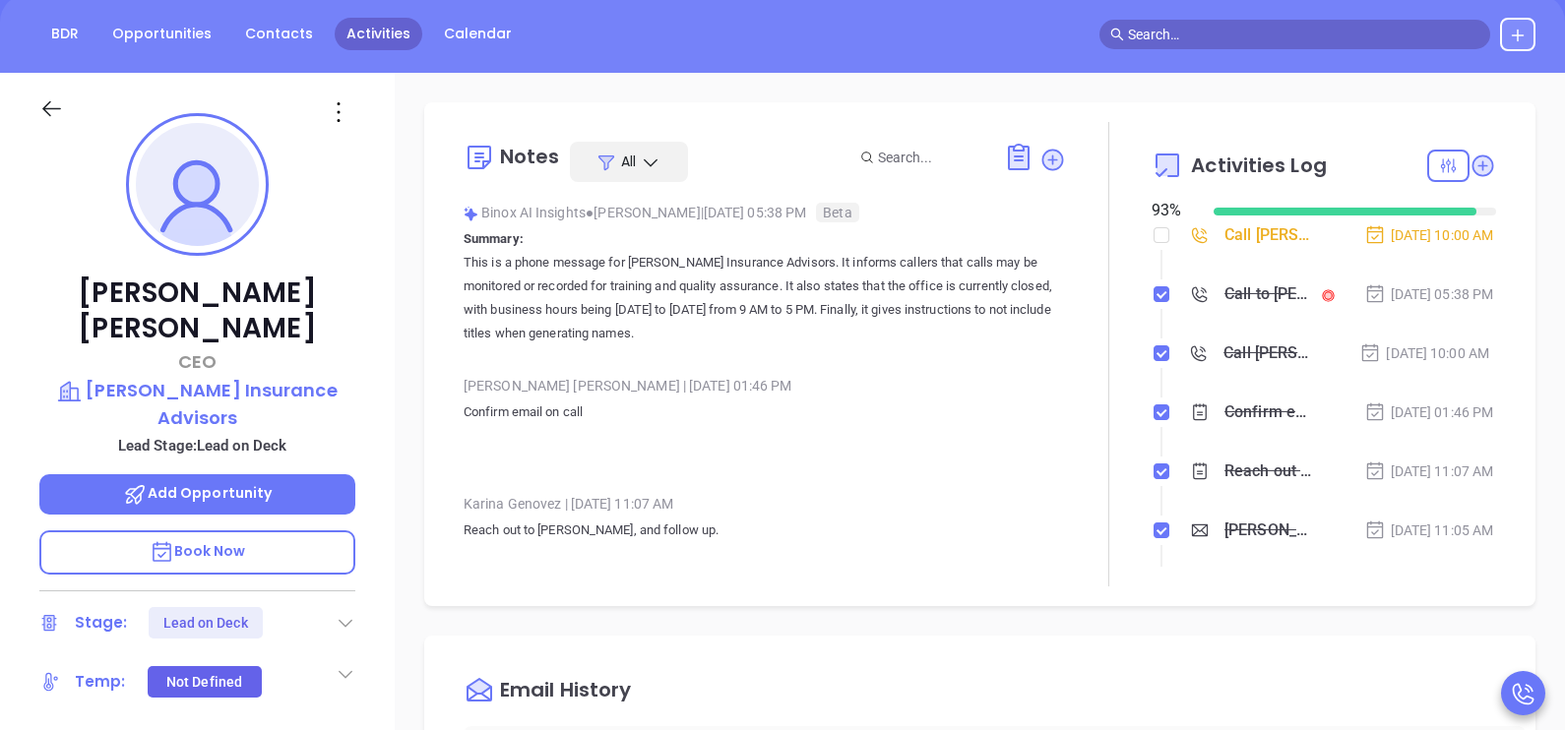
click at [373, 32] on link "Activities" at bounding box center [379, 34] width 88 height 32
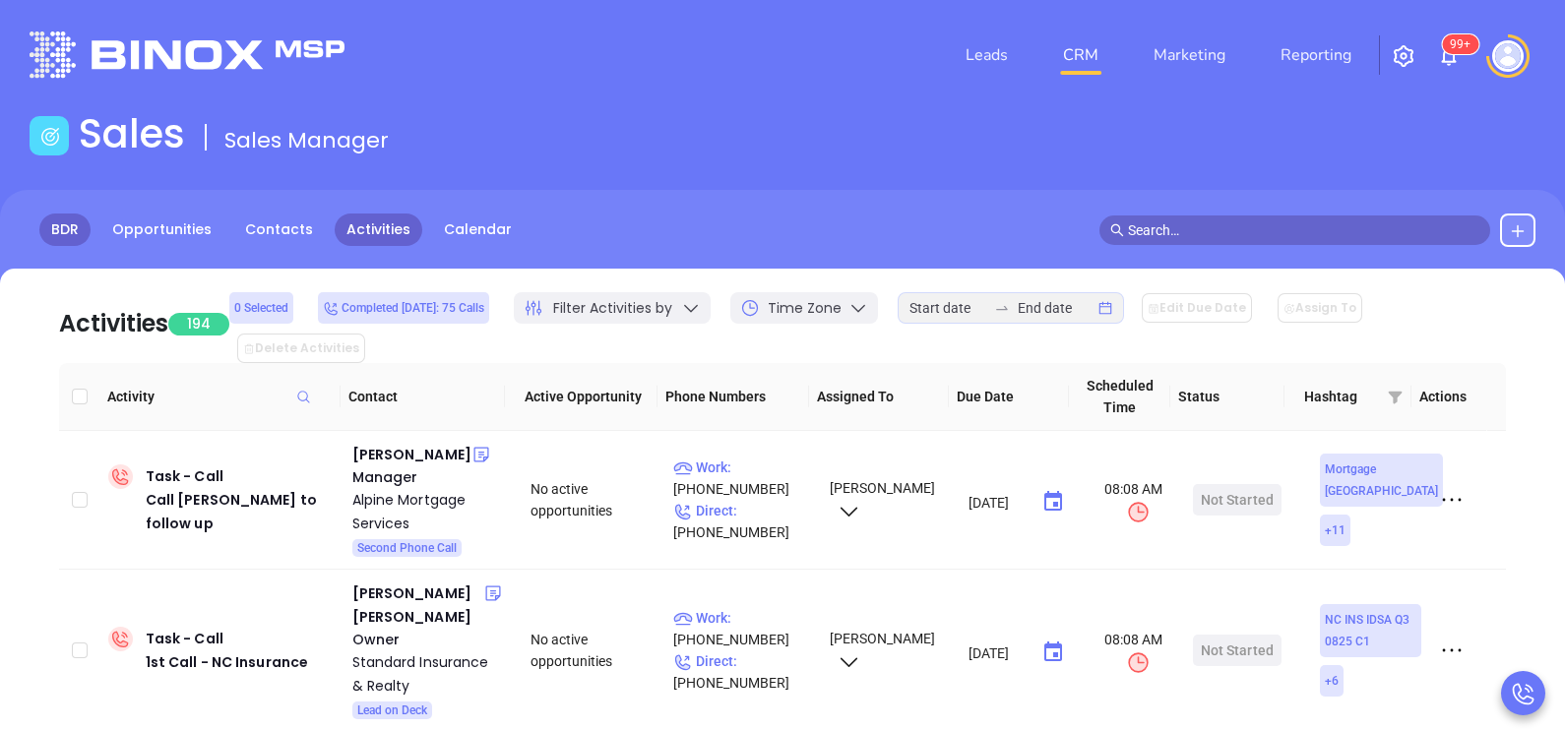
click at [57, 234] on link "BDR" at bounding box center [64, 230] width 51 height 32
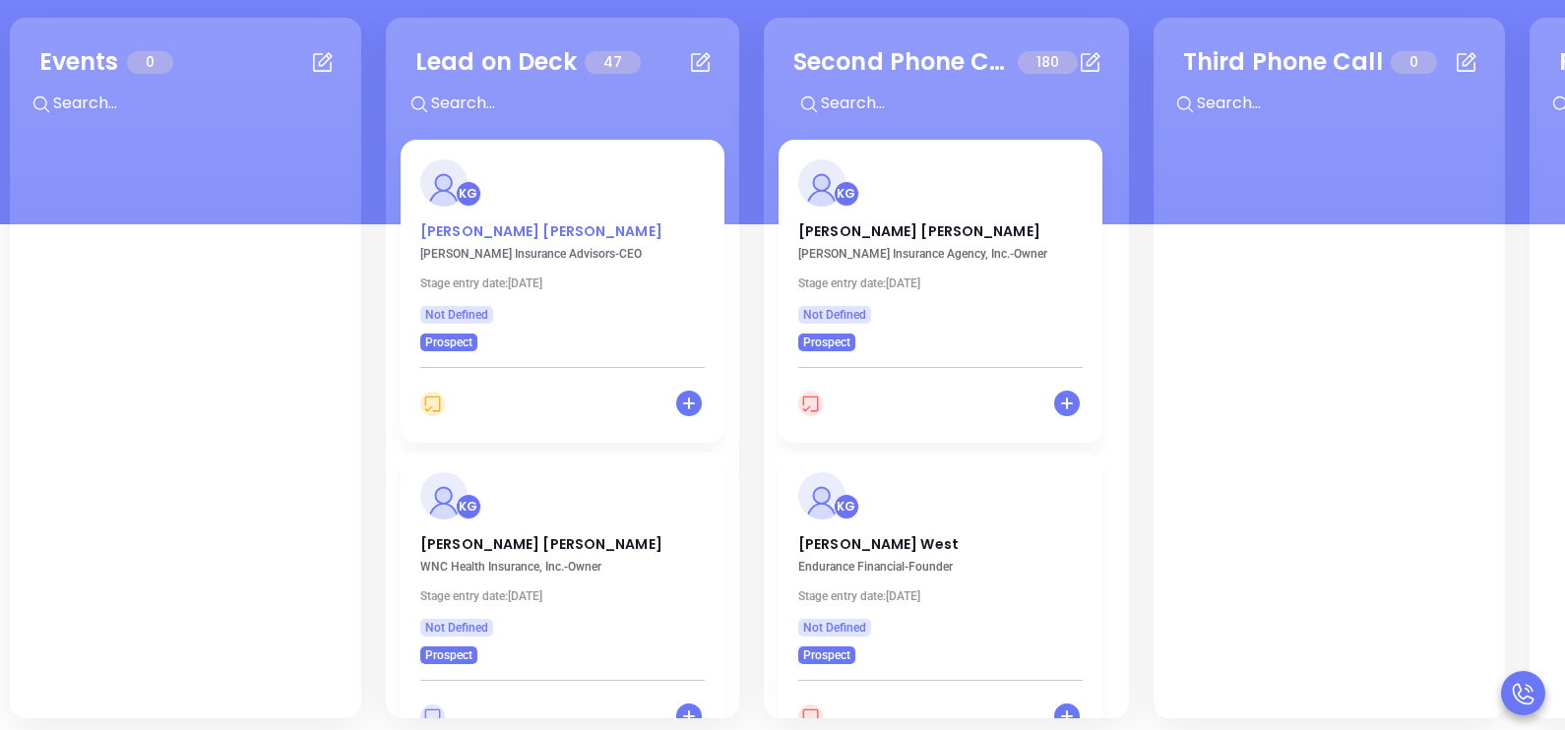
scroll to position [269, 0]
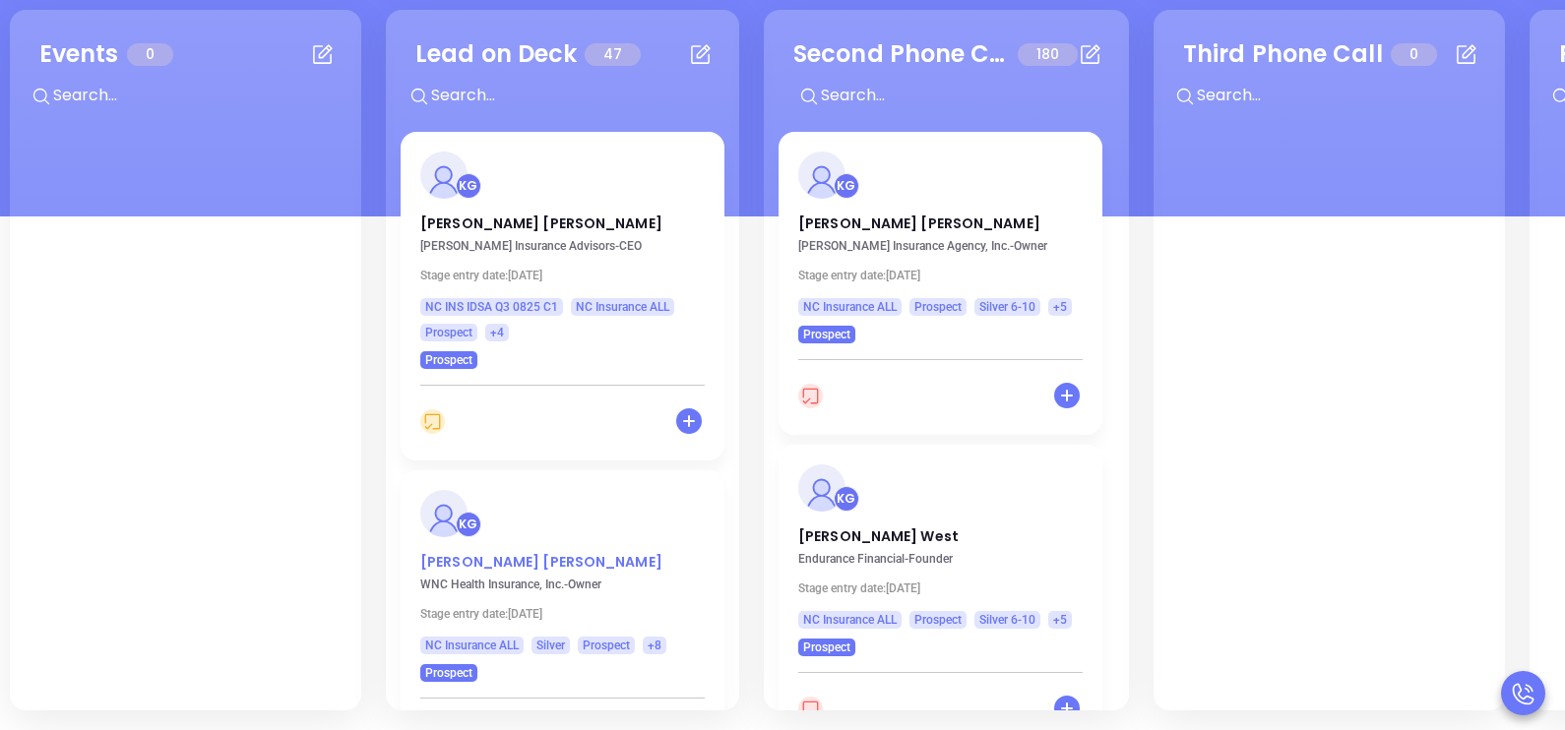
click at [484, 562] on p "[PERSON_NAME]" at bounding box center [562, 557] width 284 height 10
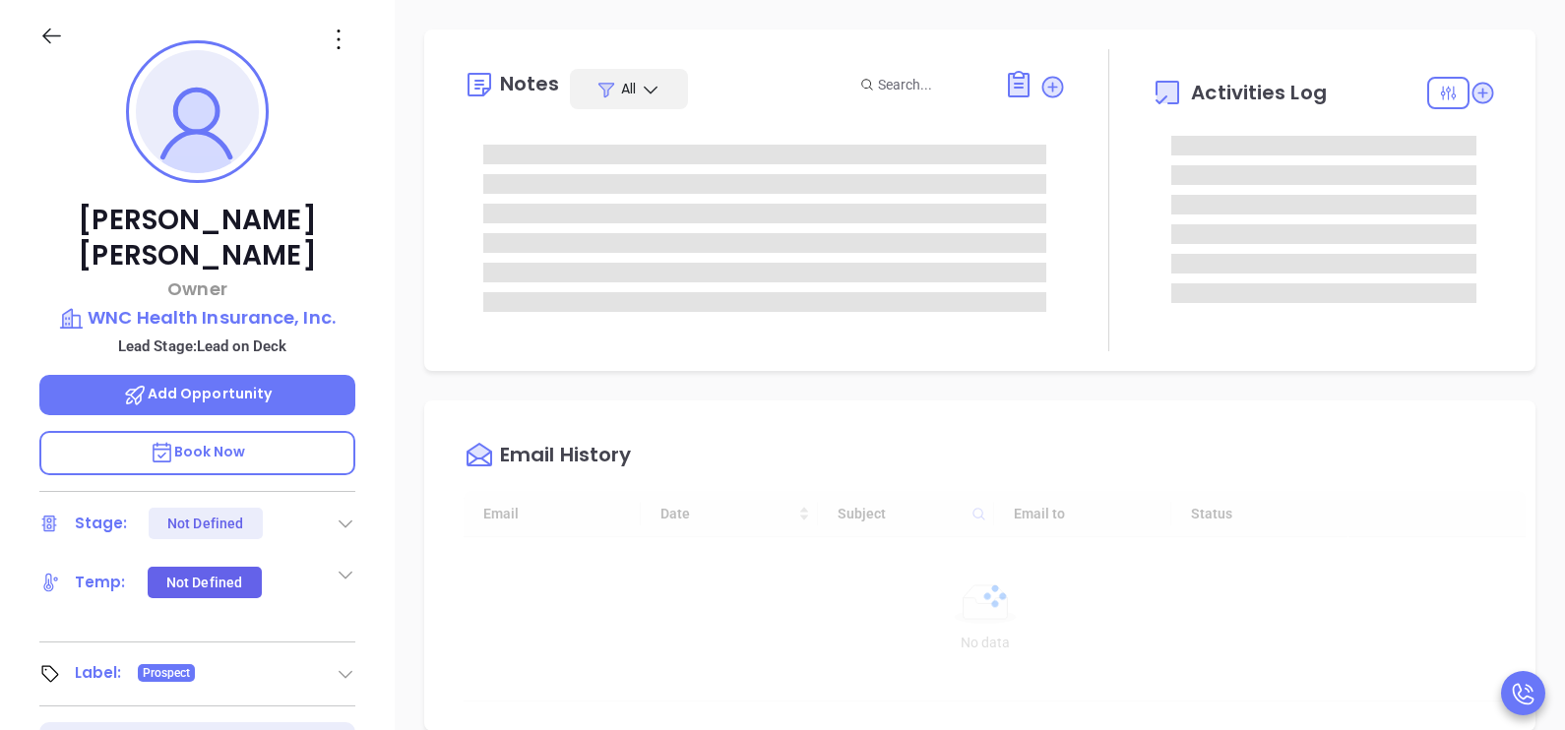
type input "[DATE]"
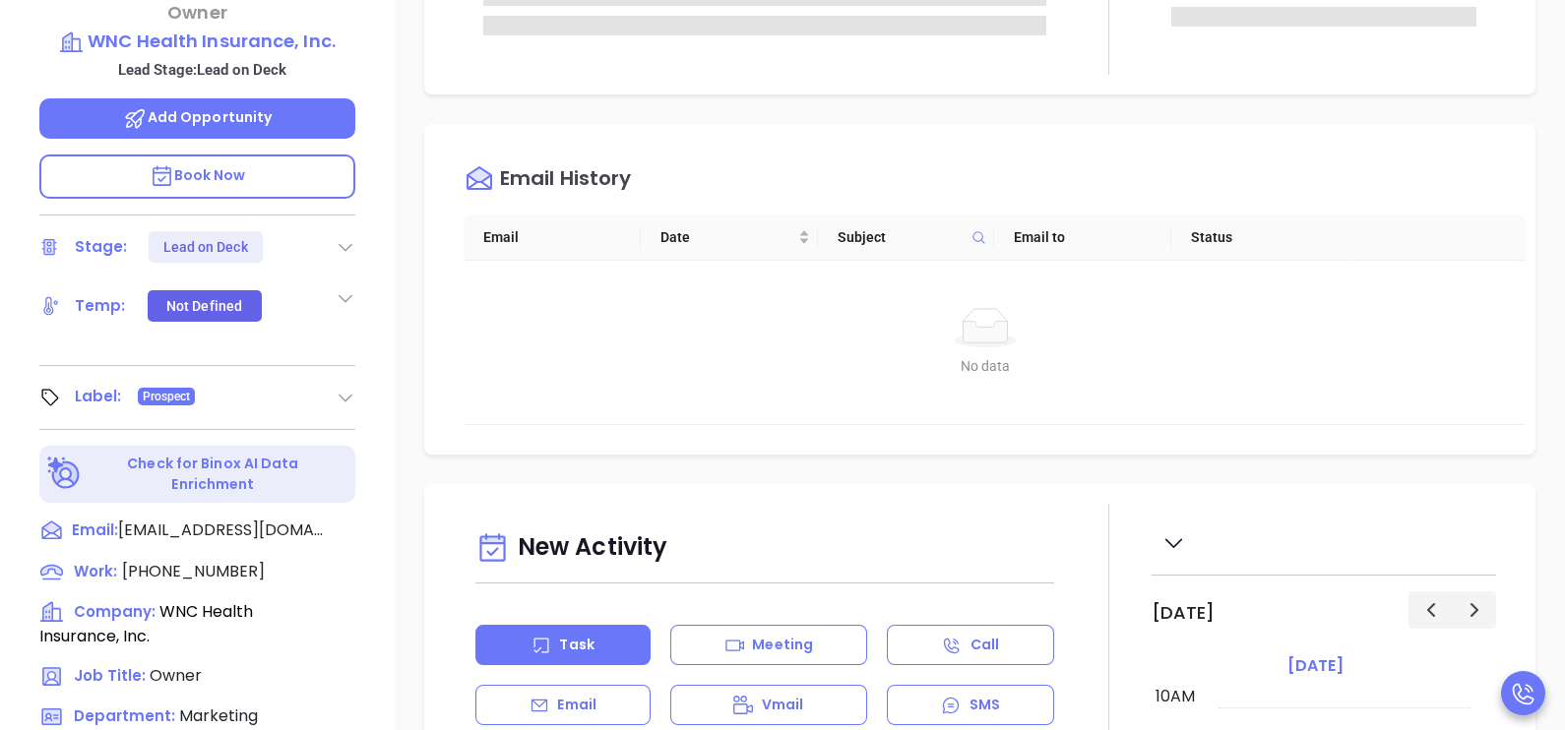
type input "[PERSON_NAME]"
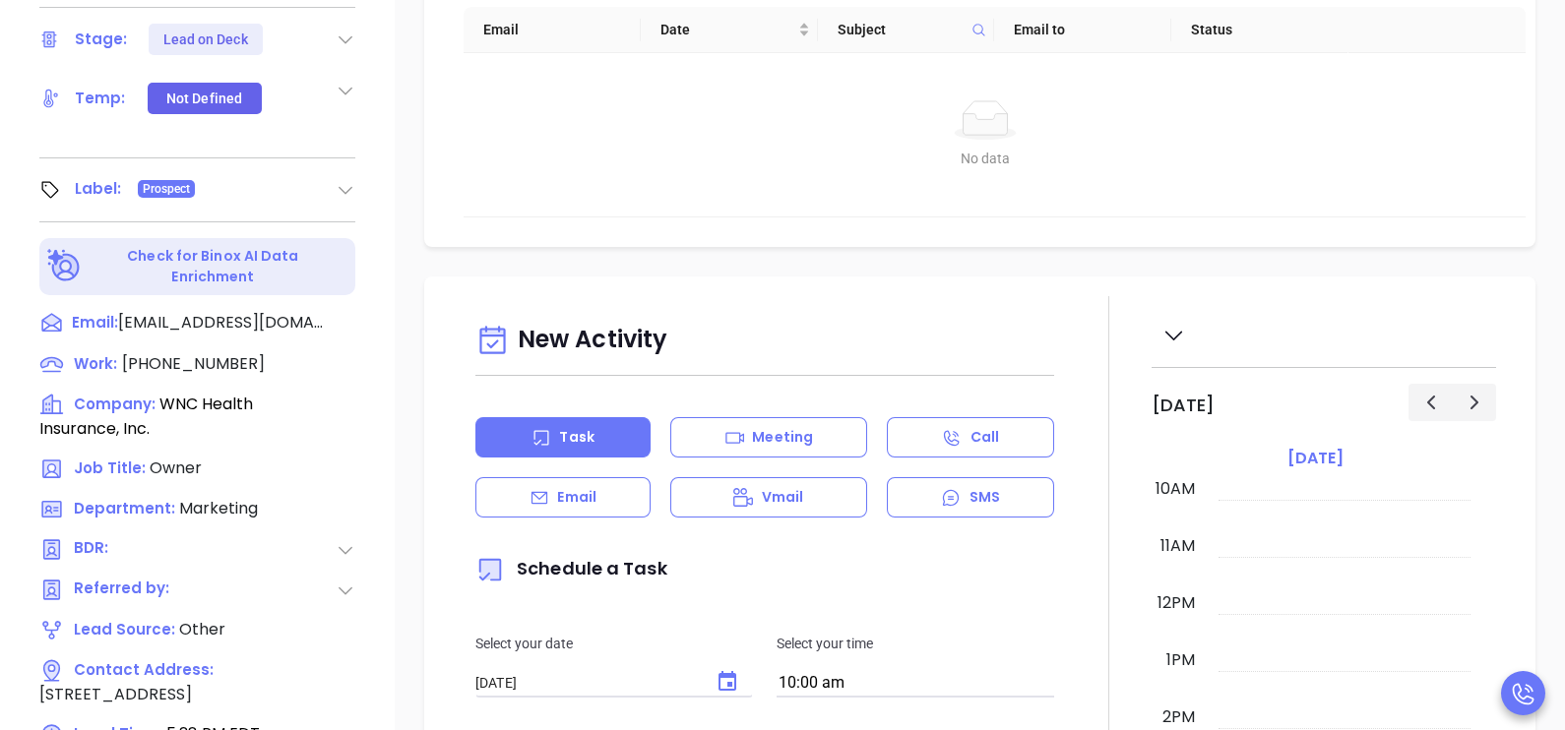
scroll to position [761, 0]
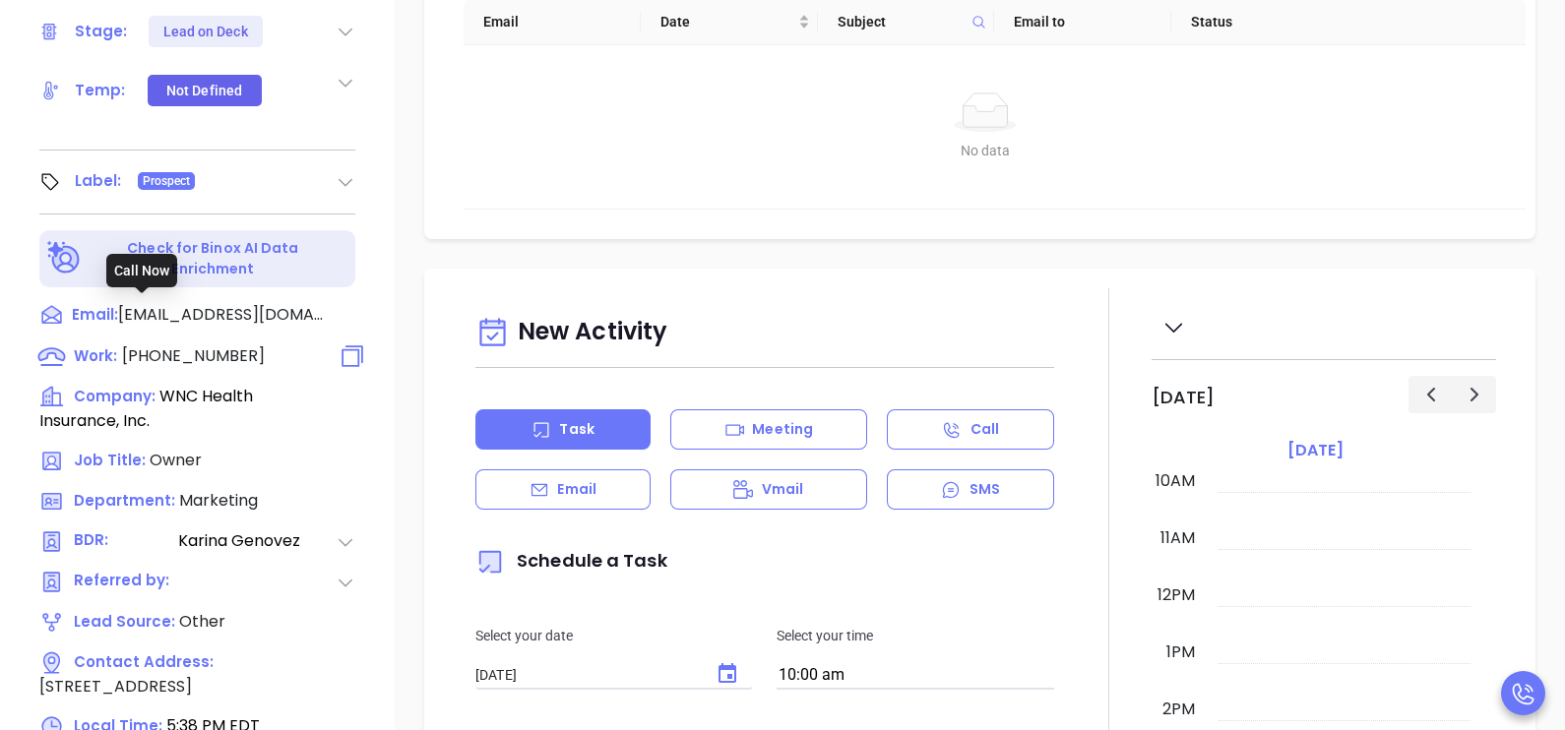
click at [177, 344] on span "[PHONE_NUMBER]" at bounding box center [193, 355] width 143 height 23
type input "[PHONE_NUMBER]"
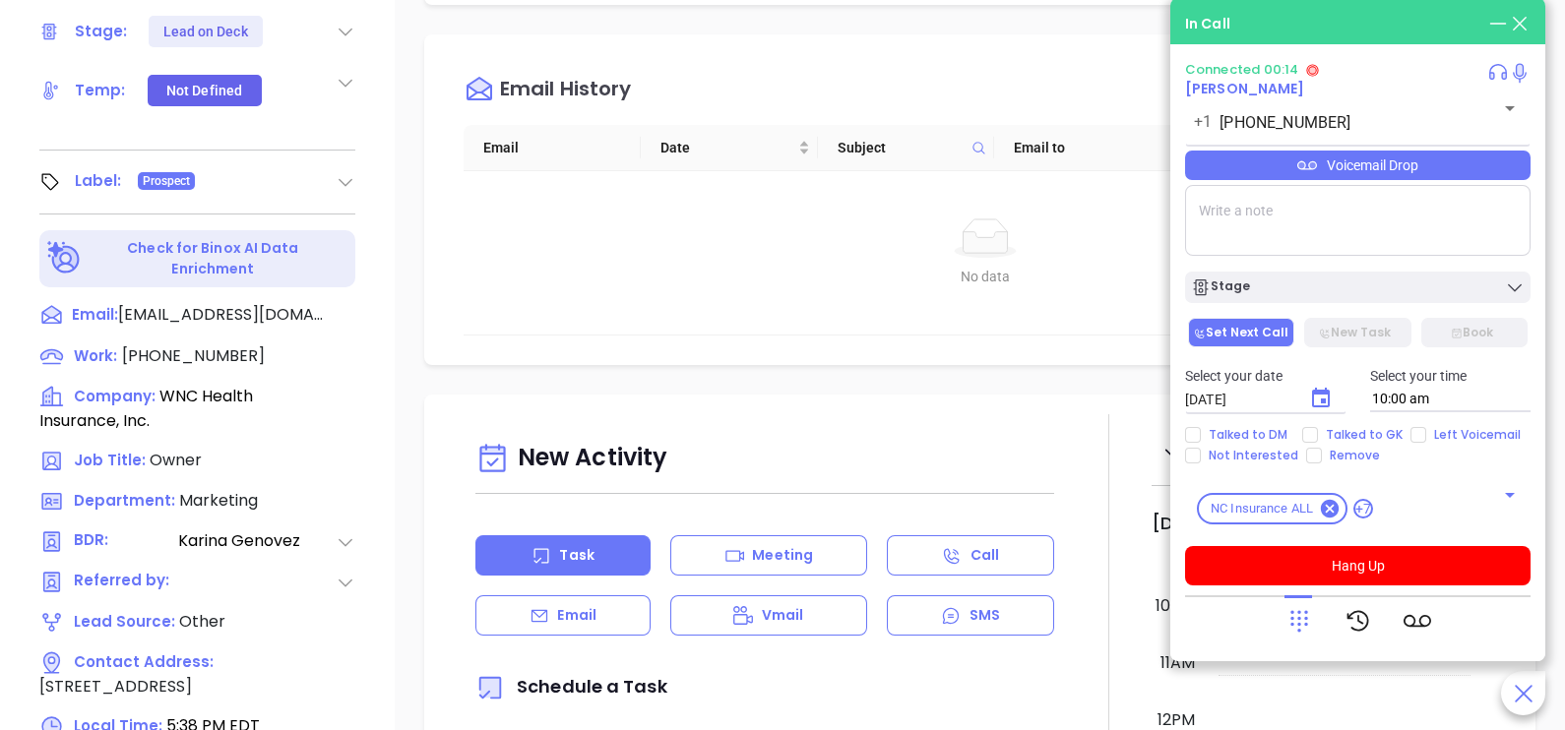
click at [1293, 633] on icon at bounding box center [1299, 621] width 28 height 28
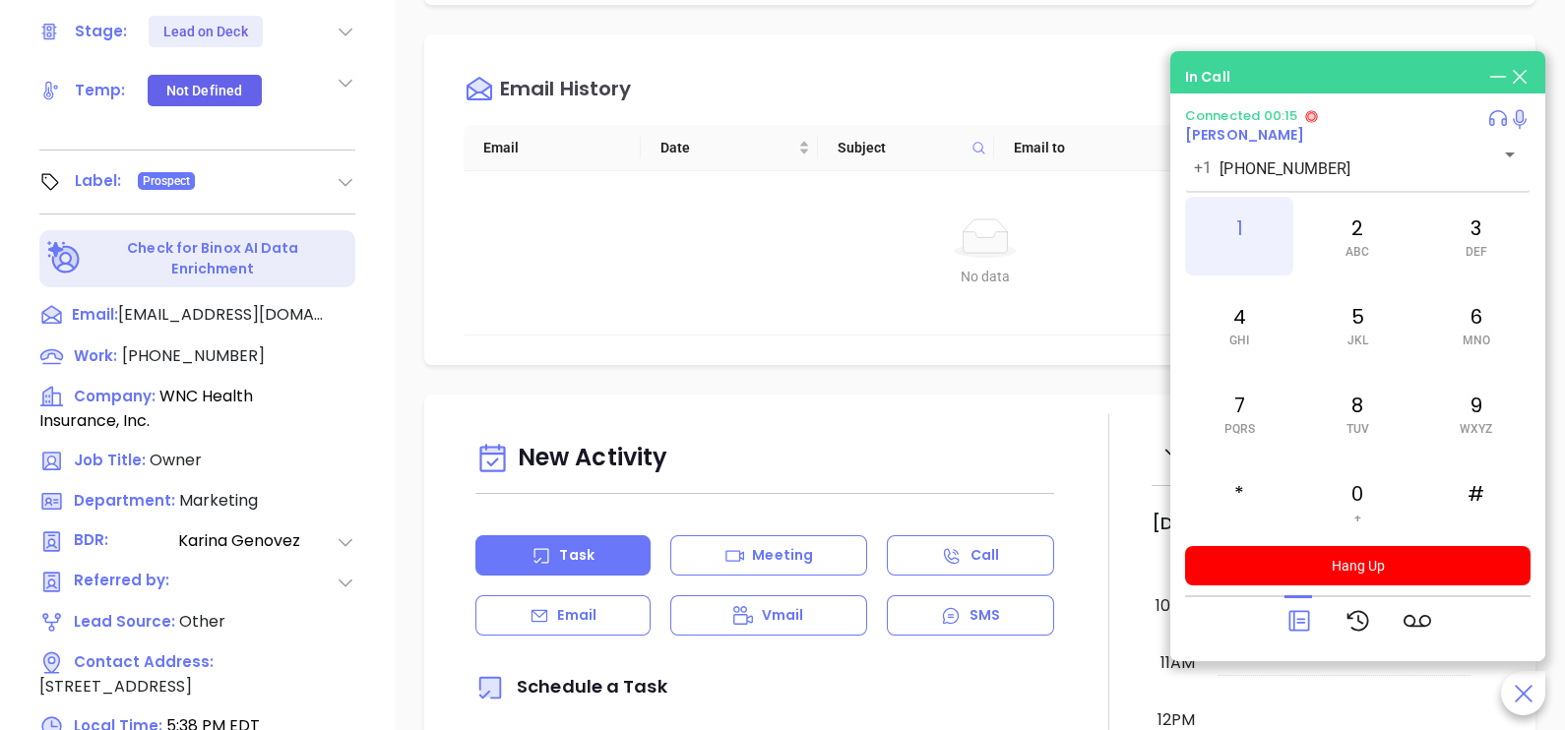
click at [1250, 247] on div "1" at bounding box center [1239, 236] width 108 height 79
click at [1297, 620] on icon at bounding box center [1299, 621] width 28 height 28
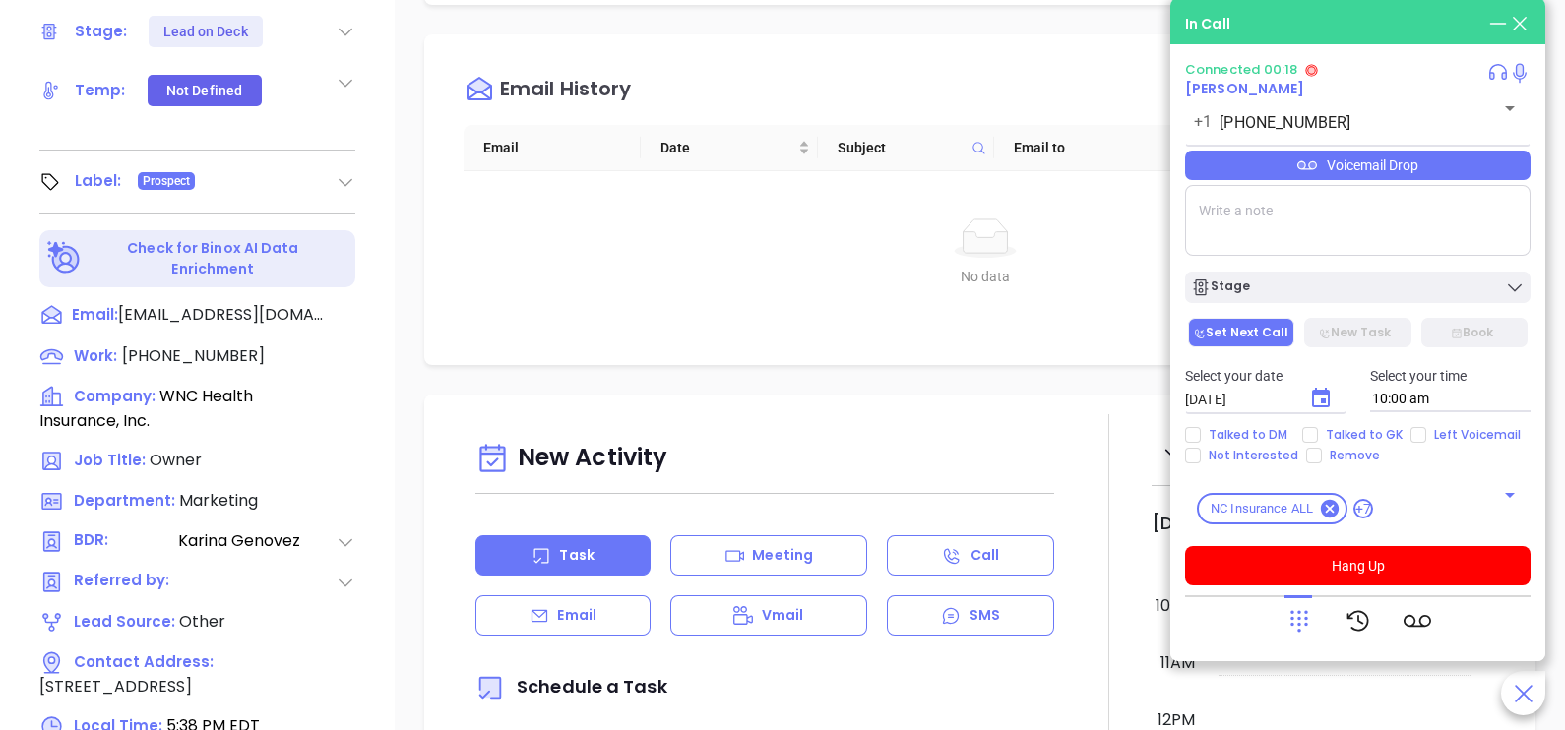
click at [1386, 174] on div "Voicemail Drop" at bounding box center [1357, 166] width 345 height 30
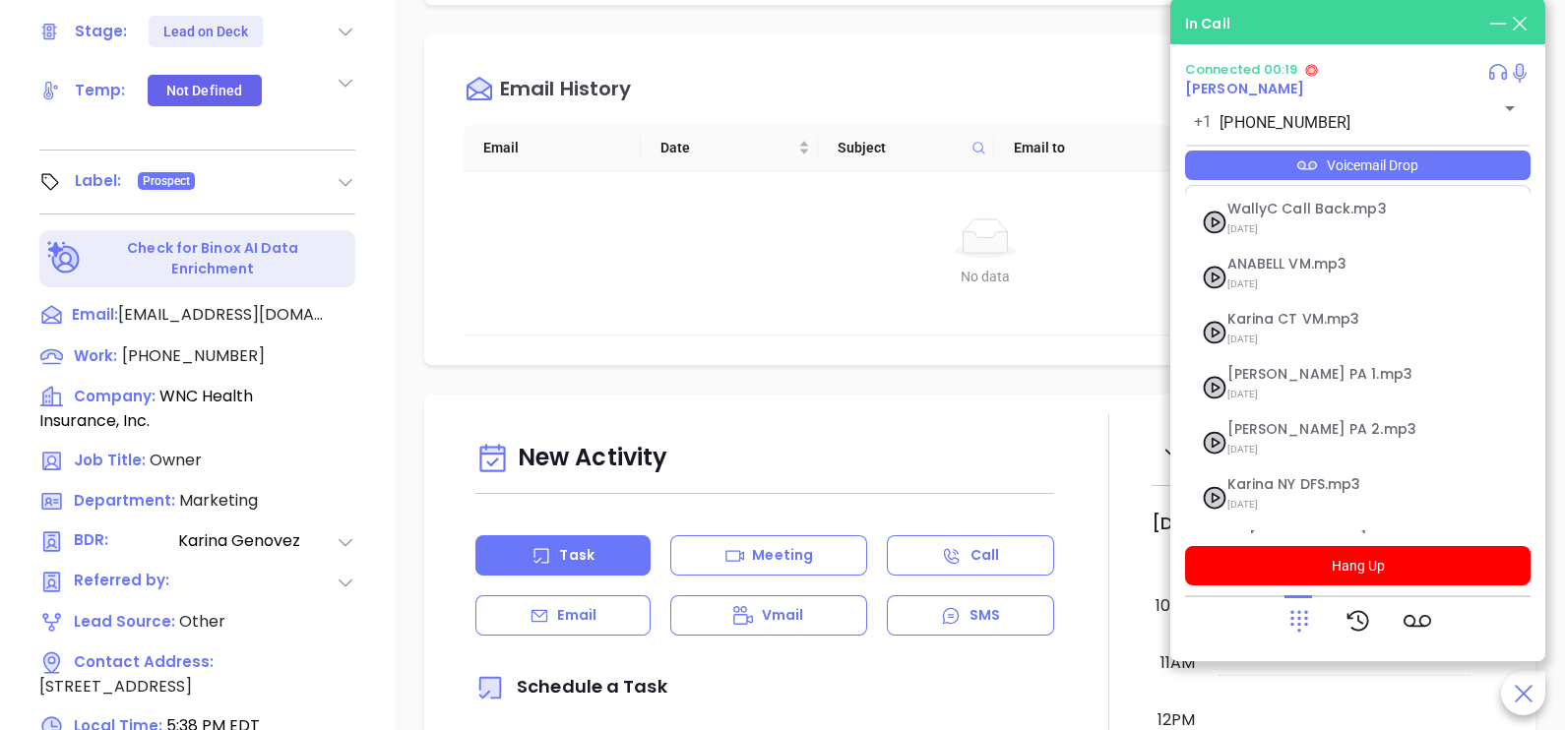
scroll to position [158, 0]
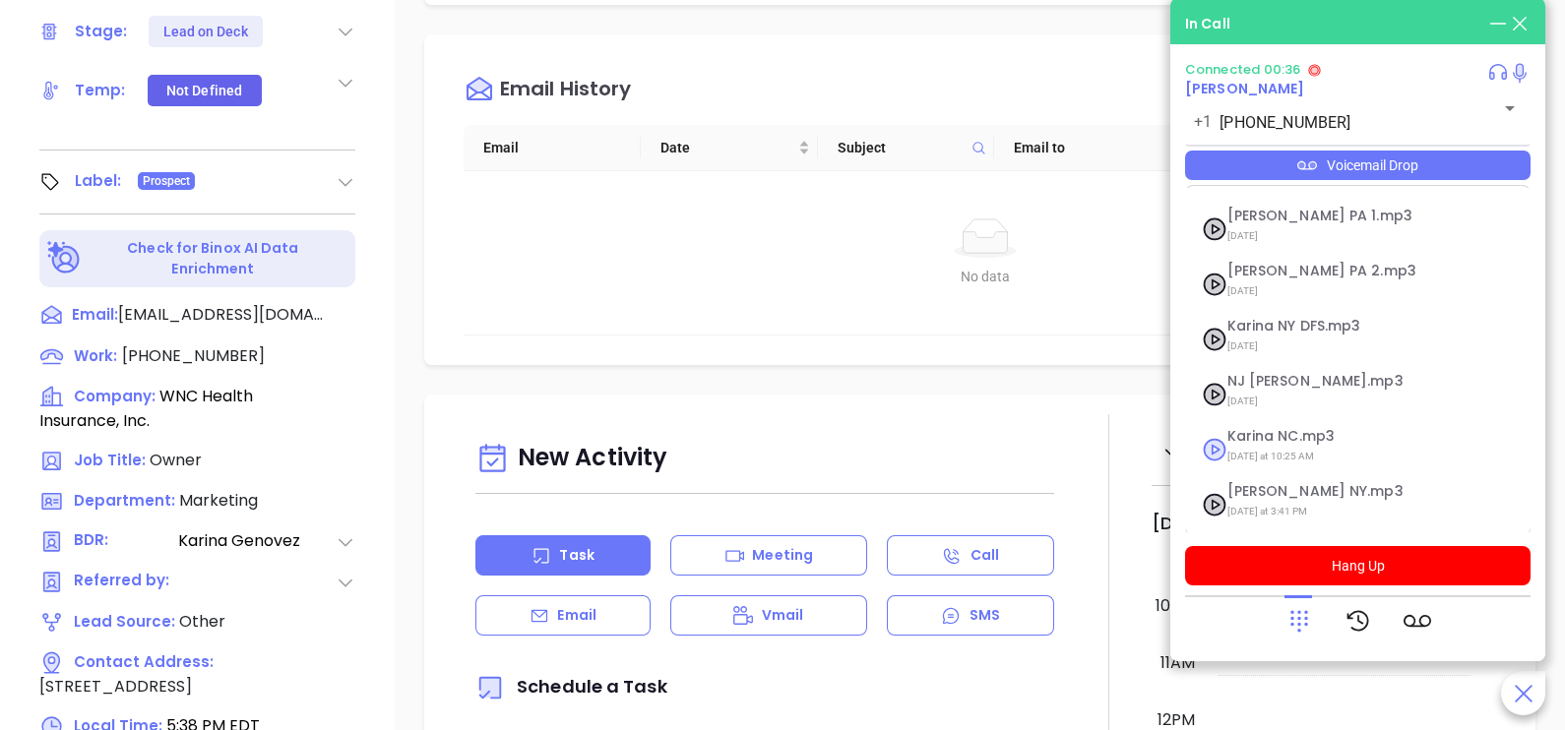
click at [1294, 444] on span "[DATE] at 10:25 AM" at bounding box center [1333, 457] width 213 height 26
checkbox input "true"
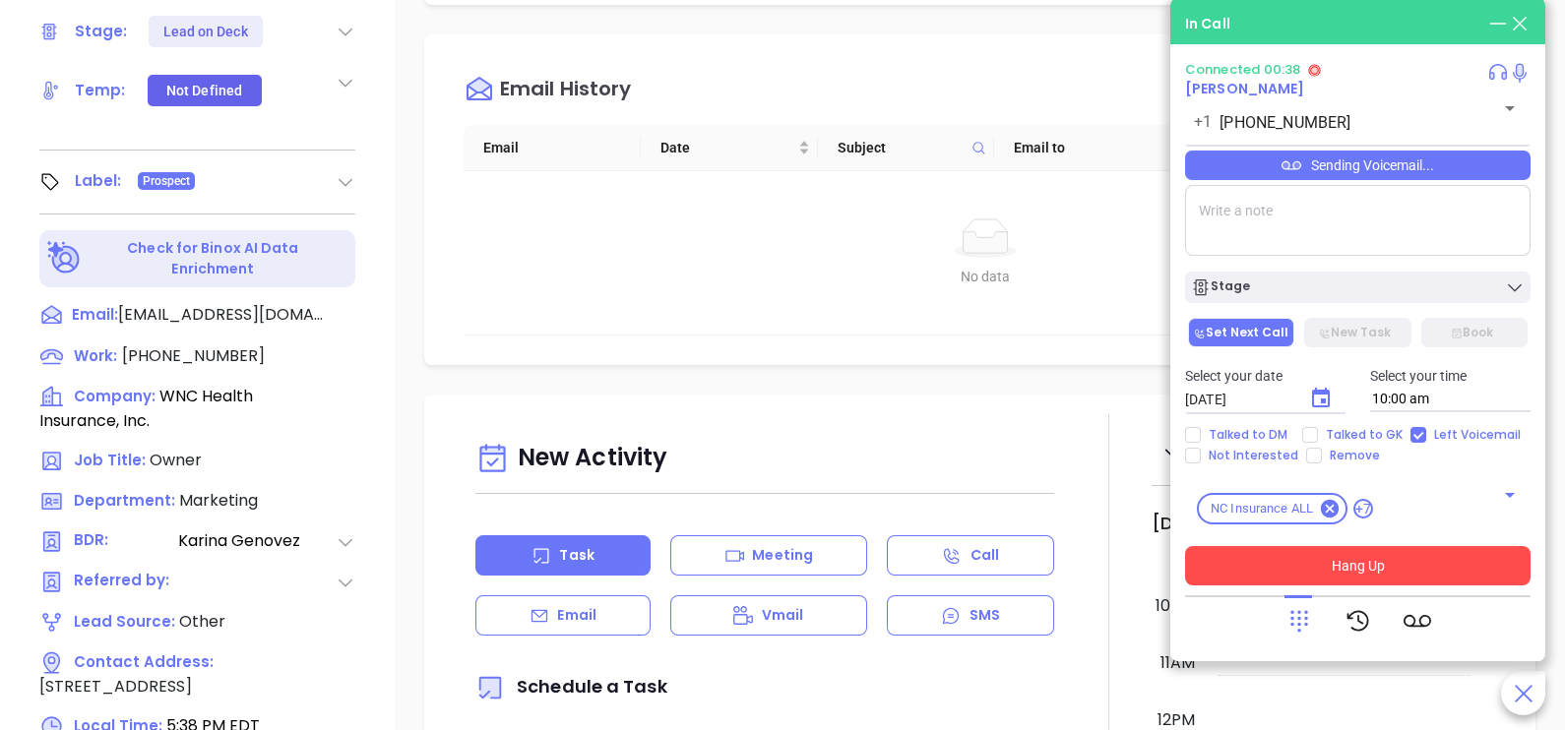
click at [1287, 572] on button "Hang Up" at bounding box center [1357, 565] width 345 height 39
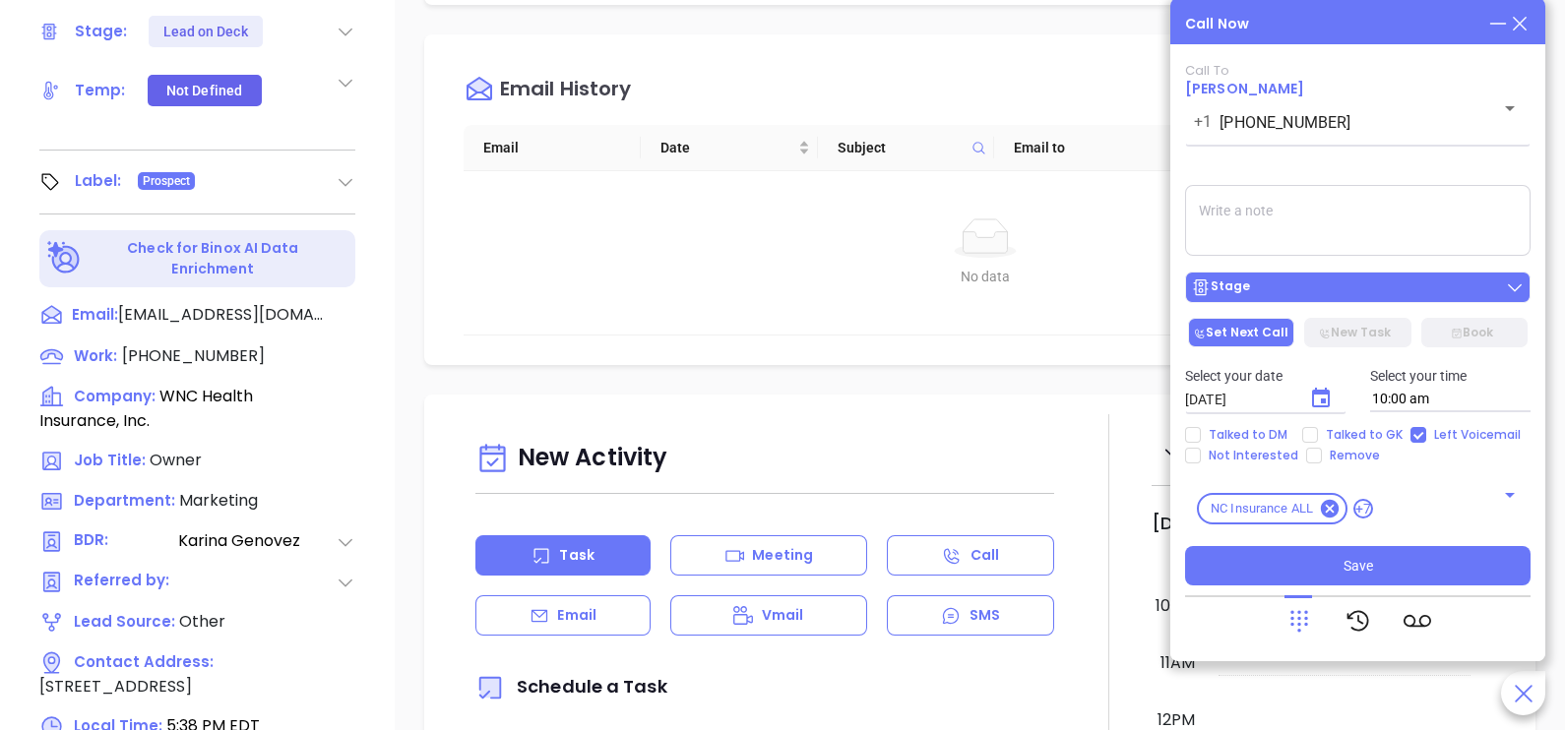
click at [1376, 300] on button "Stage" at bounding box center [1357, 287] width 345 height 31
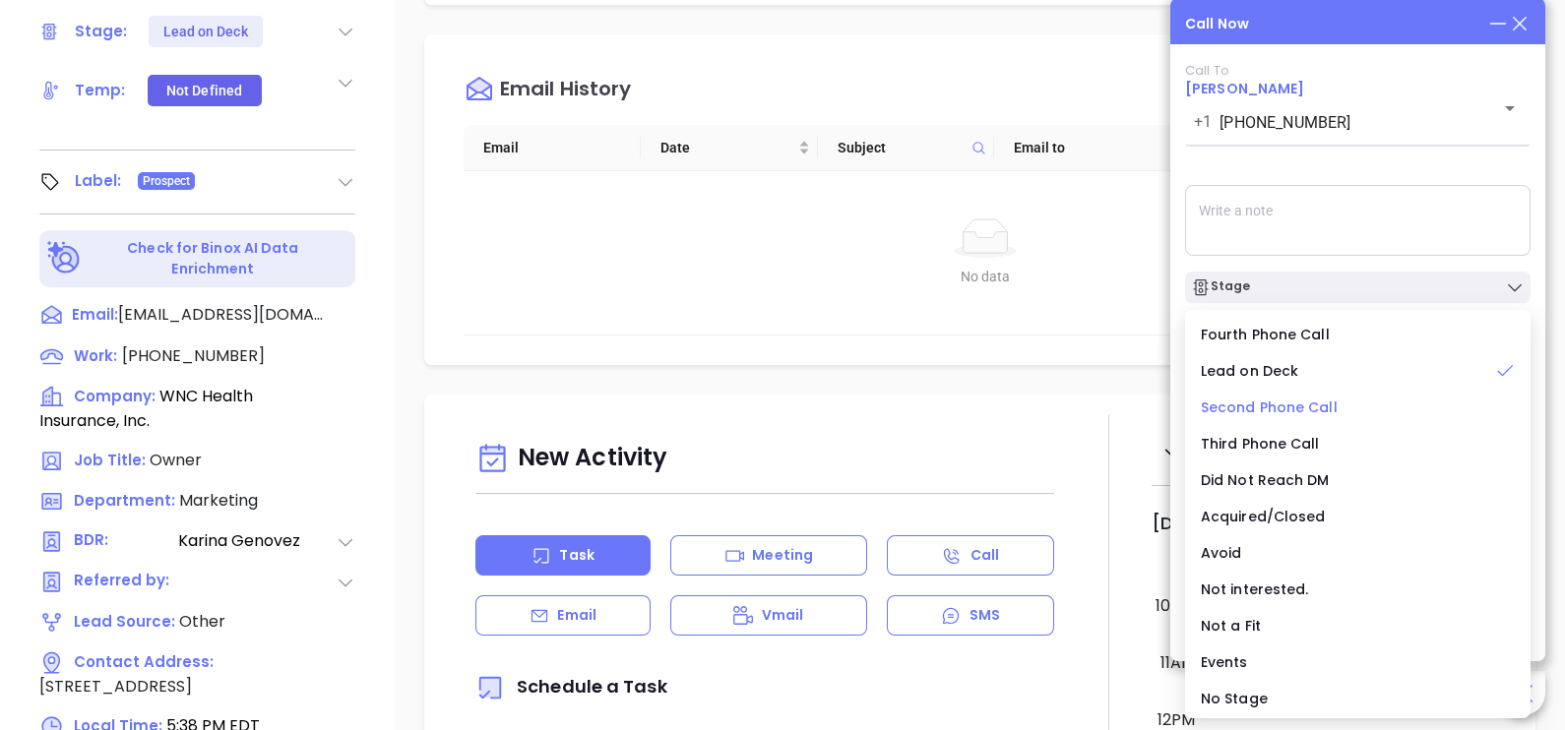
click at [1288, 408] on span "Second Phone Call" at bounding box center [1269, 408] width 137 height 20
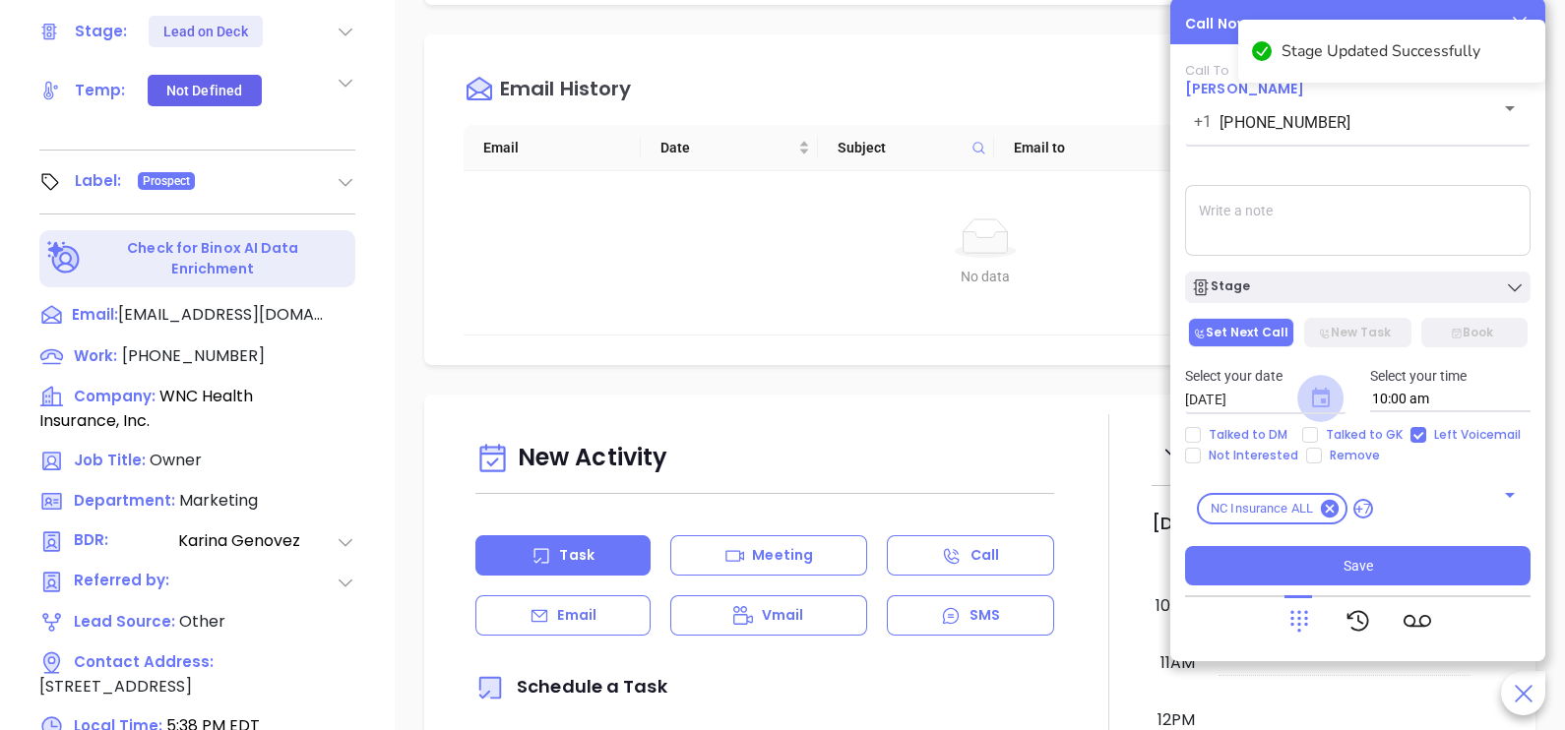
click at [1319, 394] on icon "Choose date, selected date is Sep 17, 2025" at bounding box center [1321, 398] width 18 height 20
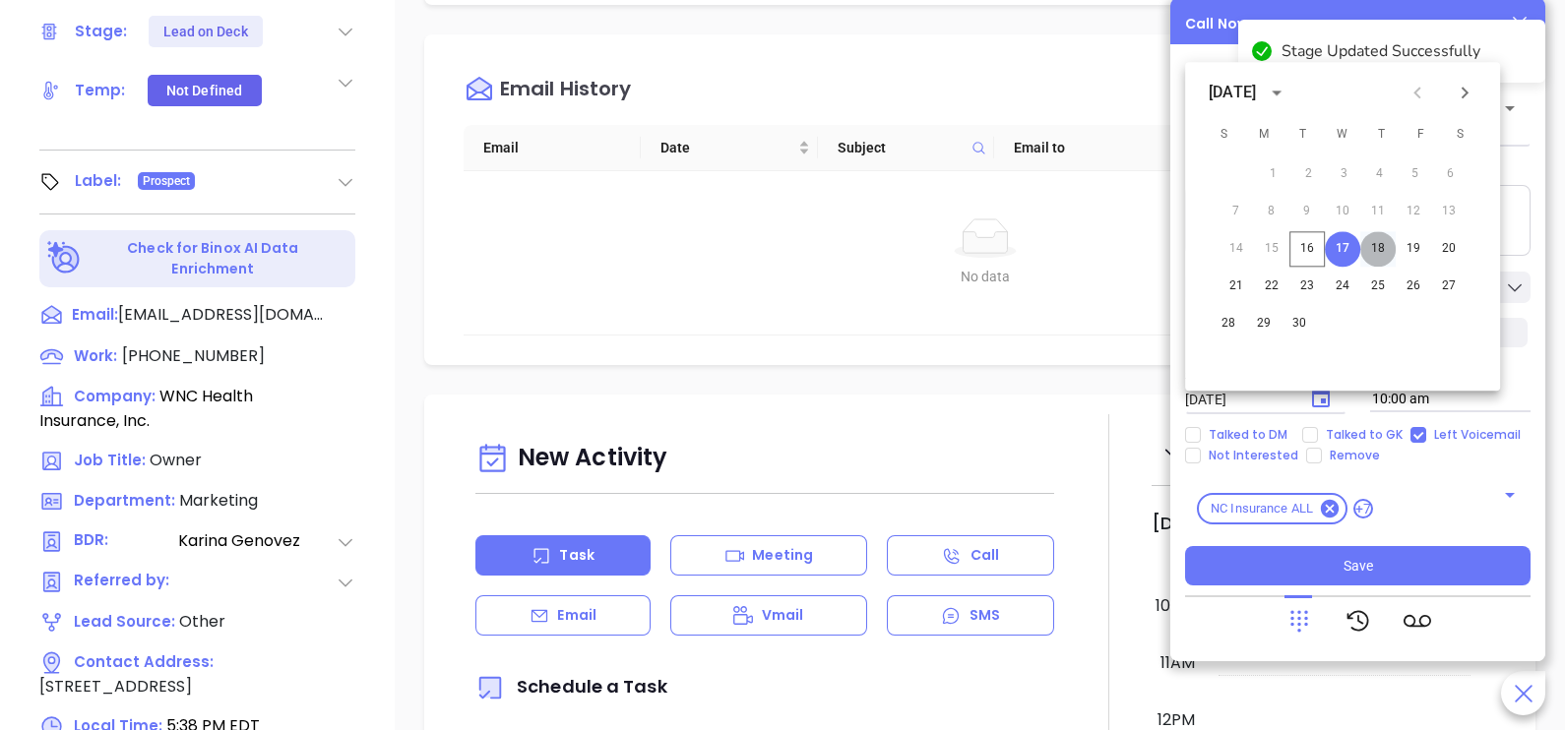
click at [1376, 261] on button "18" at bounding box center [1377, 248] width 35 height 35
type input "[DATE]"
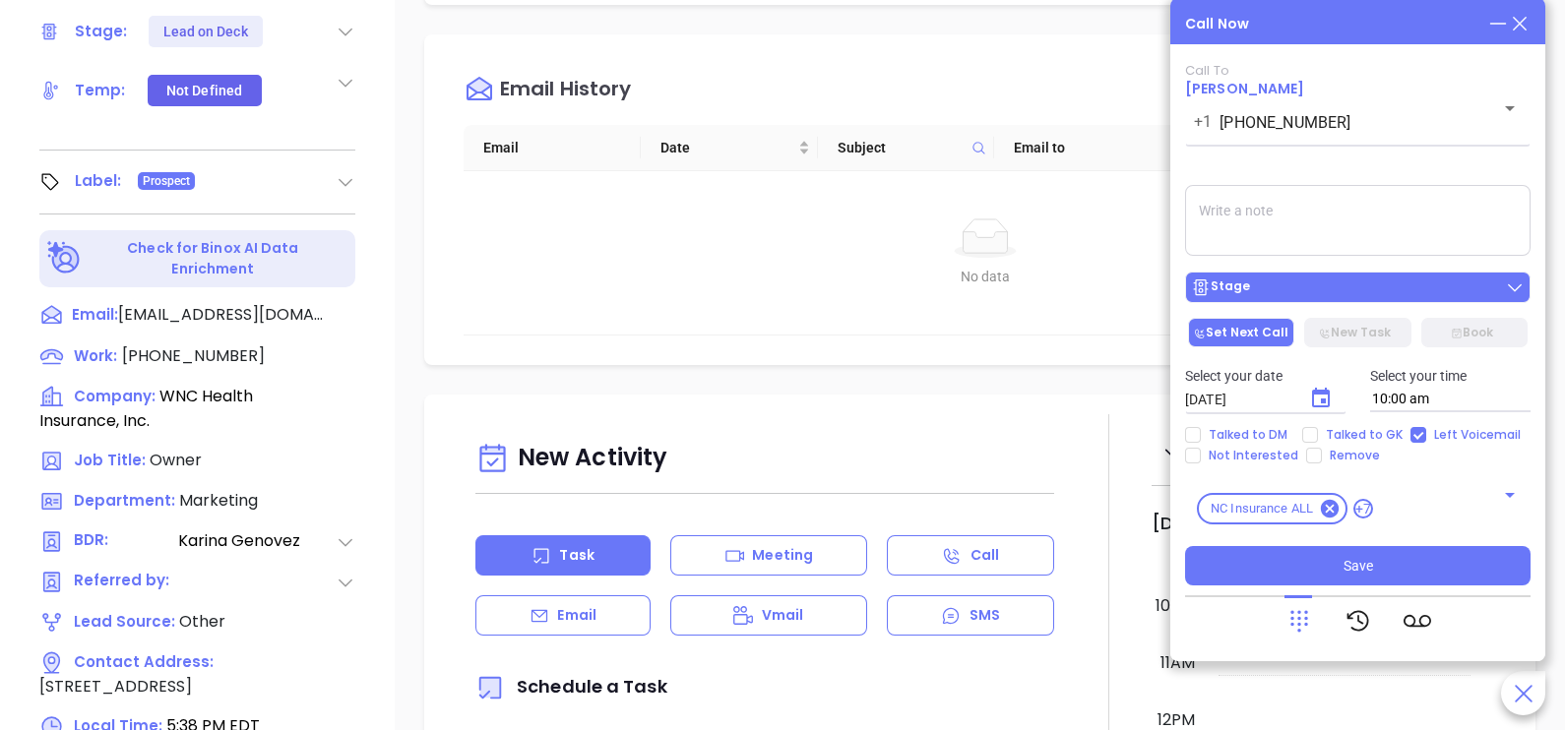
click at [1363, 281] on div "Stage" at bounding box center [1358, 288] width 334 height 20
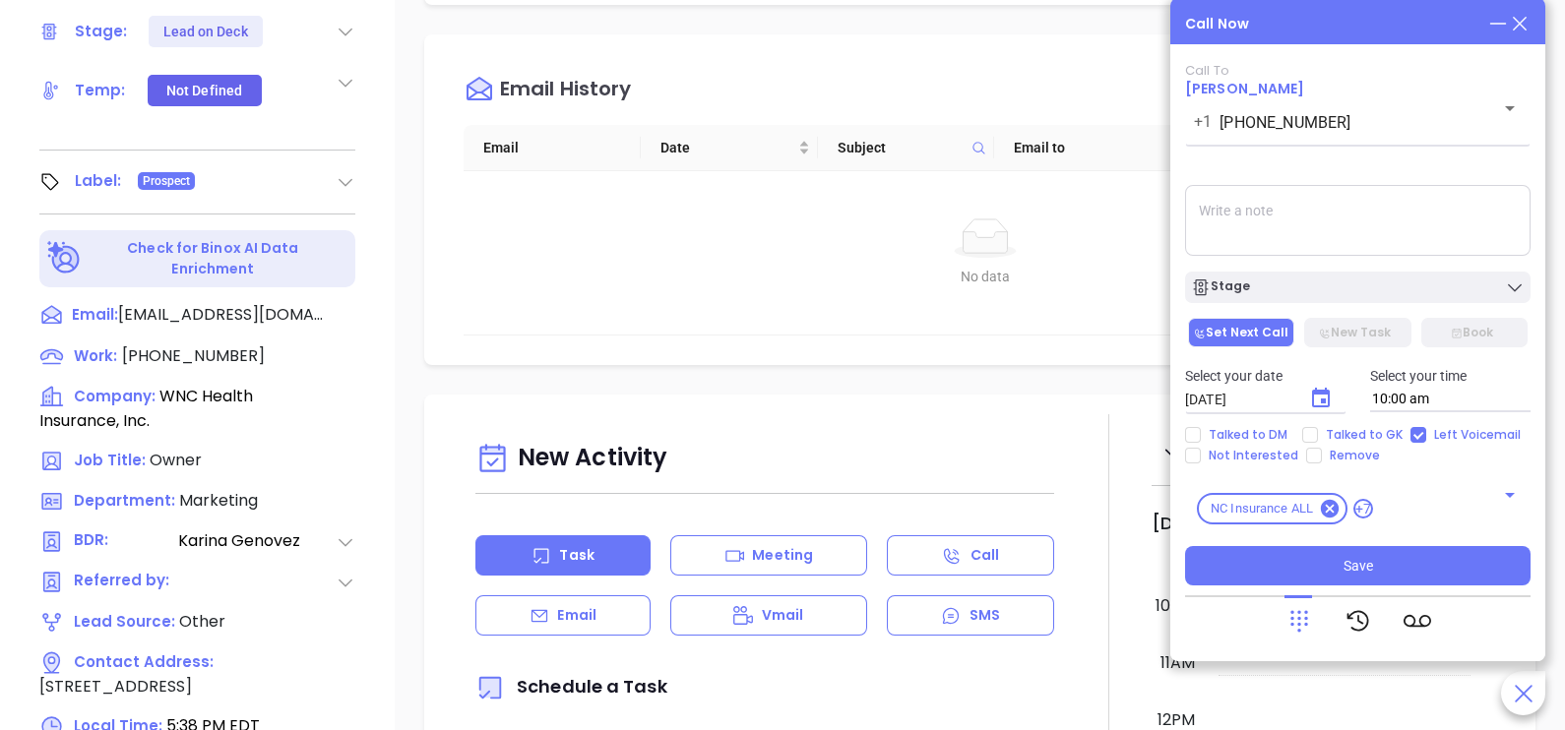
click at [1374, 240] on textarea at bounding box center [1357, 220] width 345 height 71
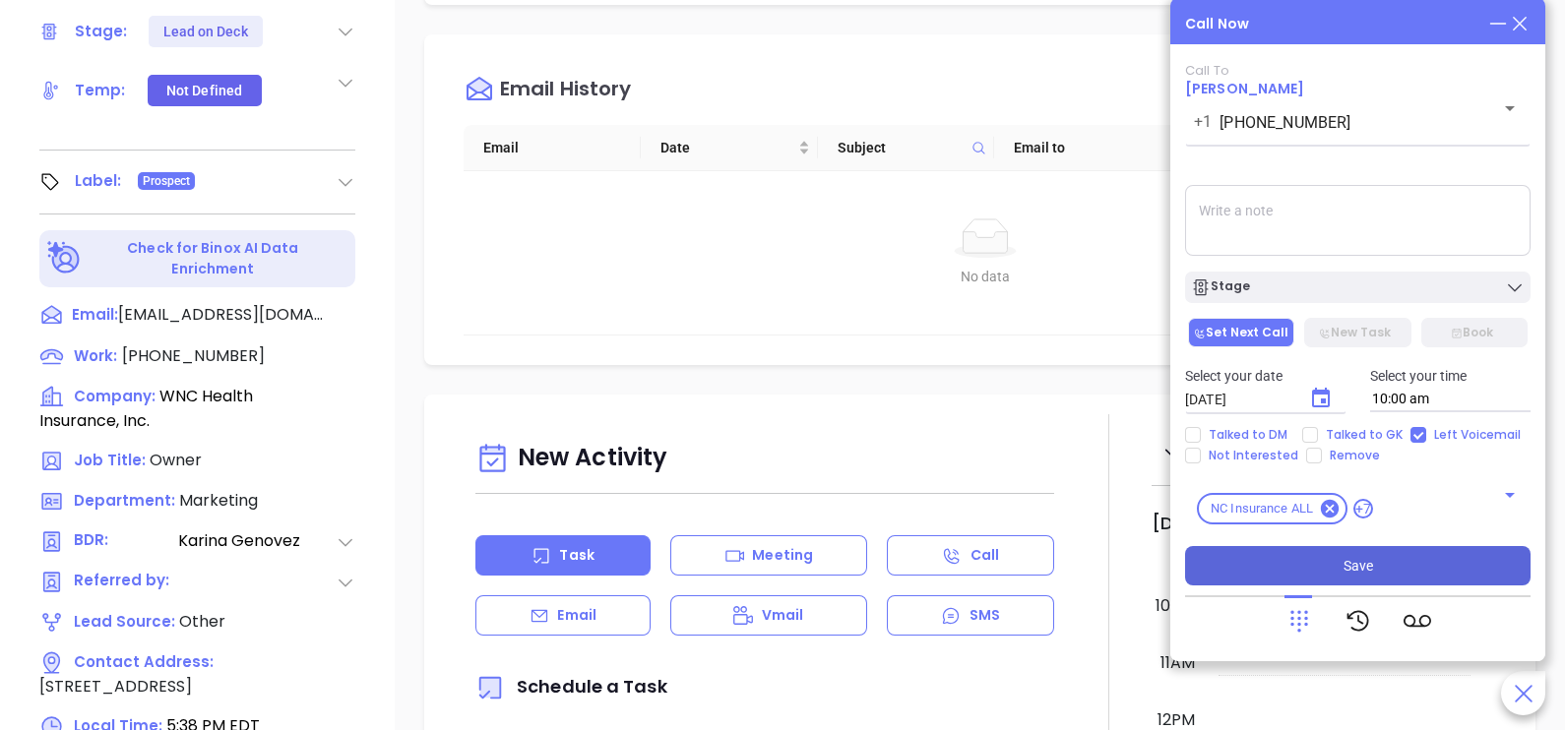
click at [1374, 558] on button "Save" at bounding box center [1357, 565] width 345 height 39
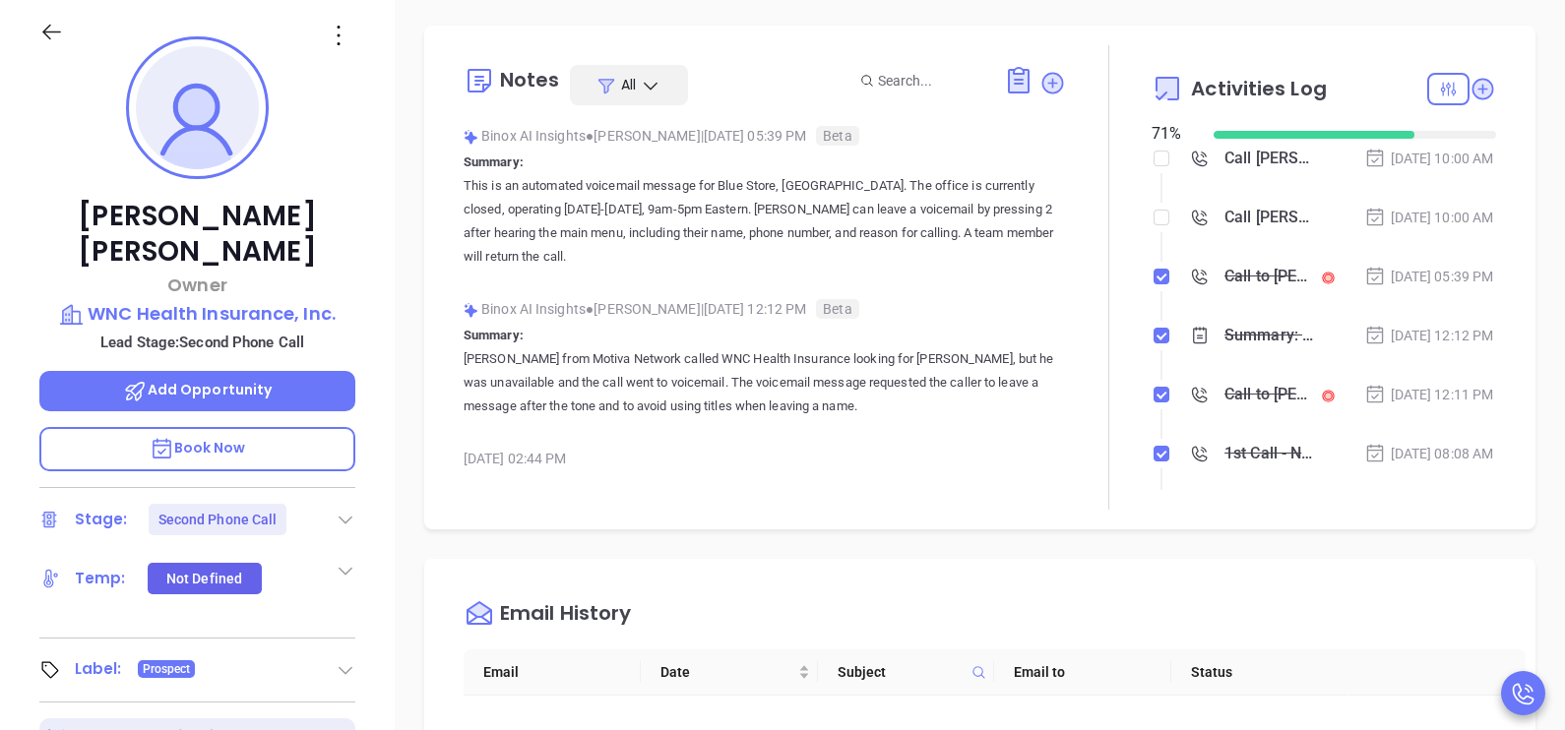
scroll to position [269, 0]
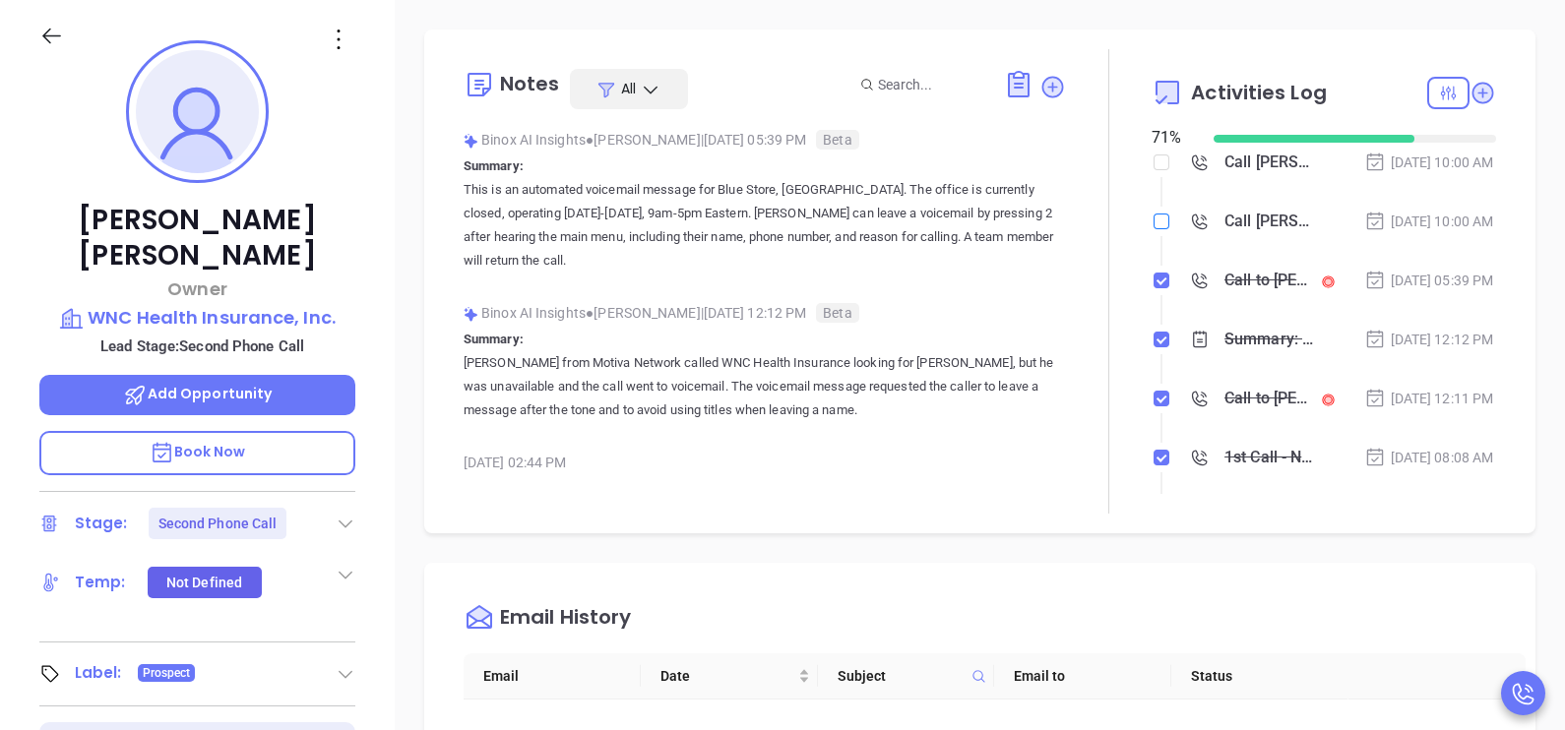
click at [1154, 229] on input "checkbox" at bounding box center [1162, 222] width 16 height 16
checkbox input "true"
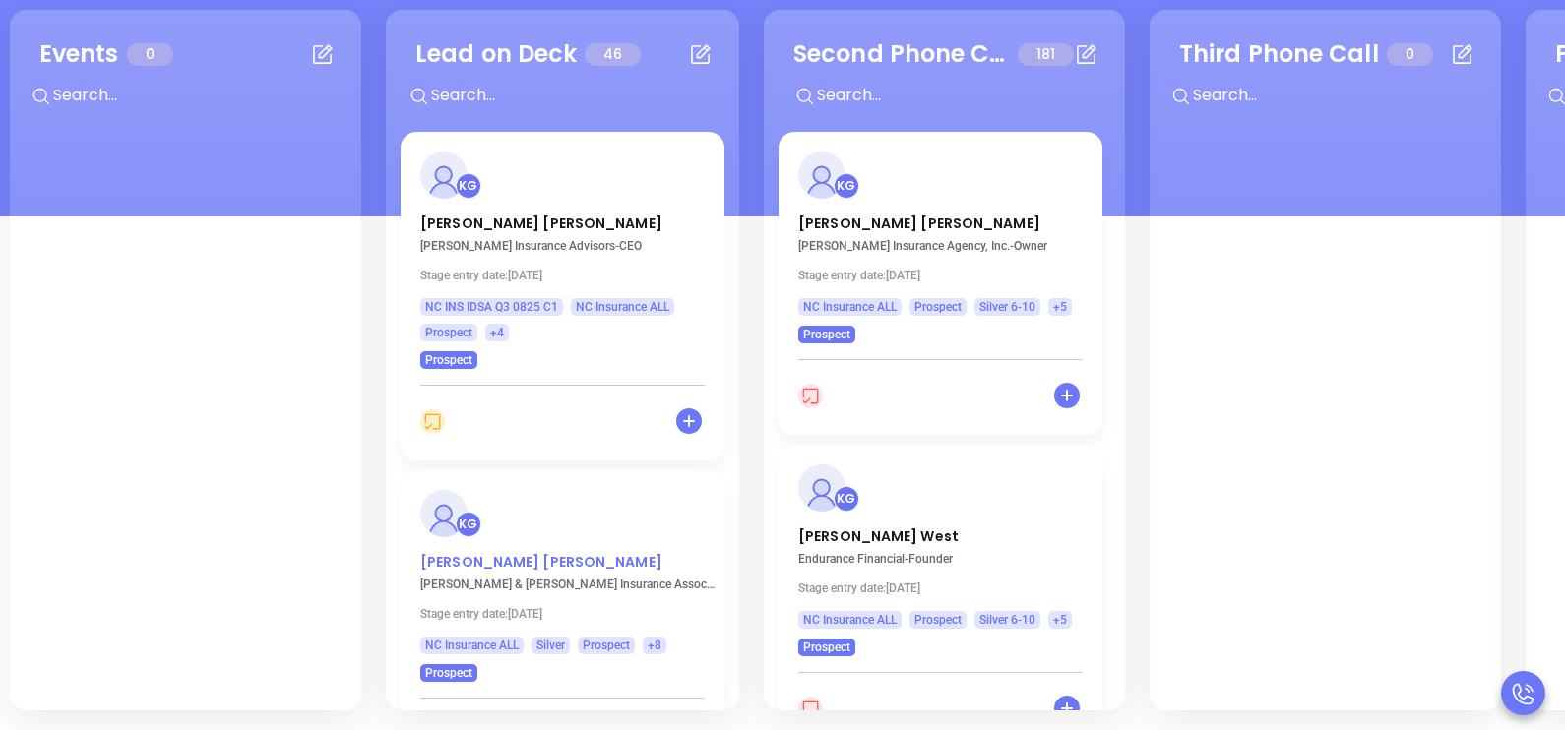
click at [467, 556] on p "[PERSON_NAME]" at bounding box center [562, 557] width 284 height 10
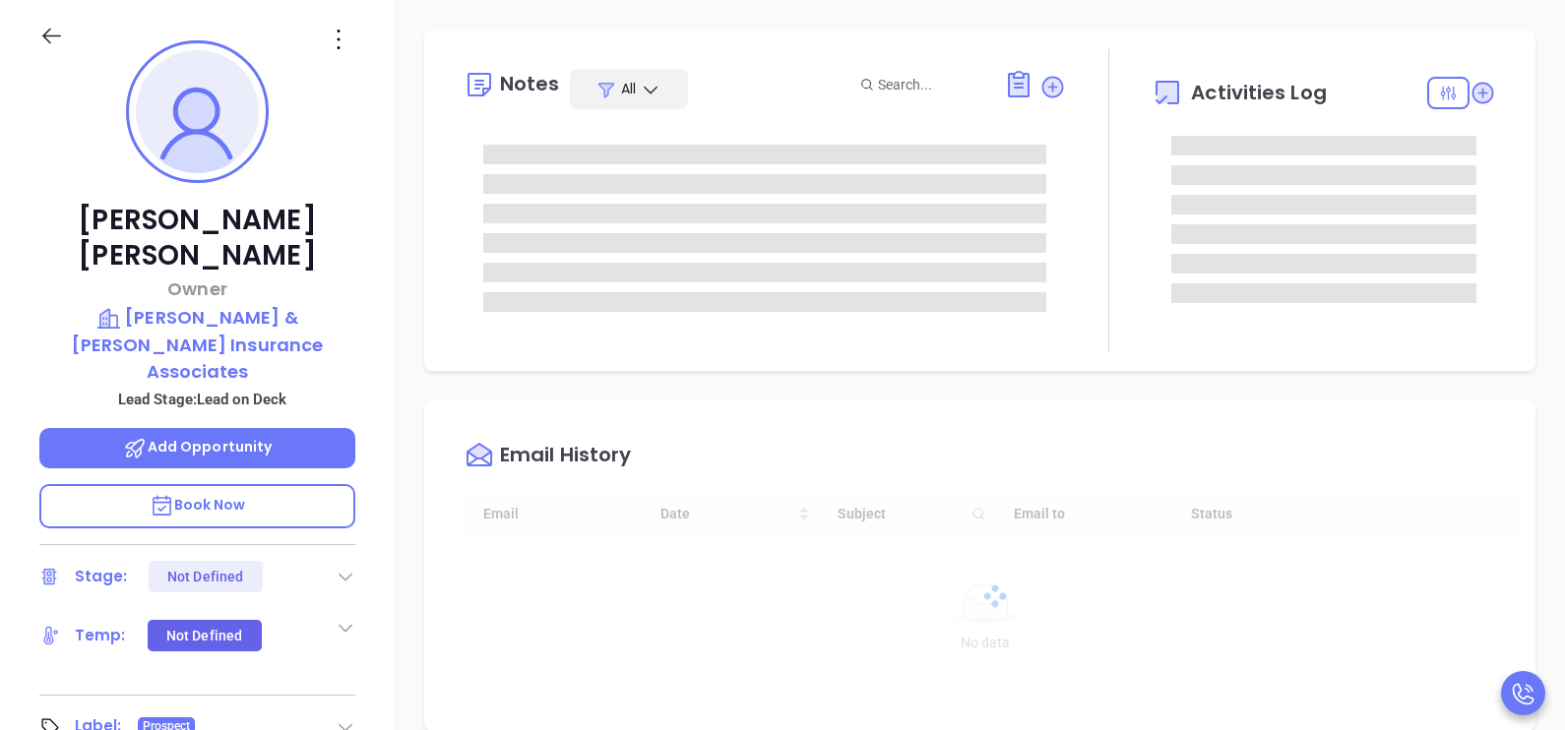
type input "[DATE]"
type input "[PERSON_NAME]"
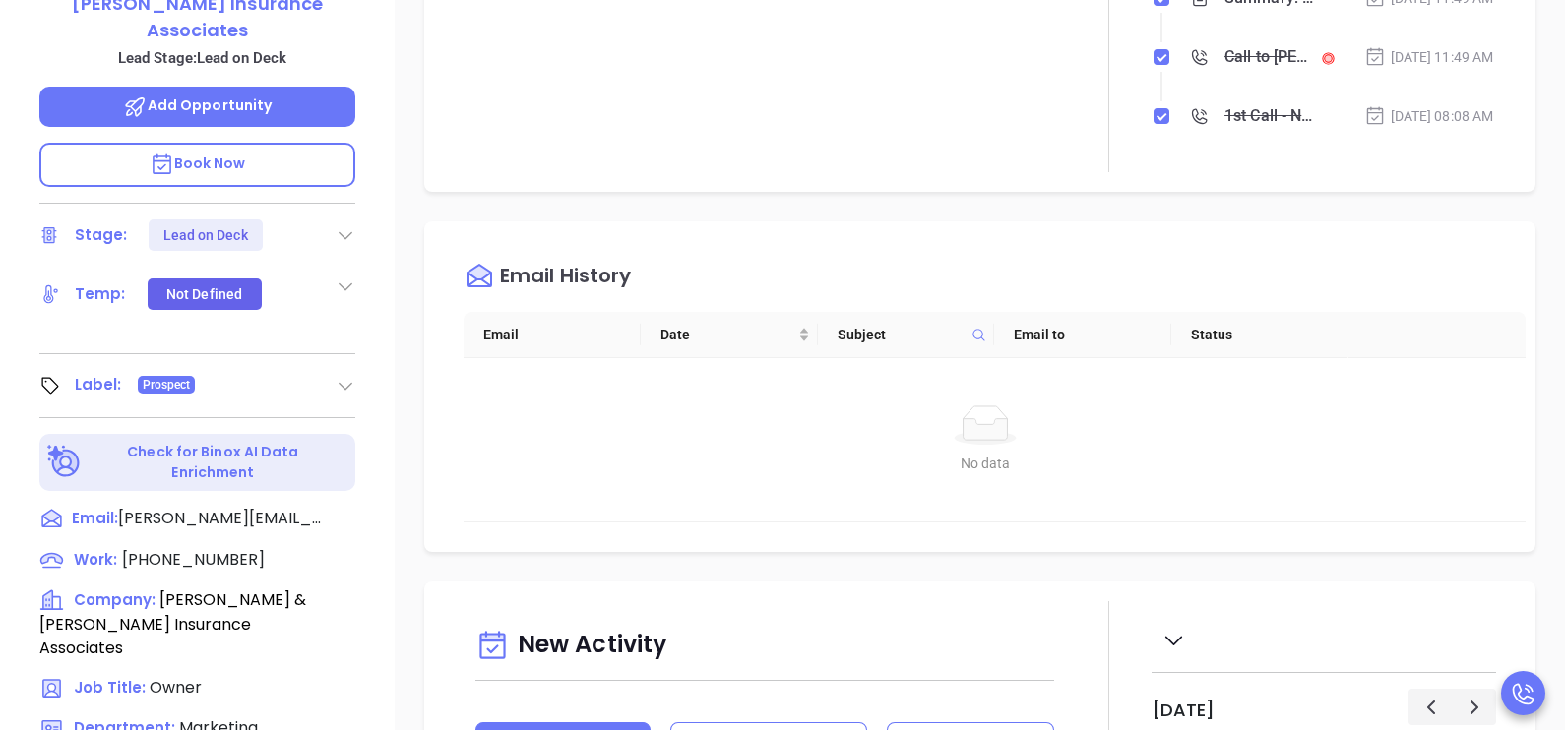
scroll to position [810, 0]
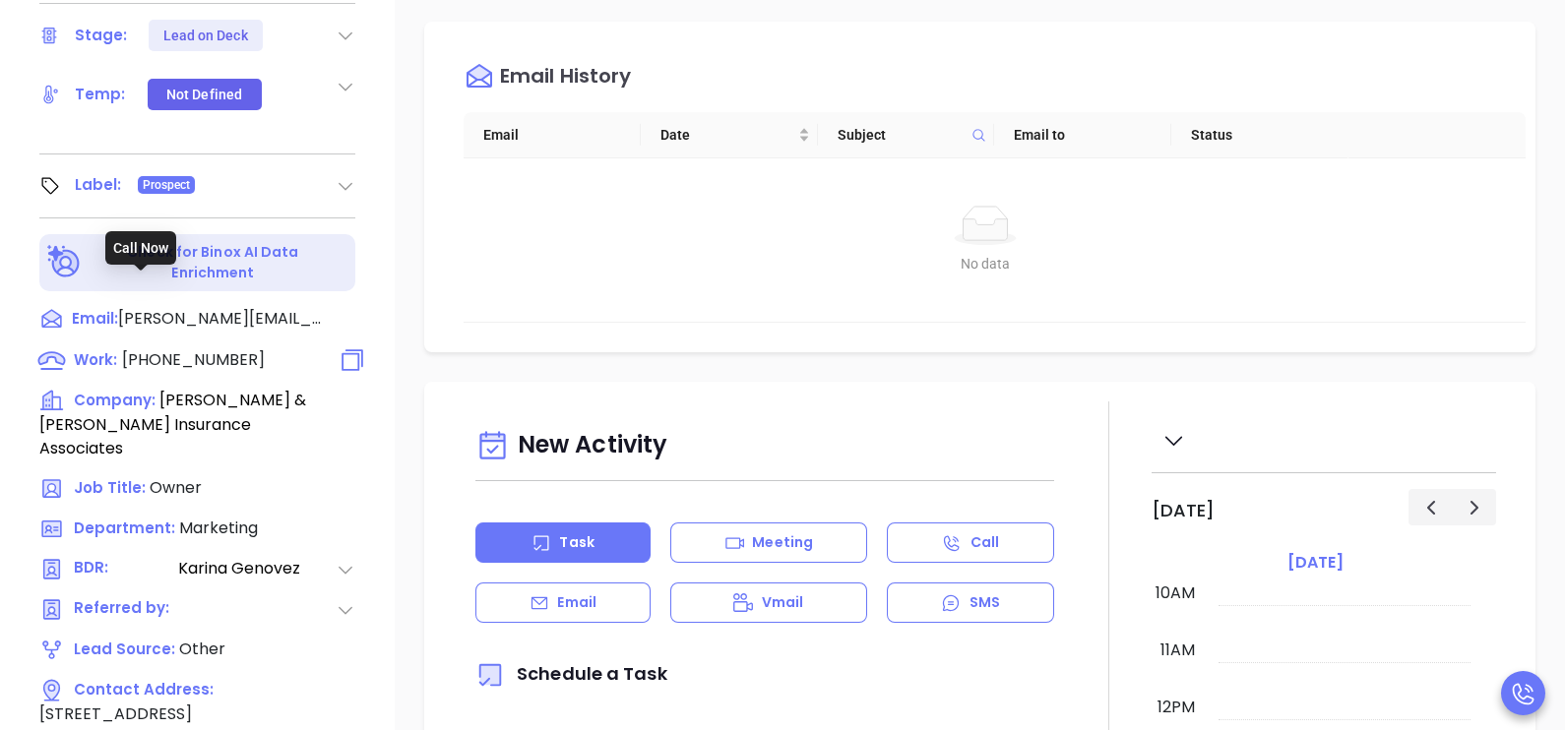
click at [215, 348] on span "[PHONE_NUMBER]" at bounding box center [193, 359] width 143 height 23
type input "[PHONE_NUMBER]"
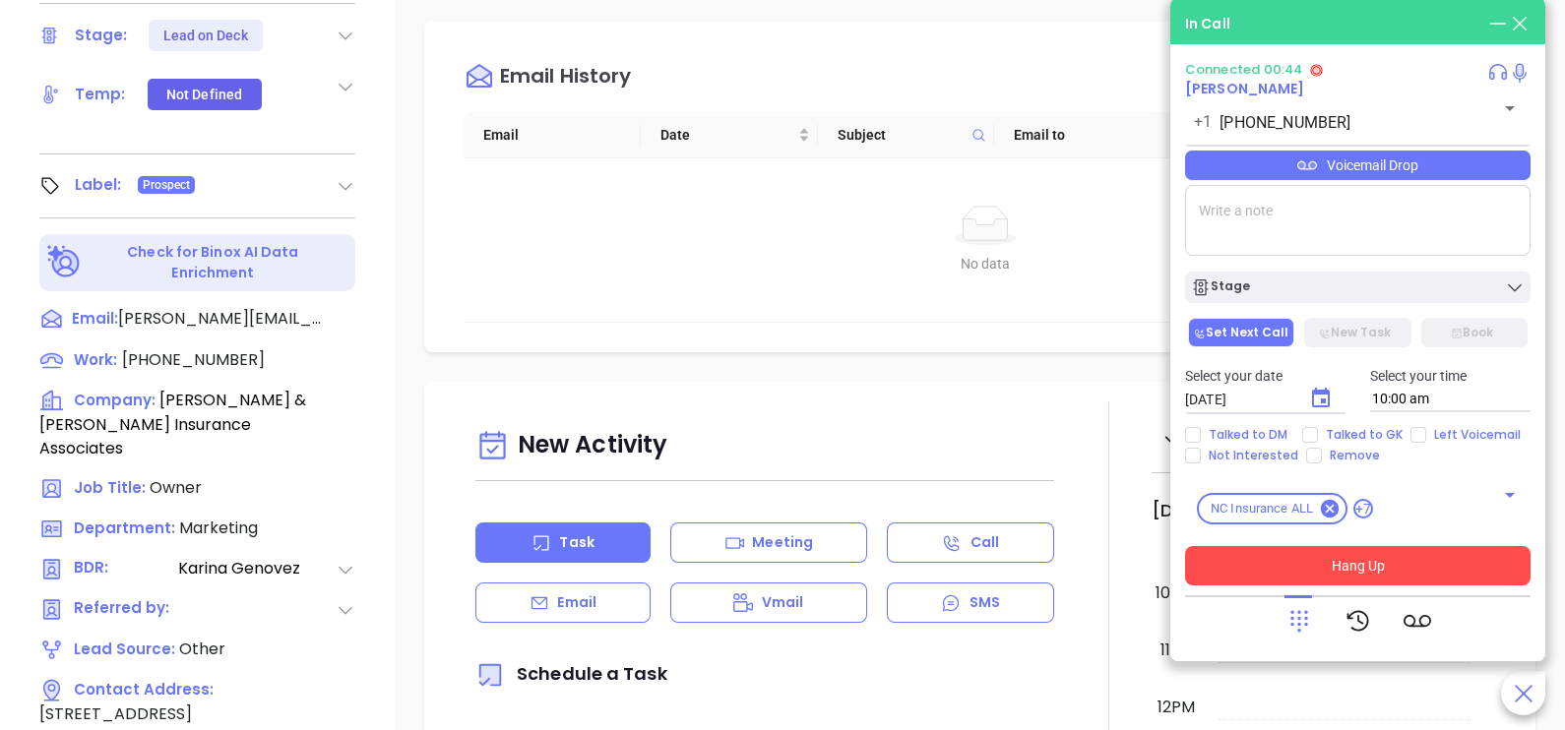
click at [1420, 560] on button "Hang Up" at bounding box center [1357, 565] width 345 height 39
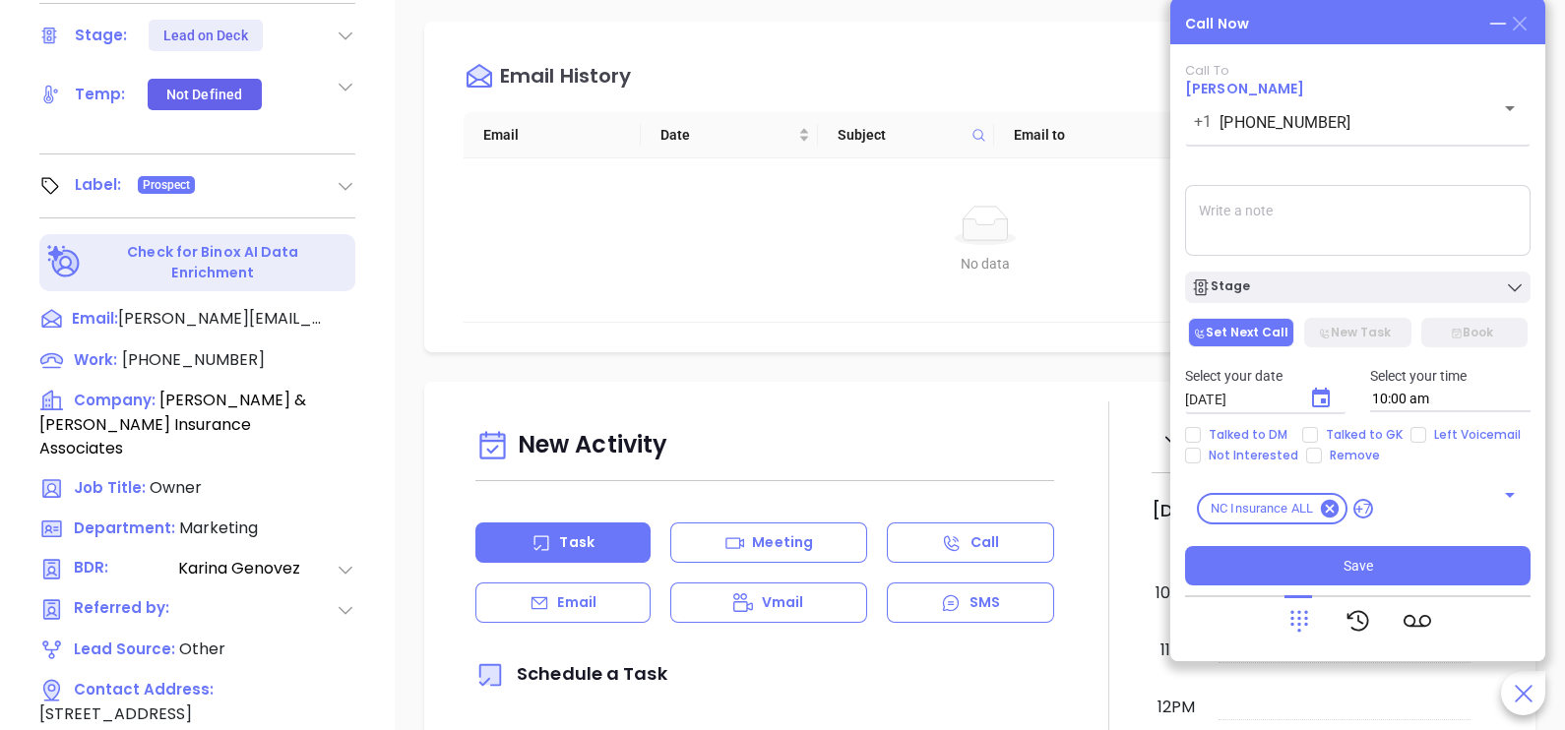
click at [1519, 23] on icon at bounding box center [1520, 24] width 14 height 14
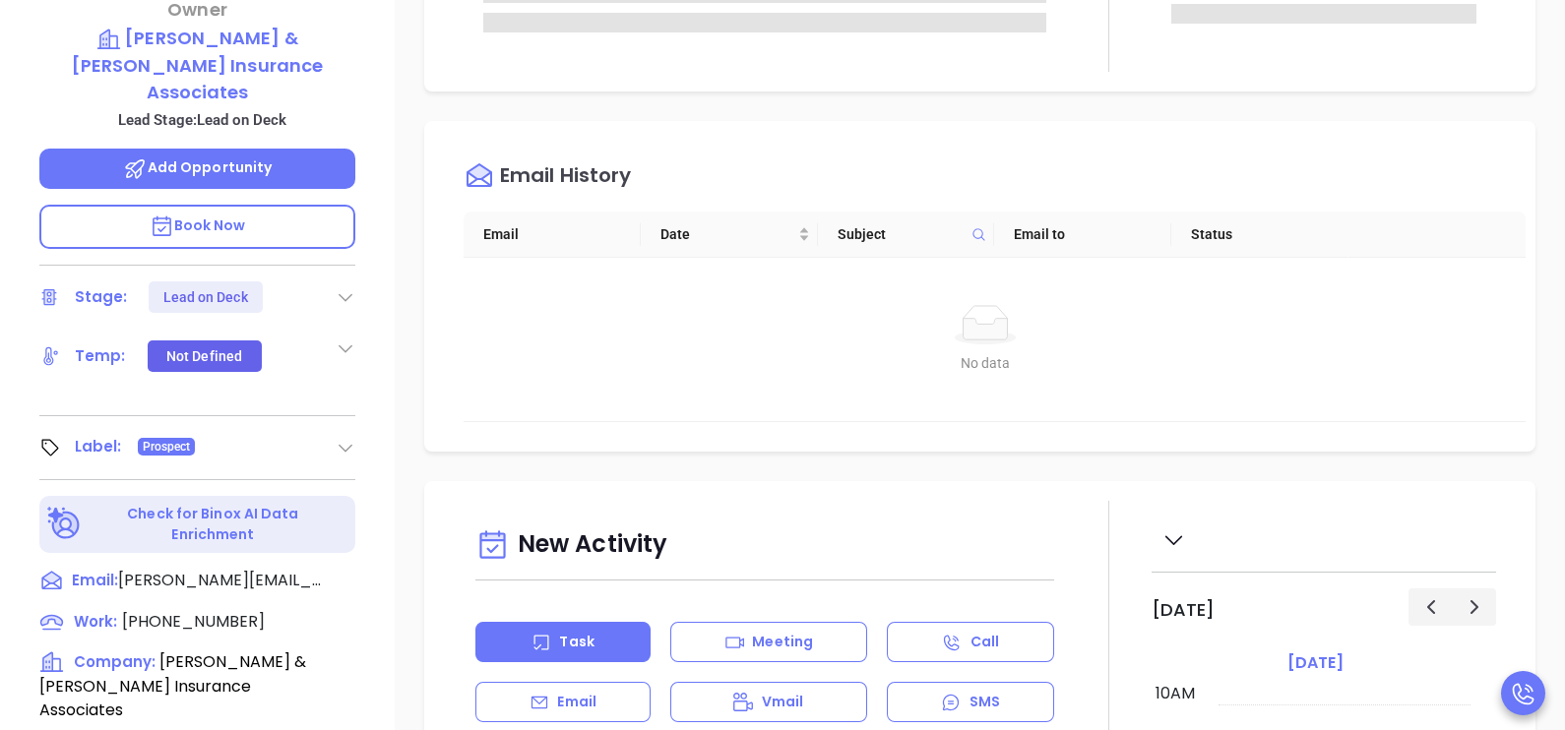
scroll to position [318, 0]
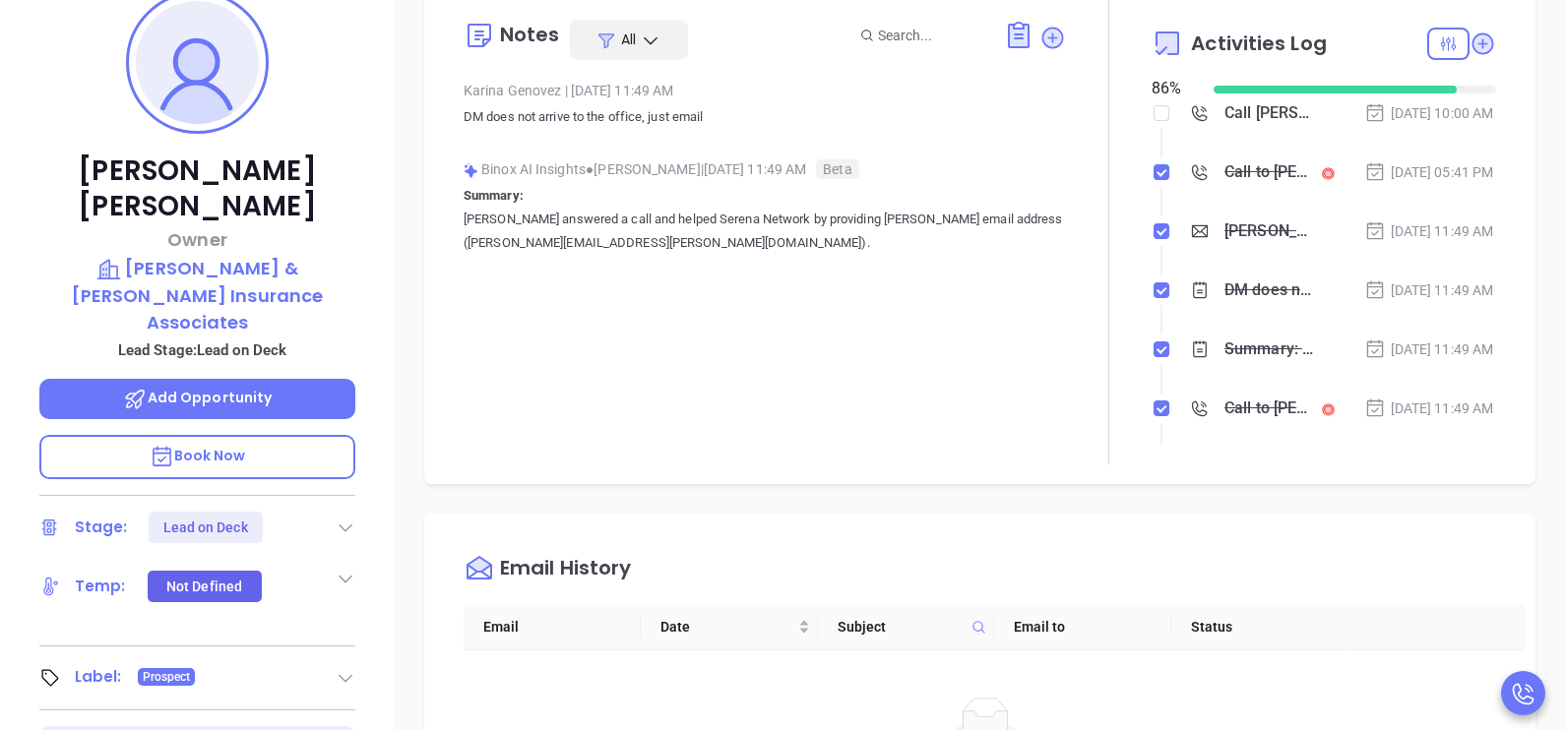
click at [1378, 219] on li "Call to [PERSON_NAME] [DATE] 05:41 PM" at bounding box center [1327, 191] width 340 height 54
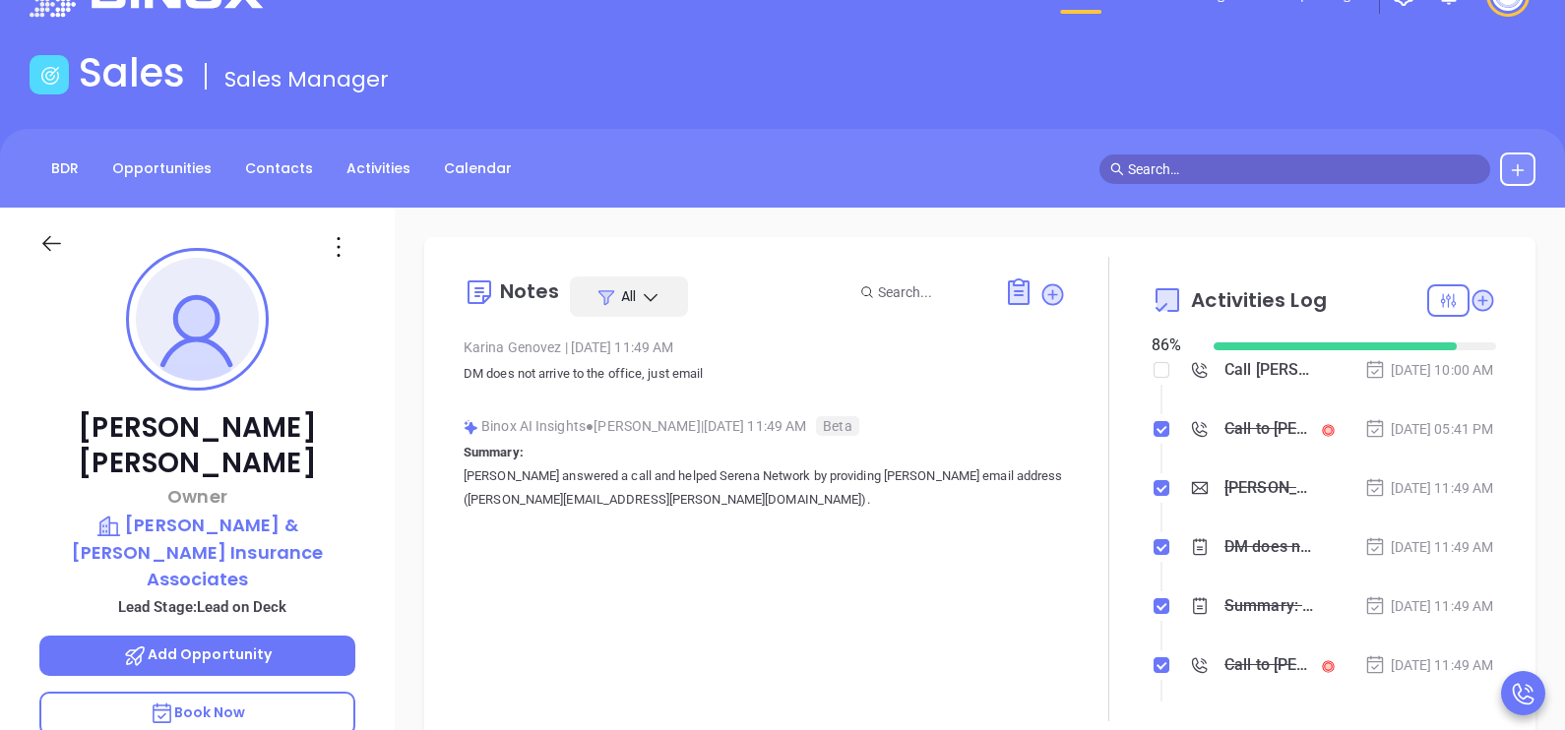
scroll to position [0, 0]
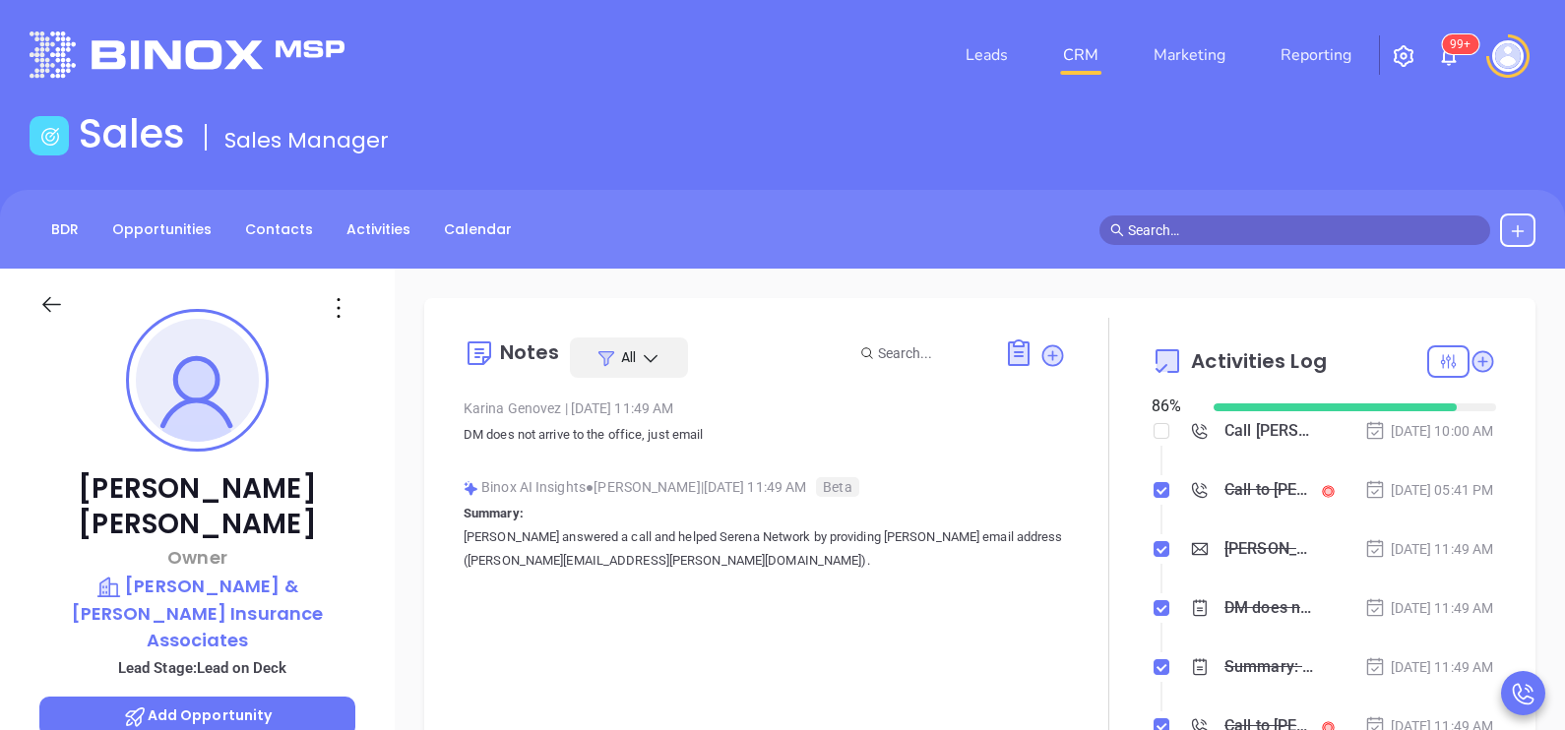
click at [373, 467] on div "[PERSON_NAME] Owner [PERSON_NAME] & [PERSON_NAME] Insurance Associates Lead Sta…" at bounding box center [197, 725] width 395 height 913
click at [363, 222] on link "Activities" at bounding box center [379, 230] width 88 height 32
